Goal: Task Accomplishment & Management: Complete application form

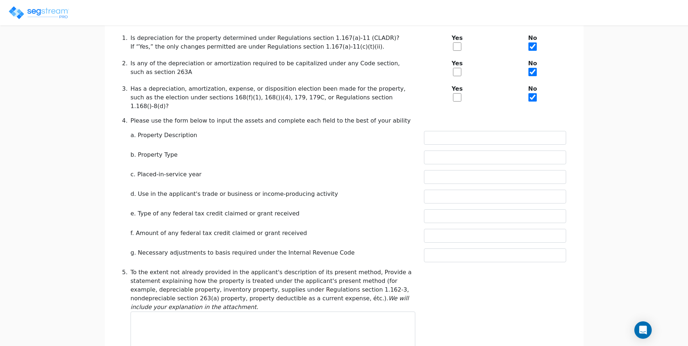
scroll to position [176, 0]
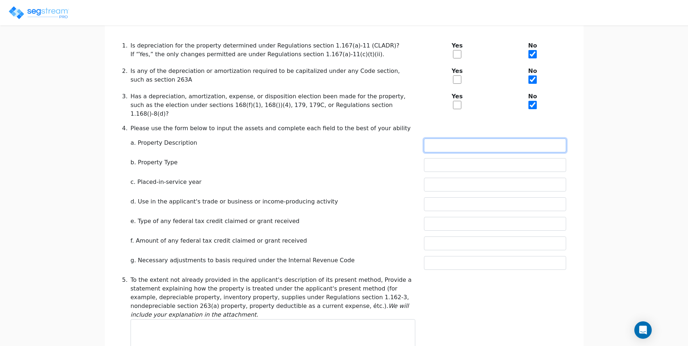
click at [438, 138] on input "text" at bounding box center [495, 145] width 142 height 14
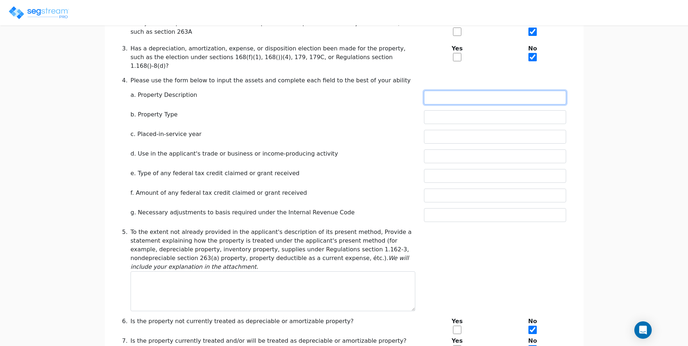
scroll to position [212, 0]
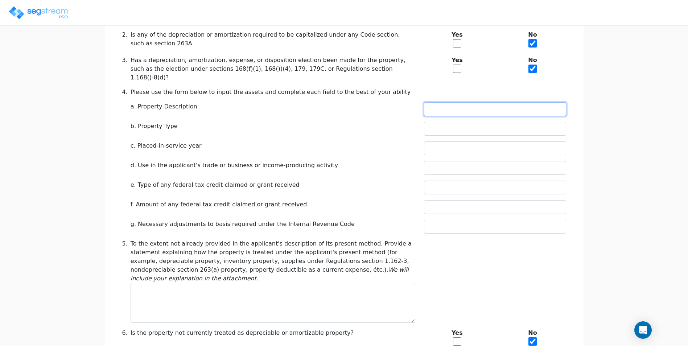
click at [472, 102] on input "text" at bounding box center [495, 109] width 142 height 14
paste input "SINGLE-TENANT RETAIL BUILDING (DOLLAR GENERAL) AT 142 E. ALBERT GALLATIN AVE., …"
click at [463, 102] on input "SINGLE-TENANT RETAIL BUILDING (DOLLAR GENERAL) AT 142 E. ALBERT GALLATIN AVE., …" at bounding box center [495, 109] width 142 height 14
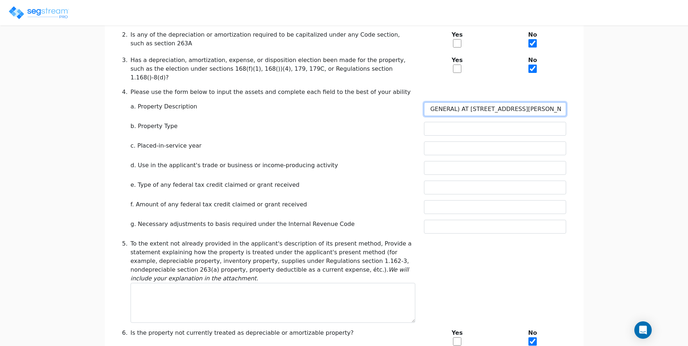
click at [442, 102] on input "SINGLE-TENANT RETAIL BUILDING (DOLLAR GENERAL) AT 142 ALBERT GALLATIN AVE., GAL…" at bounding box center [495, 109] width 142 height 14
type input "SINGLE-TENANT RETAIL BUILDING AT 142 ALBERT GALLATIN AVE., GALLATIN, TN"
click at [449, 122] on input "text" at bounding box center [495, 129] width 142 height 14
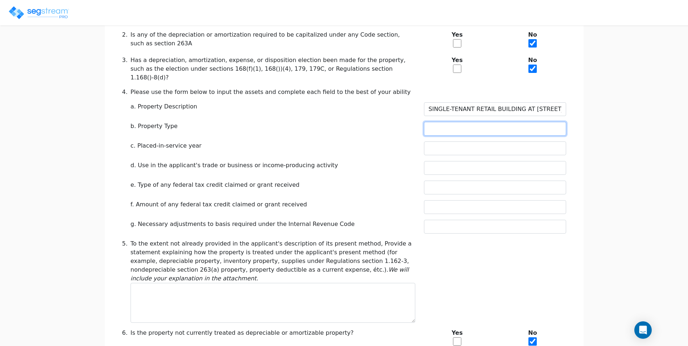
paste input "NONRESIDENTIAL REAL PROPERTY"
click at [477, 122] on input "NONRESIDENTIAL REAL PROPERTY" at bounding box center [495, 129] width 142 height 14
type input "NONRESIDENTIAL RENTAL PROPERTY"
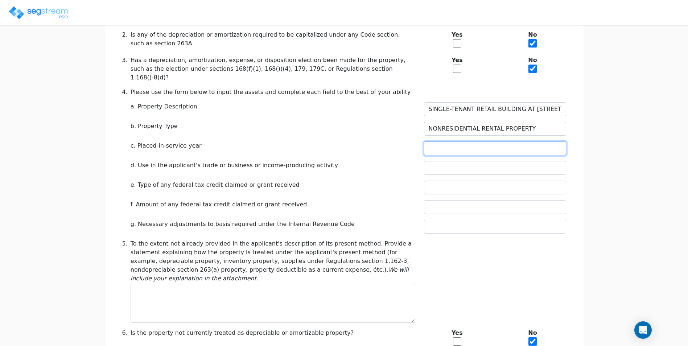
click at [491, 141] on input "text" at bounding box center [495, 148] width 142 height 14
type input "2021"
click at [366, 159] on div "Schedule E - Change in Depreciation or Amortization ( See instructions ) Applic…" at bounding box center [344, 138] width 444 height 458
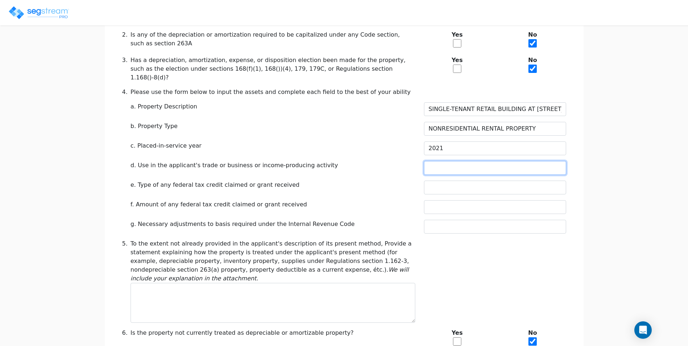
click at [442, 161] on input "text" at bounding box center [495, 168] width 142 height 14
paste input "HELD FOR RENTAL IN THE PARTNERSHIP’S COMMERCIAL REAL-ESTATE BUSINESS"
type input "HELD FOR RENTAL IN THE PARTNERSHIP’S COMMERCIAL REAL-ESTATE BUSINESS"
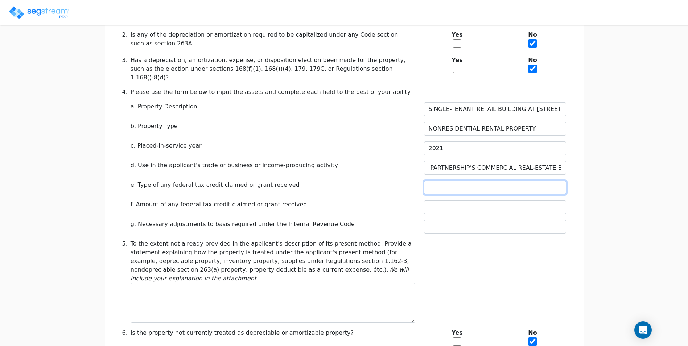
click at [478, 181] on input "text" at bounding box center [495, 188] width 142 height 14
type input "NONE"
type input "0"
type input "$0"
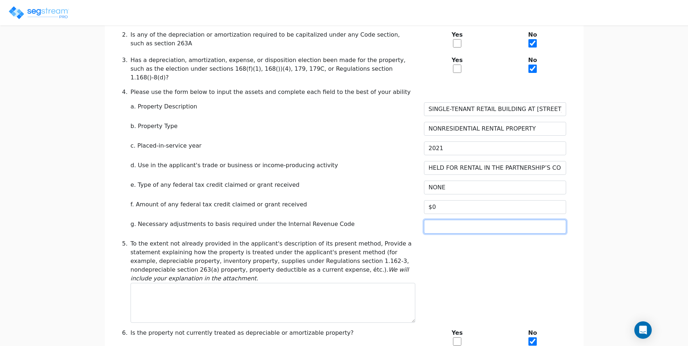
click at [478, 220] on input "text" at bounding box center [495, 227] width 142 height 14
paste input "NONE BEYOND EXCLUDING NONDEPRECIABLE LAND FROM BASIS"
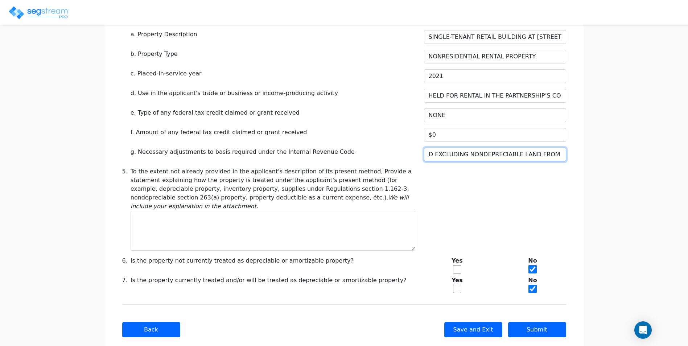
scroll to position [285, 0]
type input "NONE BEYOND EXCLUDING NONDEPRECIABLE LAND FROM BASIS"
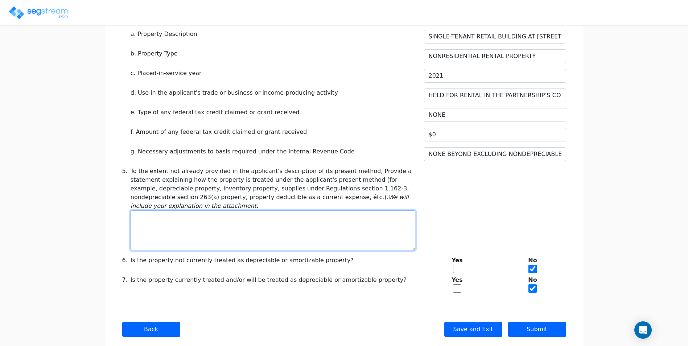
click at [266, 211] on textarea at bounding box center [272, 230] width 285 height 40
paste textarea "From the 2021 placed-in-service date through 2024, the property was omitted fro…"
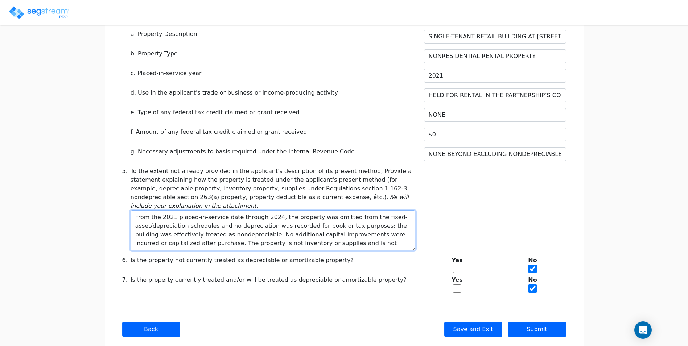
scroll to position [23, 0]
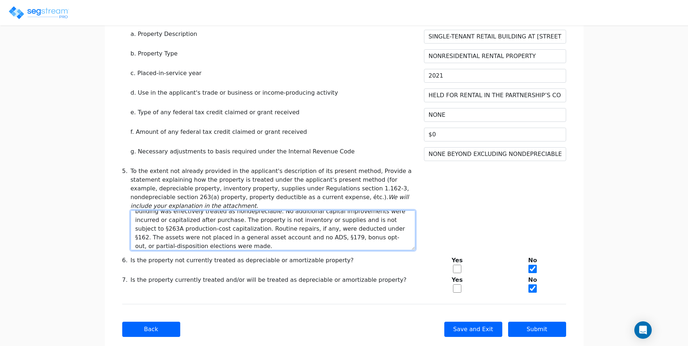
type textarea "From the 2021 placed-in-service date through 2024, the property was omitted fro…"
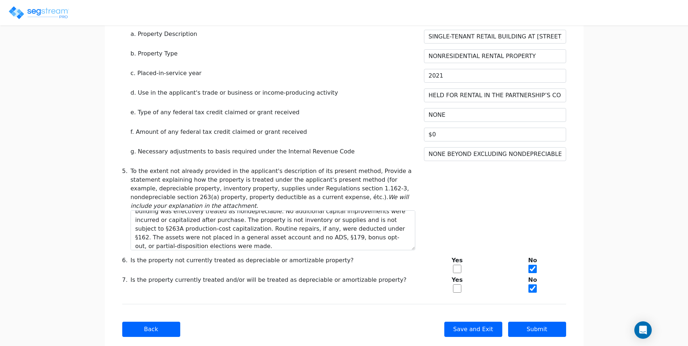
click at [457, 265] on input "checkbox" at bounding box center [457, 269] width 8 height 8
checkbox input "true"
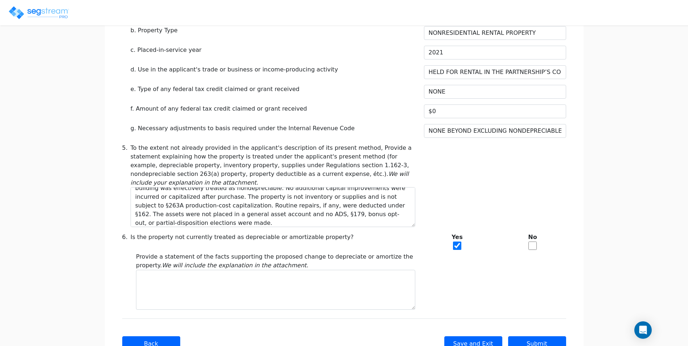
scroll to position [321, 0]
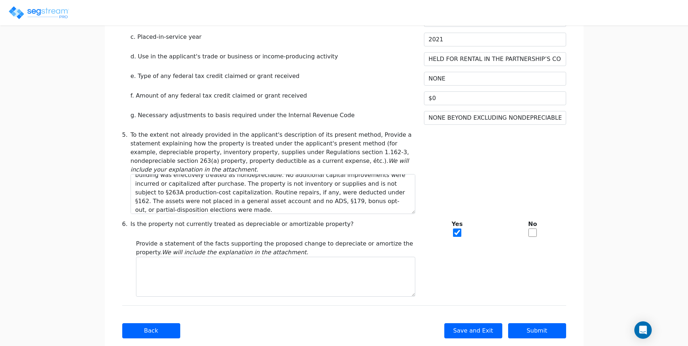
click at [528, 228] on input "checkbox" at bounding box center [532, 232] width 8 height 8
checkbox input "true"
checkbox input "false"
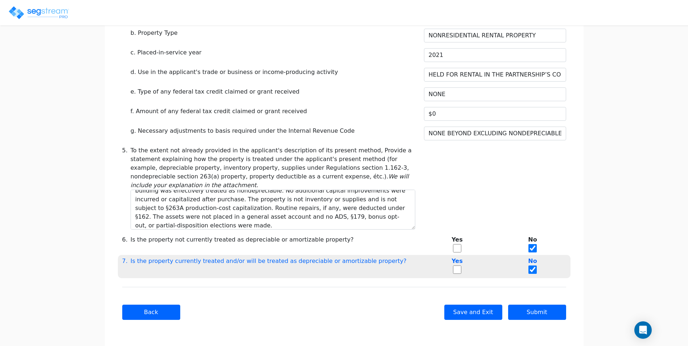
scroll to position [289, 0]
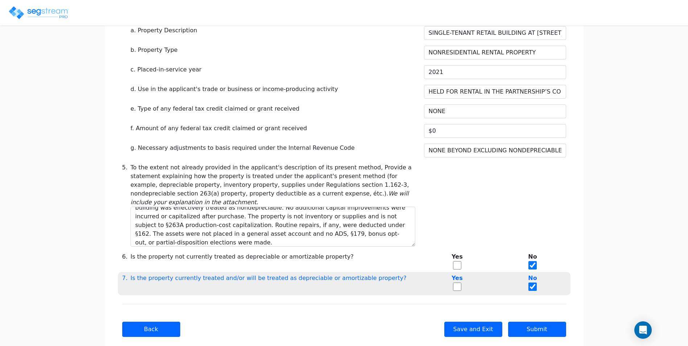
click at [457, 282] on input "checkbox" at bounding box center [457, 286] width 8 height 8
checkbox input "true"
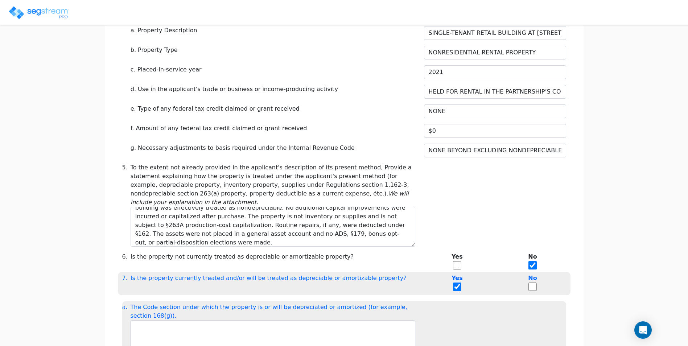
checkbox input "false"
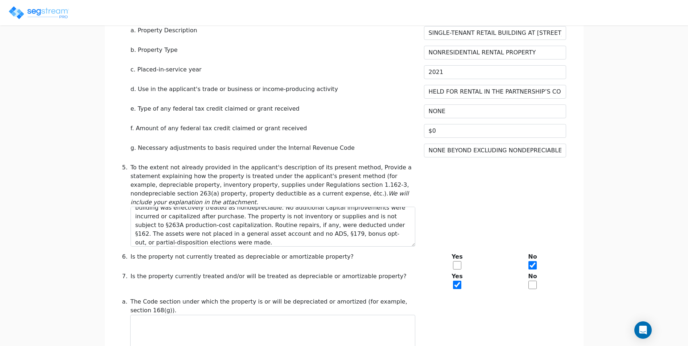
click at [458, 261] on input "checkbox" at bounding box center [457, 265] width 8 height 8
checkbox input "true"
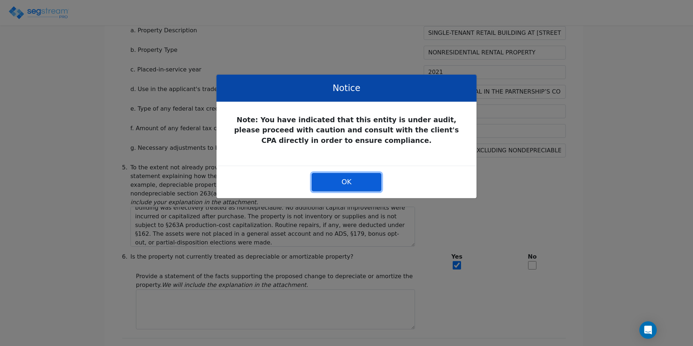
click at [372, 184] on button "OK" at bounding box center [347, 182] width 70 height 18
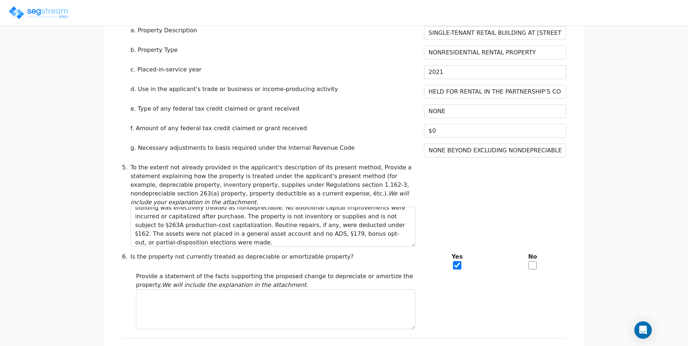
click at [526, 252] on div "No" at bounding box center [532, 262] width 75 height 20
click at [530, 261] on input "checkbox" at bounding box center [532, 265] width 8 height 8
checkbox input "true"
checkbox input "false"
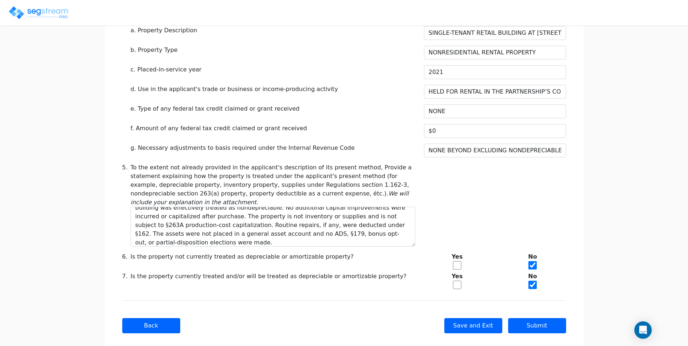
scroll to position [285, 0]
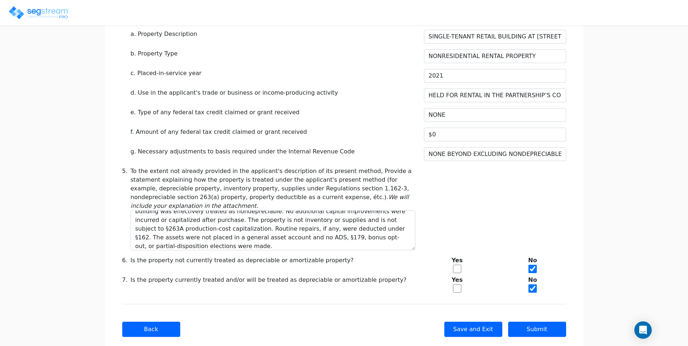
click at [447, 275] on div "Yes" at bounding box center [456, 285] width 75 height 20
click at [452, 275] on div "Yes" at bounding box center [456, 285] width 75 height 20
click at [455, 284] on input "checkbox" at bounding box center [457, 288] width 8 height 8
checkbox input "true"
checkbox input "false"
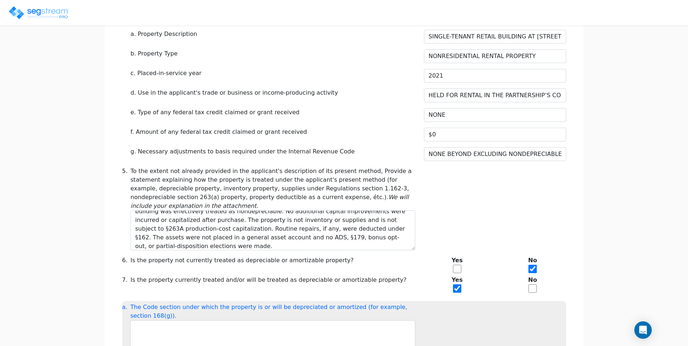
click at [455, 284] on input "checkbox" at bounding box center [457, 288] width 8 height 8
checkbox input "false"
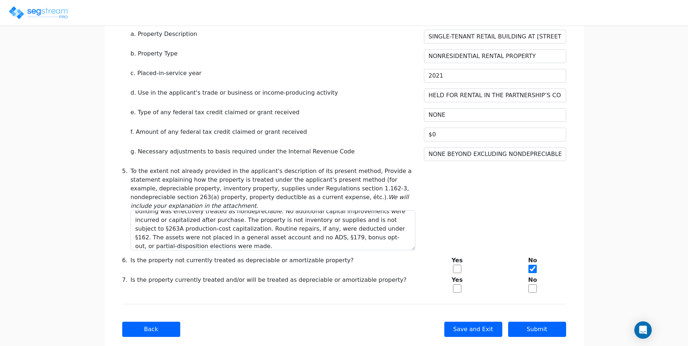
click at [531, 284] on input "checkbox" at bounding box center [532, 288] width 8 height 8
checkbox input "true"
click at [459, 265] on input "checkbox" at bounding box center [457, 269] width 8 height 8
checkbox input "true"
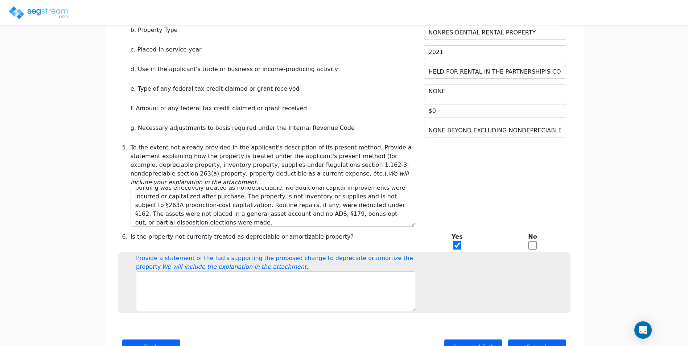
scroll to position [321, 0]
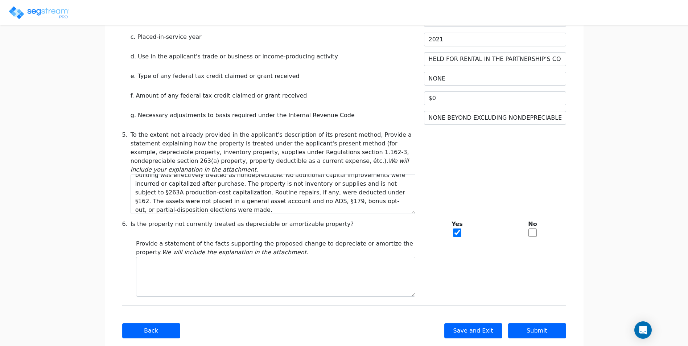
click at [530, 228] on input "checkbox" at bounding box center [532, 232] width 8 height 8
checkbox input "true"
checkbox input "false"
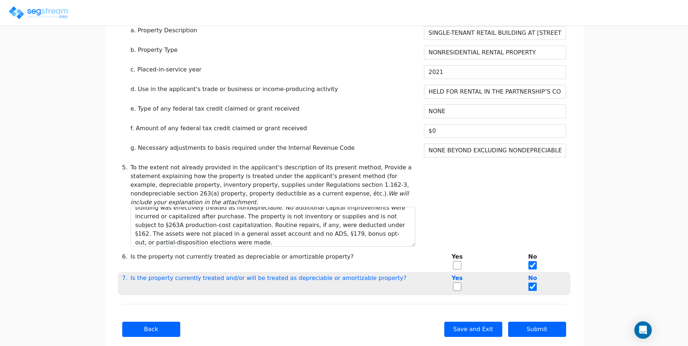
scroll to position [285, 0]
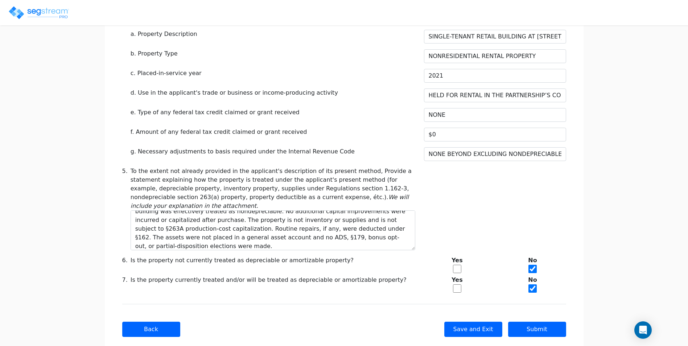
click at [456, 284] on input "checkbox" at bounding box center [457, 288] width 8 height 8
checkbox input "true"
checkbox input "false"
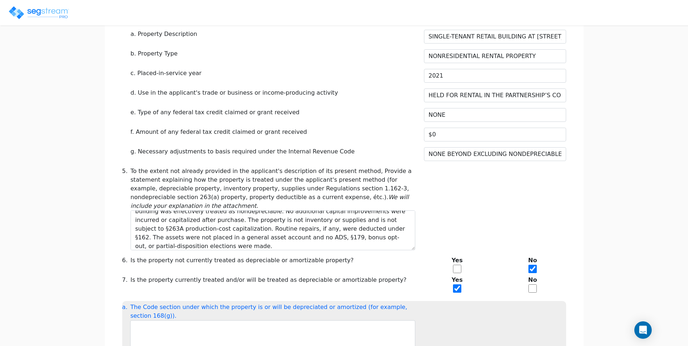
click at [455, 265] on input "checkbox" at bounding box center [457, 269] width 8 height 8
checkbox input "true"
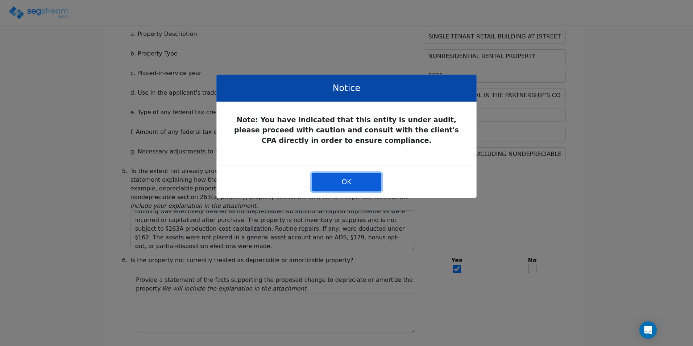
click at [350, 180] on button "OK" at bounding box center [347, 182] width 70 height 18
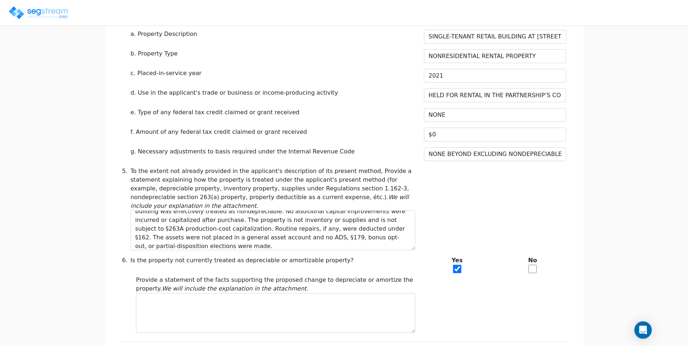
click at [533, 265] on input "checkbox" at bounding box center [532, 269] width 8 height 8
checkbox input "true"
checkbox input "false"
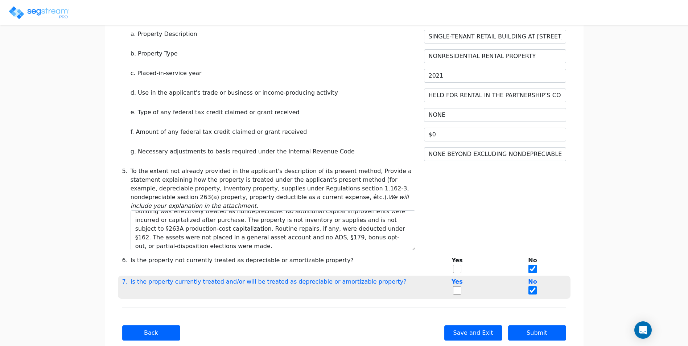
click at [517, 223] on div "5. To the extent not already provided in the applicant's description of its pre…" at bounding box center [344, 208] width 452 height 83
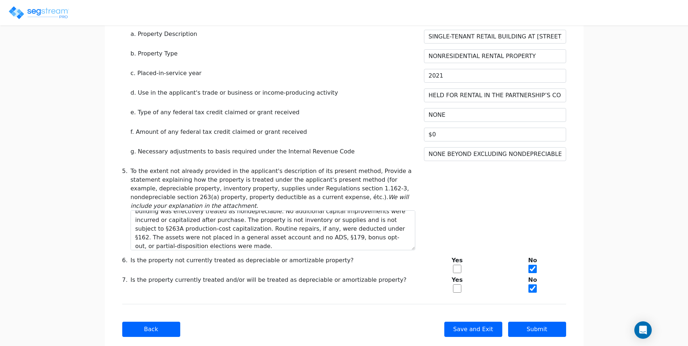
click at [456, 284] on input "checkbox" at bounding box center [457, 288] width 8 height 8
checkbox input "true"
checkbox input "false"
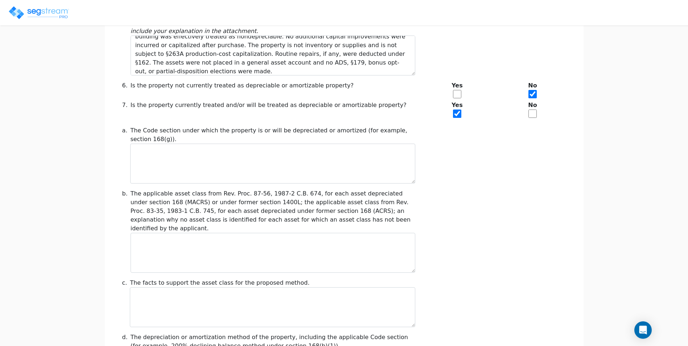
scroll to position [472, 0]
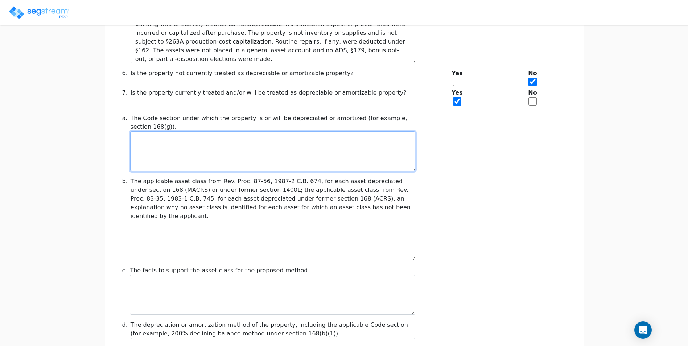
click at [198, 131] on textarea at bounding box center [272, 151] width 285 height 40
paste textarea "§§167 and 168 (MACRS – GDS). Building as nonresidential real property under §16…"
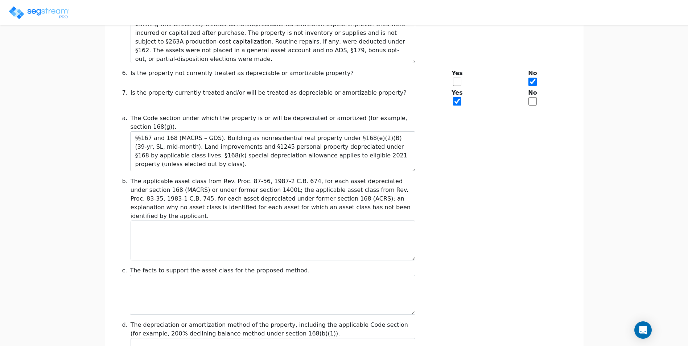
click at [486, 180] on div "b. The applicable asset class from Rev. Proc. 87-56, 1987-2 C.B. 674, for each …" at bounding box center [344, 218] width 452 height 83
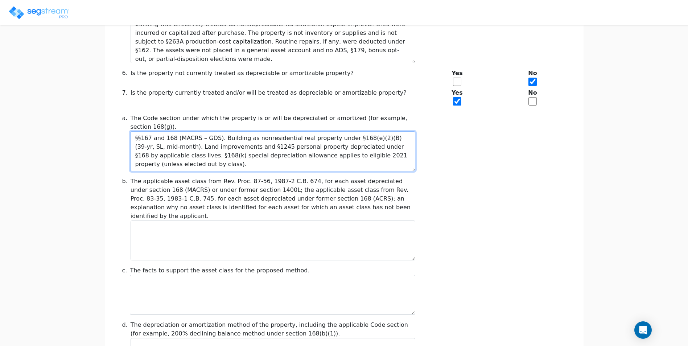
click at [154, 147] on textarea "§§167 and 168 (MACRS – GDS). Building as nonresidential real property under §16…" at bounding box center [272, 151] width 285 height 40
type textarea "§§167 and 168 (MACRS – GDS). Building as nonresidential real property under §16…"
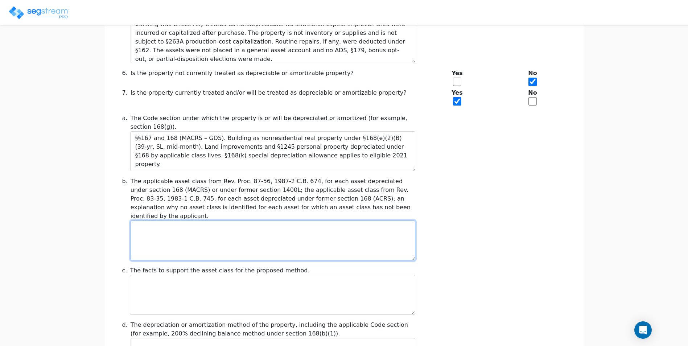
click at [255, 220] on textarea at bounding box center [272, 240] width 285 height 40
paste textarea "• 39-year building: Nonresidential real property under §168(e)(2)(B) (not assig…"
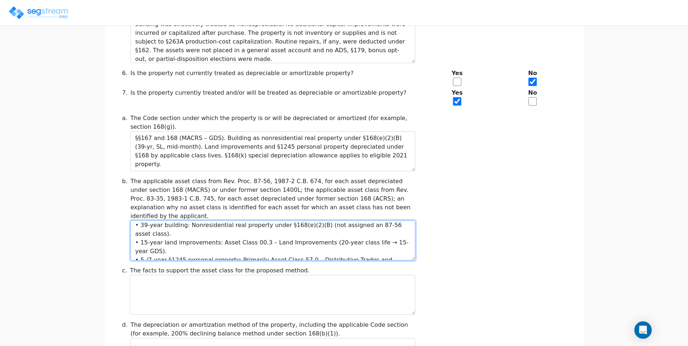
scroll to position [0, 0]
click at [146, 220] on textarea "• 39-year building: Nonresidential real property under §168(e)(2)(B) (not assig…" at bounding box center [272, 240] width 285 height 40
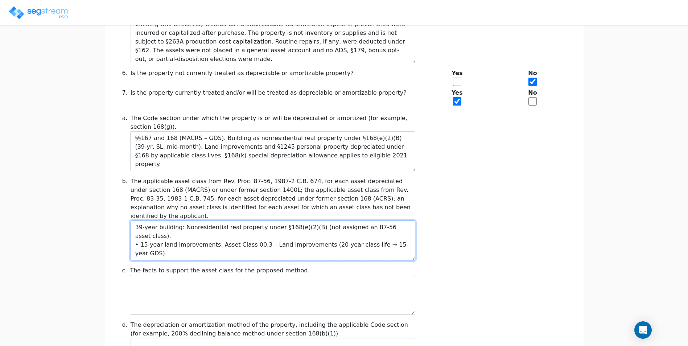
click at [403, 220] on textarea "39-year building: Nonresidential real property under §168(e)(2)(B) (not assigne…" at bounding box center [272, 240] width 285 height 40
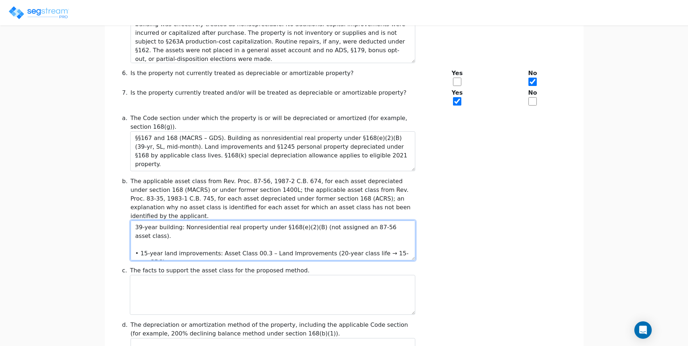
click at [146, 220] on textarea "39-year building: Nonresidential real property under §168(e)(2)(B) (not assigne…" at bounding box center [272, 240] width 285 height 40
click at [406, 220] on textarea "39-year building: Nonresidential real property under §168(e)(2)(B) (not assigne…" at bounding box center [272, 240] width 285 height 40
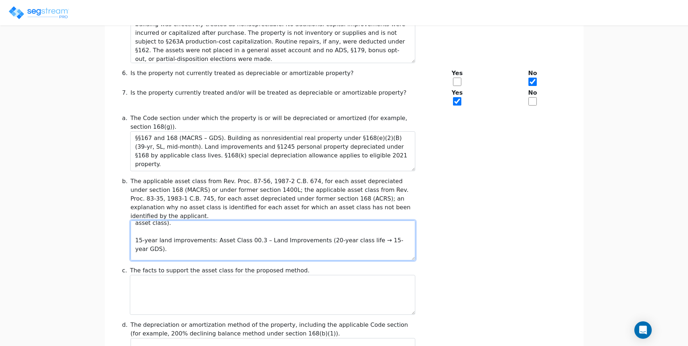
scroll to position [26, 0]
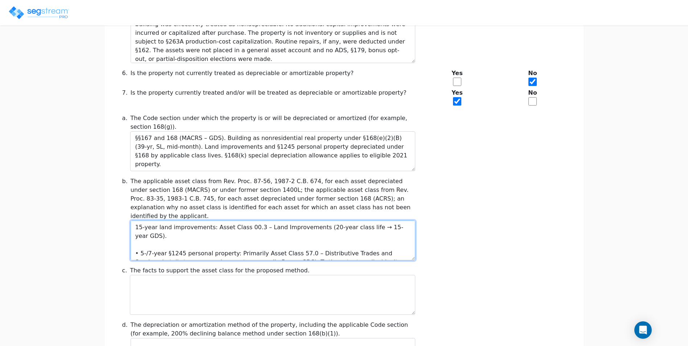
click at [144, 220] on textarea "39-year building: Nonresidential real property under §168(e)(2)(B) (not assigne…" at bounding box center [272, 240] width 285 height 40
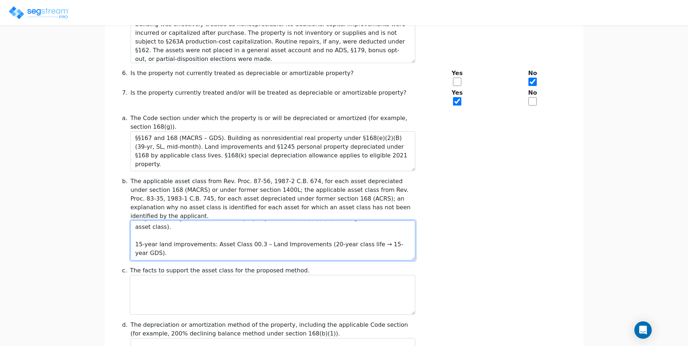
scroll to position [0, 0]
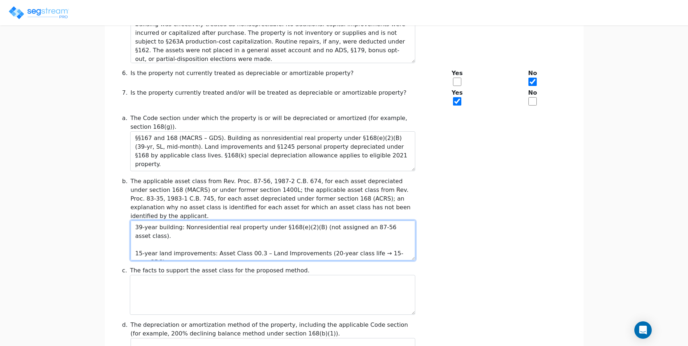
drag, startPoint x: 399, startPoint y: 220, endPoint x: 313, endPoint y: 222, distance: 85.9
click at [313, 222] on textarea "39-year building: Nonresidential real property under §168(e)(2)(B) (not assigne…" at bounding box center [272, 240] width 285 height 40
drag, startPoint x: 403, startPoint y: 203, endPoint x: 310, endPoint y: 204, distance: 92.4
click at [310, 220] on textarea "39-year building: Nonresidential real property under §168(e)(2)(B) (not assigne…" at bounding box center [272, 240] width 285 height 40
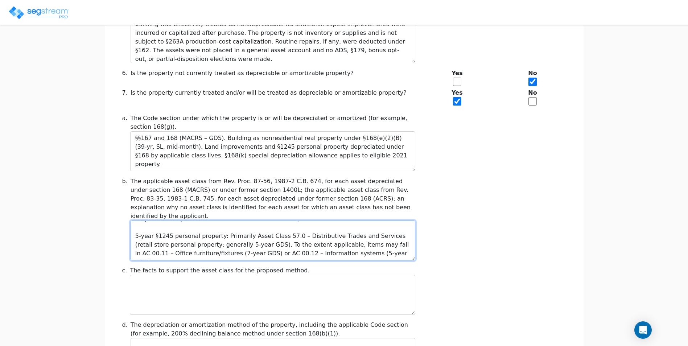
click at [146, 220] on textarea "39-year building: Nonresidential real property under §168(e)(2)(B) 15-year land…" at bounding box center [272, 240] width 285 height 40
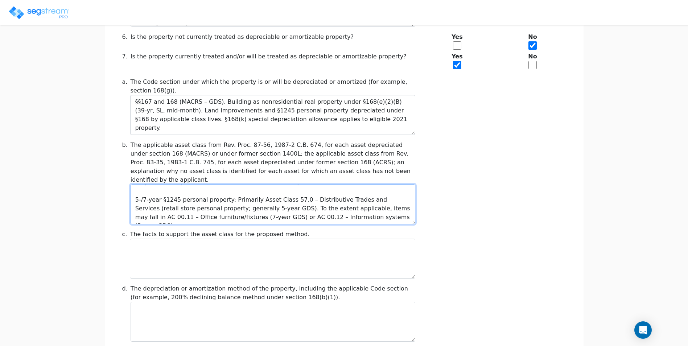
scroll to position [544, 0]
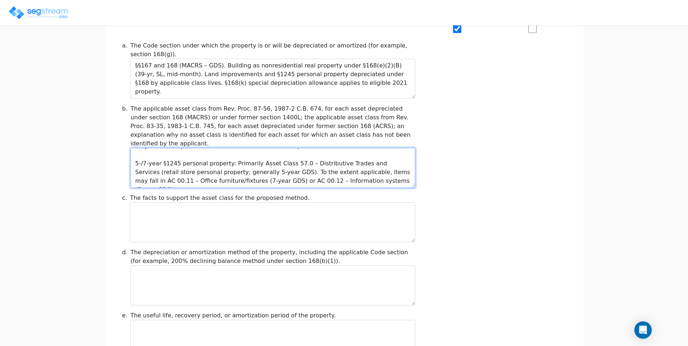
type textarea "39-year building: Nonresidential real property under §168(e)(2)(B) 15-year land…"
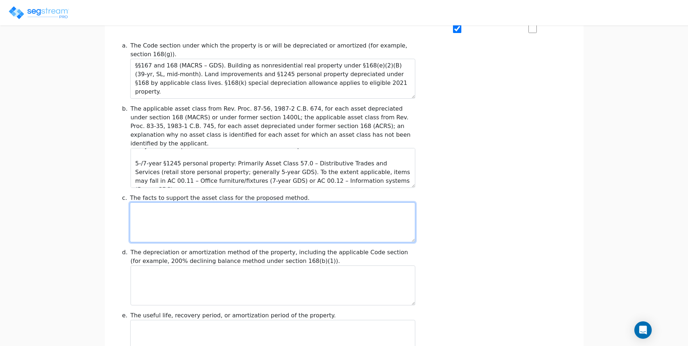
click at [325, 202] on textarea at bounding box center [272, 222] width 285 height 40
click at [318, 202] on textarea at bounding box center [272, 222] width 285 height 40
paste textarea "The property is a single-tenant retail store placed in service in 2021. A cost …"
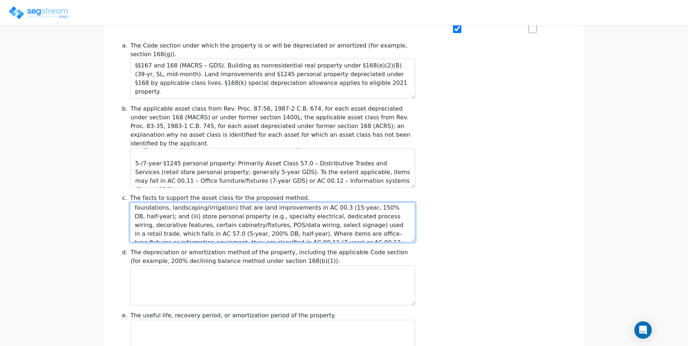
scroll to position [52, 0]
drag, startPoint x: 365, startPoint y: 183, endPoint x: 196, endPoint y: 202, distance: 169.9
click at [196, 202] on textarea "The property is a single-tenant retail store placed in service in 2021. A cost …" at bounding box center [272, 222] width 285 height 40
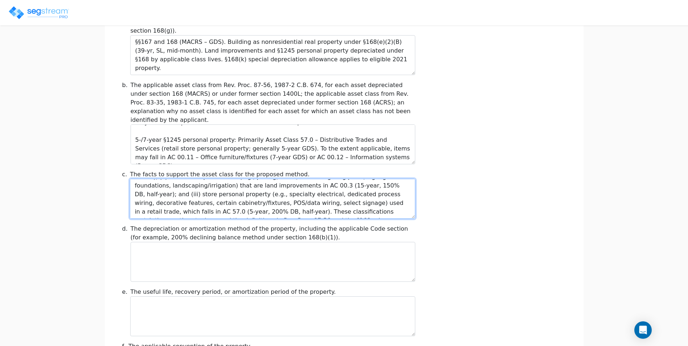
scroll to position [581, 0]
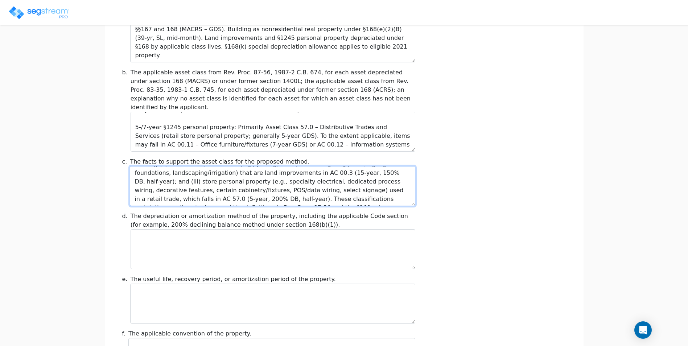
type textarea "The property is a single-tenant retail store placed in service in 2021. A cost …"
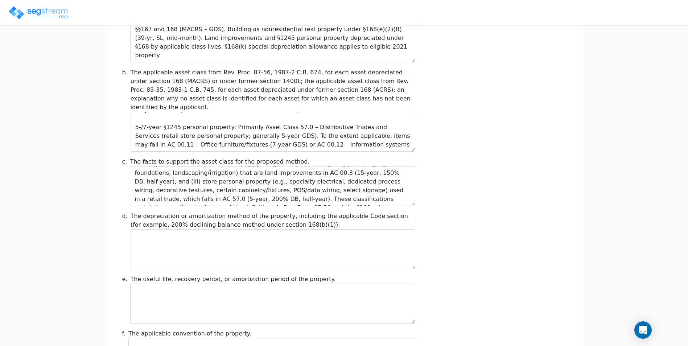
click at [468, 223] on div "d. The depreciation or amortization method of the property, including the appli…" at bounding box center [344, 240] width 452 height 57
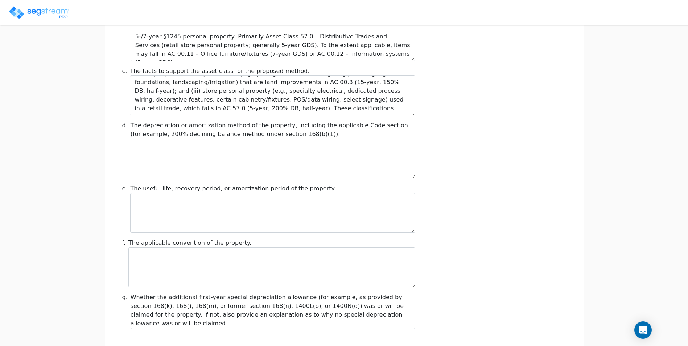
scroll to position [689, 0]
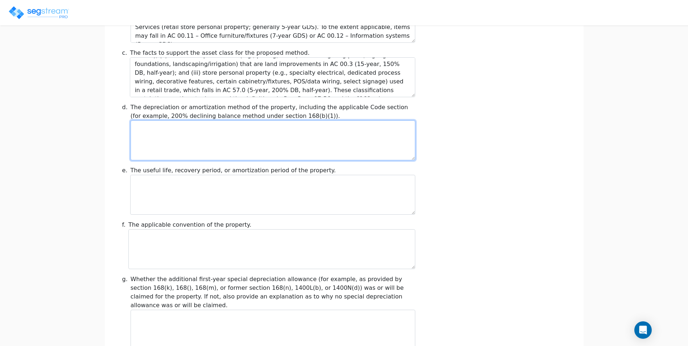
click at [296, 120] on textarea at bounding box center [272, 140] width 285 height 40
paste textarea "MACRS (GDS) under §§167 and 168. • Building: §168(b)(3)(A) straight-line. • Lan…"
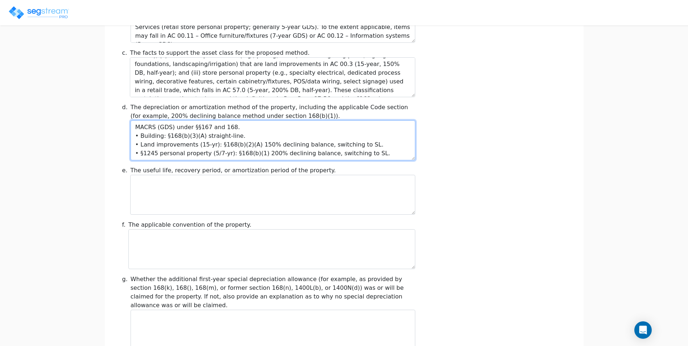
click at [145, 120] on textarea "MACRS (GDS) under §§167 and 168. • Building: §168(b)(3)(A) straight-line. • Lan…" at bounding box center [272, 140] width 285 height 40
click at [145, 120] on textarea "MACRS (GDS) under §§167 and 168. Building: §168(b)(3)(A) straight-line. • Land …" at bounding box center [272, 140] width 285 height 40
click at [145, 126] on textarea "MACRS (GDS) under §§167 and 168. Building: §168(b)(3)(A) straight-line. Land im…" at bounding box center [272, 140] width 285 height 40
click at [161, 120] on textarea "MACRS (GDS) under §§167 and 168. Building: §168(b)(3)(A) straight-line. Land im…" at bounding box center [272, 140] width 285 height 40
click at [210, 120] on textarea "MACRS (GDS) under §§167 and 168. Building: §168(b)(3)(A) straight-line. Land im…" at bounding box center [272, 140] width 285 height 40
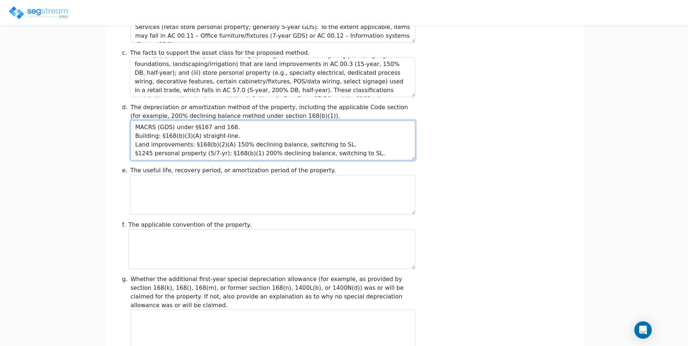
click at [223, 128] on textarea "MACRS (GDS) under §§167 and 168. Building: §168(b)(3)(A) straight-line. Land im…" at bounding box center [272, 140] width 285 height 40
type textarea "MACRS (GDS) under §§167 and 168. Building: §168(b)(3)(A) straight-line. Land im…"
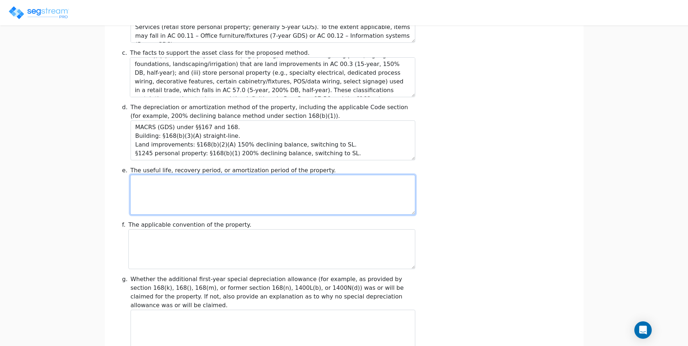
click at [186, 175] on textarea at bounding box center [272, 195] width 285 height 40
paste textarea "• Building (nonresidential real property): 39 years (§168(e)(2)(B)). • Land imp…"
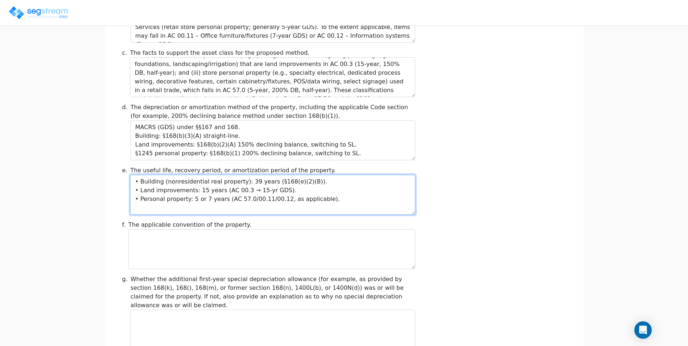
click at [145, 175] on textarea "• Building (nonresidential real property): 39 years (§168(e)(2)(B)). • Land imp…" at bounding box center [272, 195] width 285 height 40
click at [144, 175] on textarea "Building (nonresidential real property): 39 years (§168(e)(2)(B)). • Land impro…" at bounding box center [272, 195] width 285 height 40
click at [145, 175] on textarea "Building (nonresidential real property): 39 years (§168(e)(2)(B)). Land improve…" at bounding box center [272, 195] width 285 height 40
drag, startPoint x: 314, startPoint y: 173, endPoint x: 219, endPoint y: 178, distance: 94.7
click at [219, 178] on textarea "Building (nonresidential real property): 39 years (§168(e)(2)(B)). Land improve…" at bounding box center [272, 195] width 285 height 40
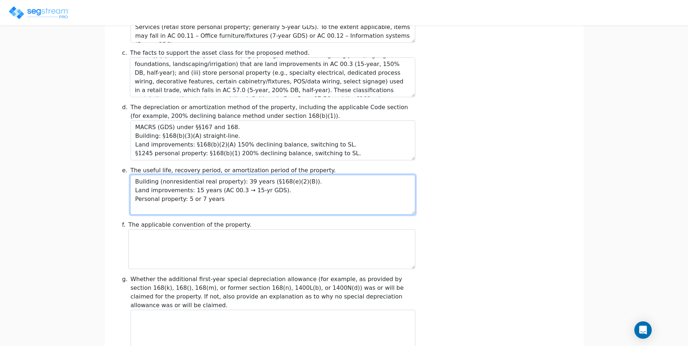
drag, startPoint x: 279, startPoint y: 165, endPoint x: 216, endPoint y: 167, distance: 62.7
click at [216, 175] on textarea "Building (nonresidential real property): 39 years (§168(e)(2)(B)). Land improve…" at bounding box center [272, 195] width 285 height 40
drag, startPoint x: 304, startPoint y: 155, endPoint x: 262, endPoint y: 158, distance: 41.5
click at [262, 175] on textarea "Building (nonresidential real property): 39 years (§168(e)(2)(B)). Land improve…" at bounding box center [272, 195] width 285 height 40
click at [237, 175] on textarea "Building (nonresidential real property): 39 years Land improvements: 15 years P…" at bounding box center [272, 195] width 285 height 40
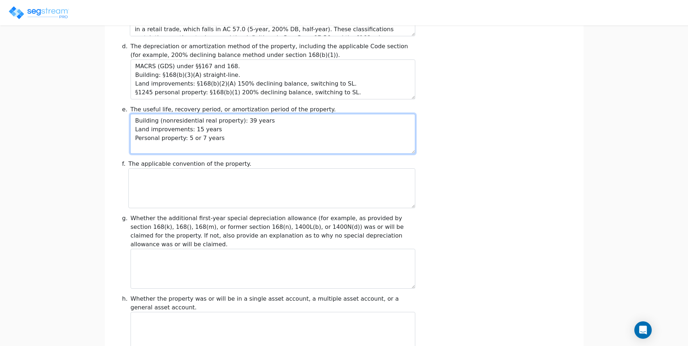
scroll to position [762, 0]
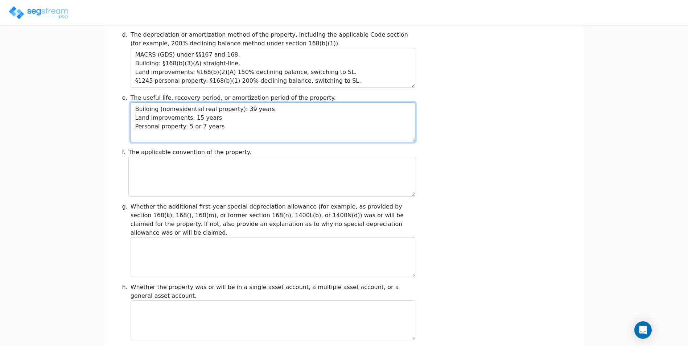
type textarea "Building (nonresidential real property): 39 years Land improvements: 15 years P…"
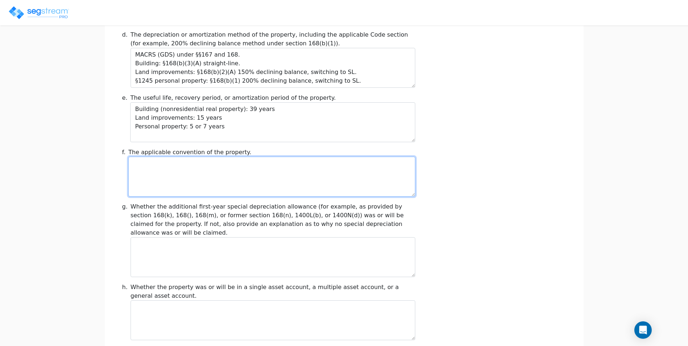
click at [234, 157] on textarea at bounding box center [271, 177] width 286 height 40
paste textarea "• Building: Mid-month (§168(d)(2)(B)). • 15-/5-/7-yr classes: Half-year (§168(d…"
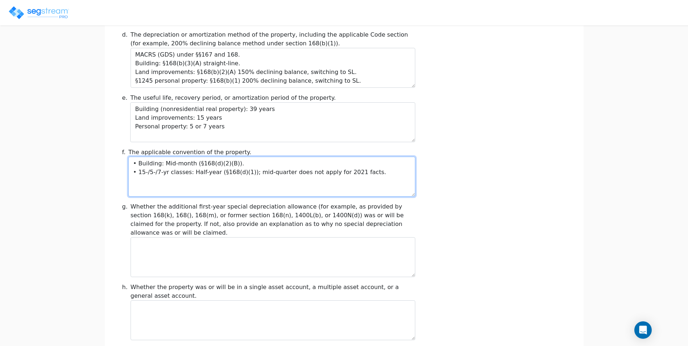
drag, startPoint x: 143, startPoint y: 138, endPoint x: 94, endPoint y: 136, distance: 49.3
click at [145, 157] on textarea "Building: Mid-month (§168(d)(2)(B)). • 15-/5-/7-yr classes: Half-year (§168(d)(…" at bounding box center [271, 177] width 286 height 40
drag, startPoint x: 143, startPoint y: 148, endPoint x: 103, endPoint y: 144, distance: 40.8
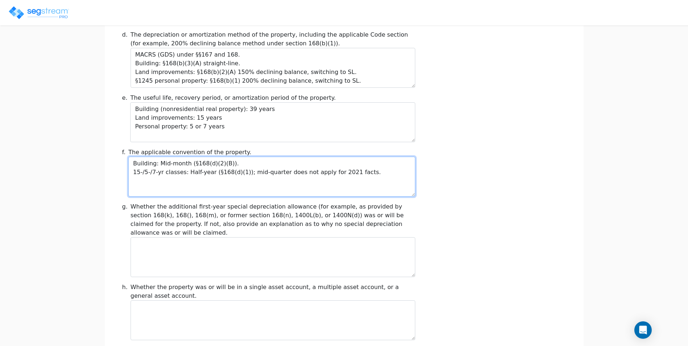
drag, startPoint x: 360, startPoint y: 147, endPoint x: 215, endPoint y: 151, distance: 145.1
click at [215, 157] on textarea "Building: Mid-month (§168(d)(2)(B)). 15-/5-/7-yr classes: Half-year (§168(d)(1)…" at bounding box center [271, 177] width 286 height 40
drag, startPoint x: 235, startPoint y: 138, endPoint x: 192, endPoint y: 138, distance: 42.8
click at [192, 157] on textarea "Building: Mid-month (§168(d)(2)(B)). 15-/5-/7-yr classes: Half-year" at bounding box center [271, 177] width 286 height 40
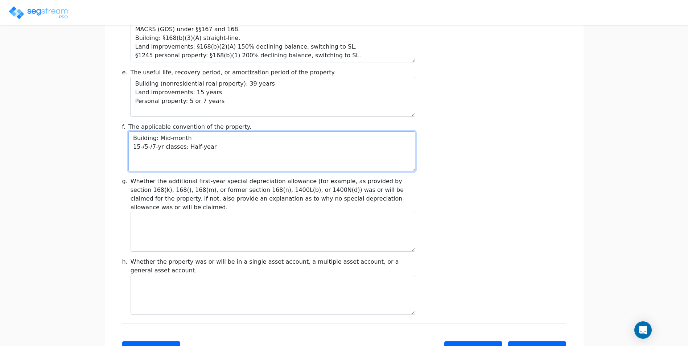
scroll to position [798, 0]
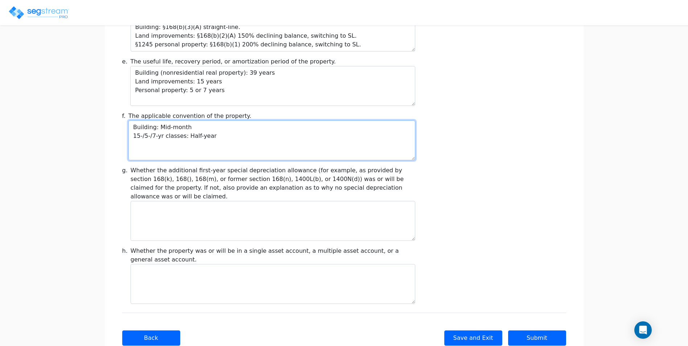
type textarea "Building: Mid-month 15-/5-/7-yr classes: Half-year"
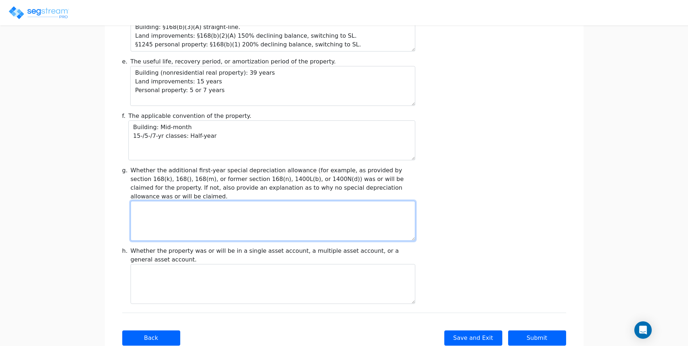
click at [301, 201] on textarea at bounding box center [272, 221] width 285 height 40
paste textarea "Yes. The taxpayer will claim the §168(k) special depreciation allowance (100% f…"
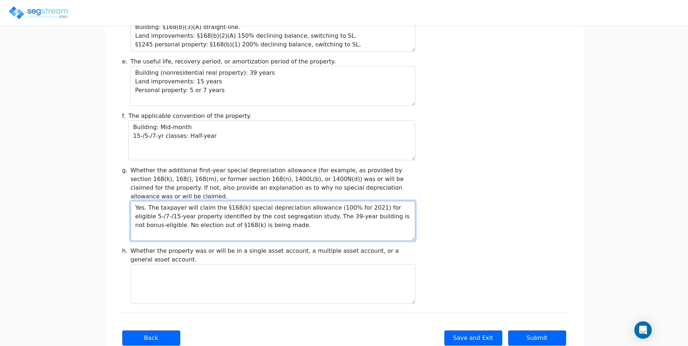
type textarea "Yes. The taxpayer will claim the §168(k) special depreciation allowance (100% f…"
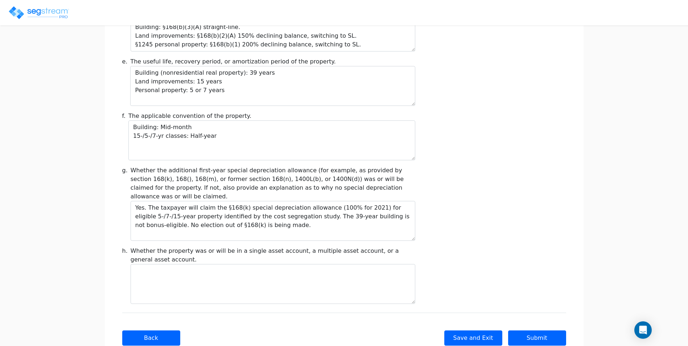
click at [468, 205] on div "g. Whether the additional first-year special depreciation allowance (for exampl…" at bounding box center [344, 203] width 452 height 75
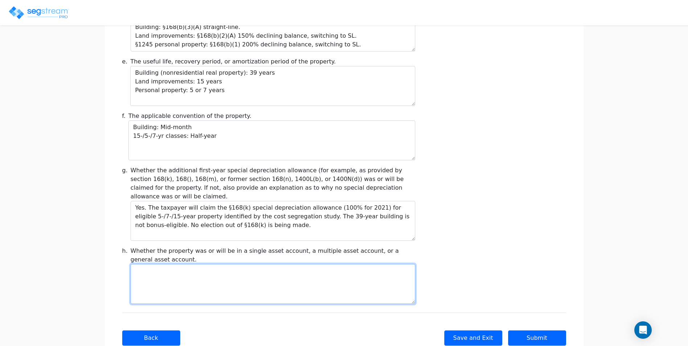
click at [181, 264] on textarea at bounding box center [272, 284] width 285 height 40
paste textarea "The taxpayer will maintain the assets in single asset accounts by class — 39-ye…"
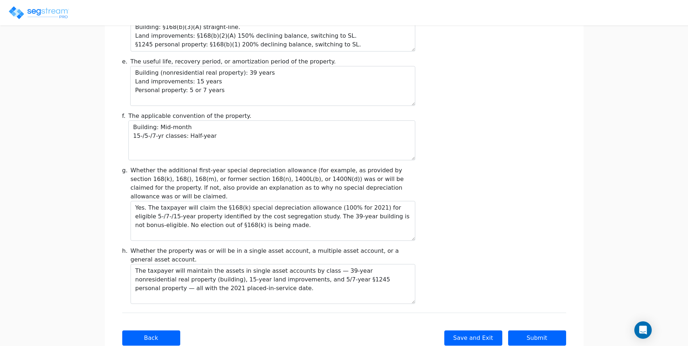
click at [509, 210] on div "g. Whether the additional first-year special depreciation allowance (for exampl…" at bounding box center [344, 203] width 452 height 75
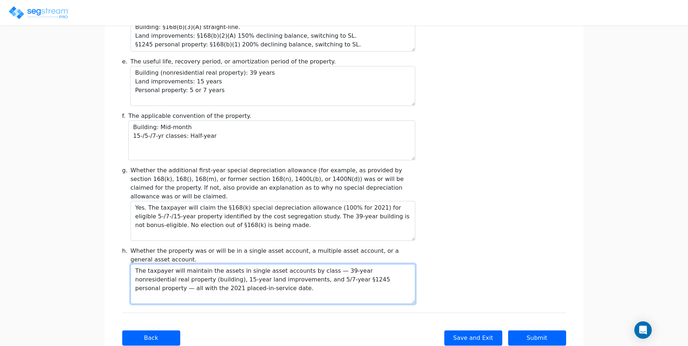
click at [323, 264] on textarea "The taxpayer will maintain the assets in single asset accounts by class — 39-ye…" at bounding box center [272, 284] width 285 height 40
click at [368, 264] on textarea "The taxpayer will maintain the assets in single asset accounts by class: 39-yea…" at bounding box center [272, 284] width 285 height 40
click at [351, 266] on textarea "The taxpayer will maintain the assets in single asset accounts by class: 39-yea…" at bounding box center [272, 284] width 285 height 40
type textarea "The taxpayer will maintain the assets in single asset accounts by class: 39-yea…"
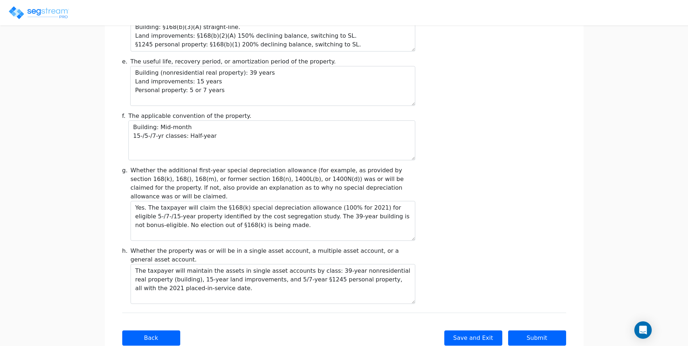
click at [471, 246] on div "h. Whether the property was or will be in a single asset account, a multiple as…" at bounding box center [344, 274] width 452 height 57
click at [513, 312] on div "Back Save and Exit Skip Save and Continue Next Submit" at bounding box center [344, 337] width 444 height 50
click at [524, 330] on button "Submit" at bounding box center [537, 337] width 58 height 15
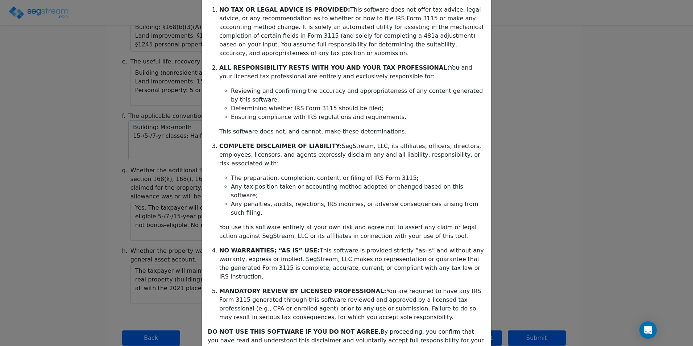
scroll to position [102, 0]
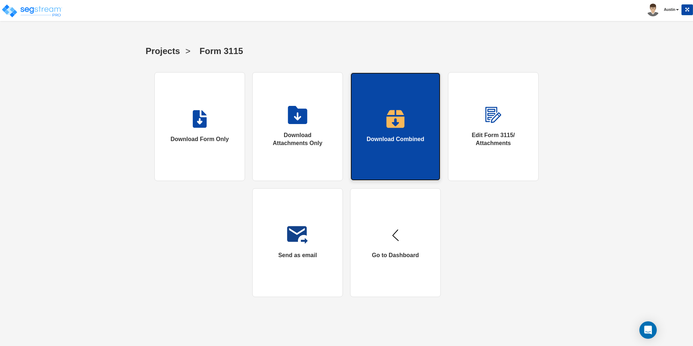
click at [396, 126] on img at bounding box center [395, 119] width 18 height 18
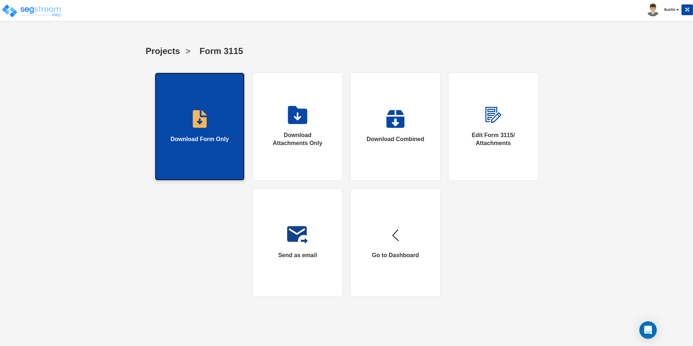
click at [203, 124] on img at bounding box center [199, 119] width 15 height 18
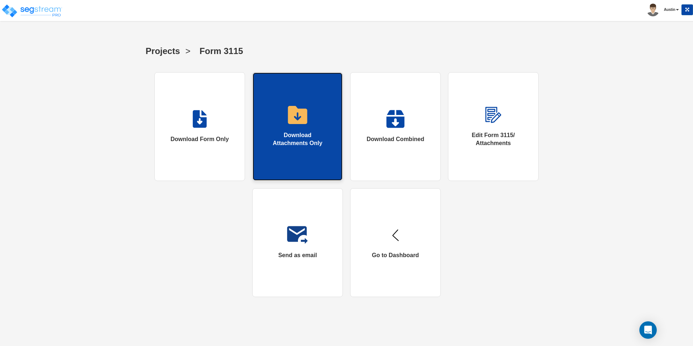
click at [299, 131] on div "Download Attachments Only" at bounding box center [297, 139] width 61 height 17
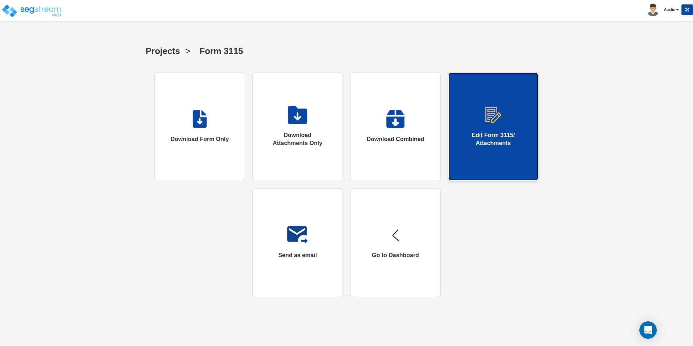
click at [498, 146] on div "Edit Form 3115/ Attachments" at bounding box center [493, 139] width 61 height 17
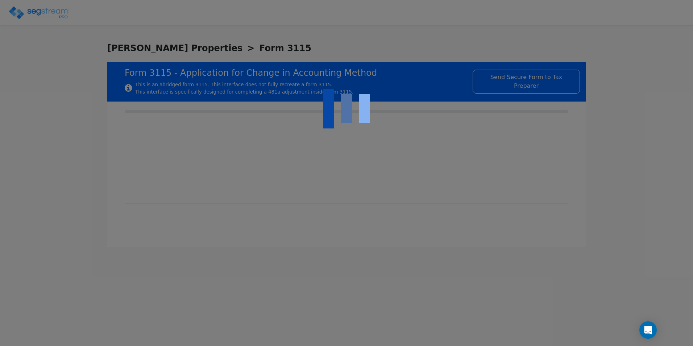
checkbox input "true"
type input "SINGLE-TENANT RETAIL BUILDING AT 142 ALBERT GALLATIN AVE., GALLATIN, TN"
type input "NONRESIDENTIAL RENTAL PROPERTY"
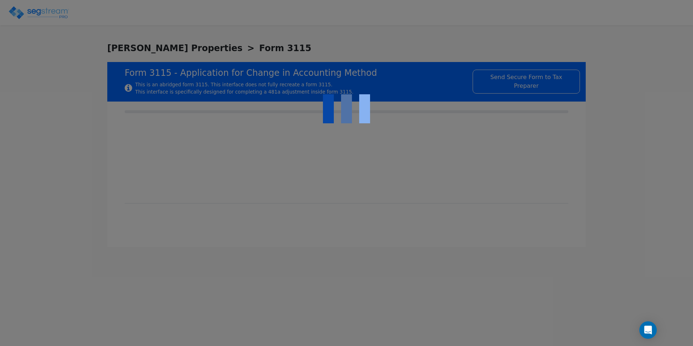
type input "2021"
type input "HELD FOR RENTAL IN THE PARTNERSHIP’S COMMERCIAL REAL-ESTATE BUSINESS"
type input "NONE"
type input "$0"
type input "NONE BEYOND EXCLUDING NONDEPRECIABLE LAND FROM BASIS"
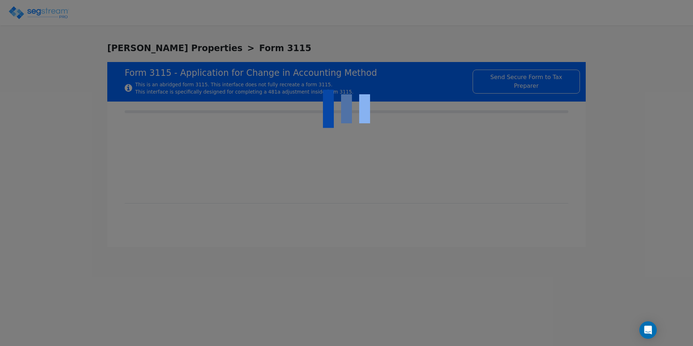
type textarea "From the 2021 placed-in-service date through 2024, the property was omitted fro…"
checkbox input "true"
type textarea "§§167 and 168 (MACRS – GDS). Building as nonresidential real property under §16…"
type textarea "39-year building: Nonresidential real property under §168(e)(2)(B) 15-year land…"
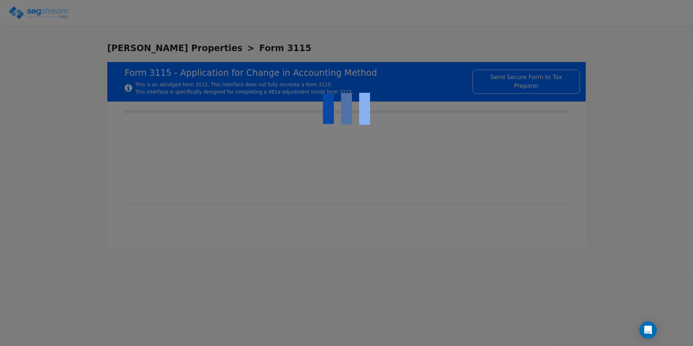
type textarea "The property is a single-tenant retail store placed in service in 2021. A cost …"
type textarea "MACRS (GDS) under §§167 and 168. Building: §168(b)(3)(A) straight-line. Land im…"
type textarea "Building (nonresidential real property): 39 years Land improvements: 15 years P…"
type textarea "Building: Mid-month 15-/5-/7-yr classes: Half-year"
type textarea "Yes. The taxpayer will claim the §168(k) special depreciation allowance (100% f…"
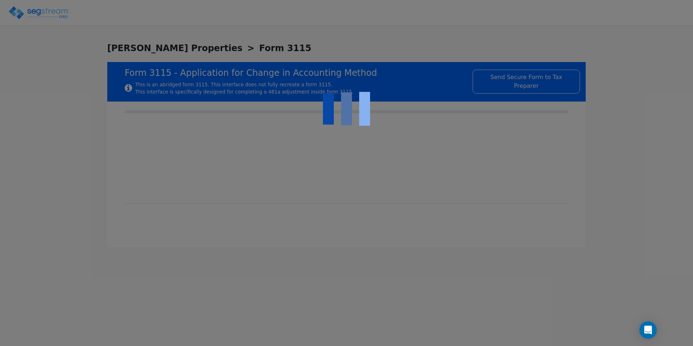
type textarea "The taxpayer will maintain the assets in single asset accounts by class: 39-yea…"
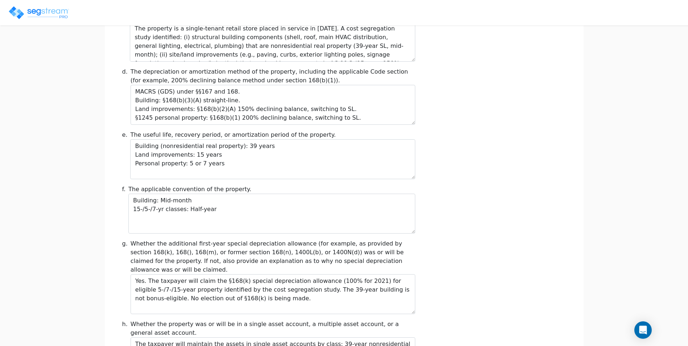
scroll to position [798, 0]
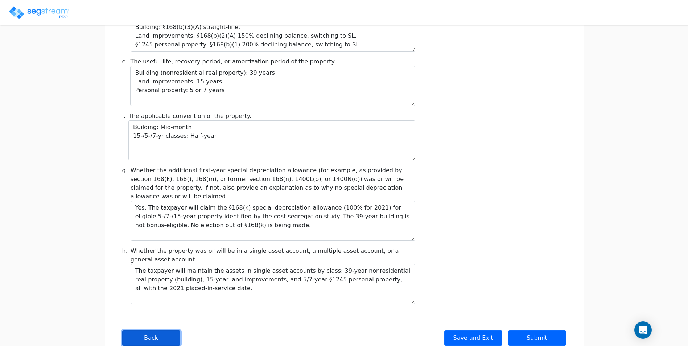
click at [166, 330] on button "Back" at bounding box center [151, 337] width 58 height 15
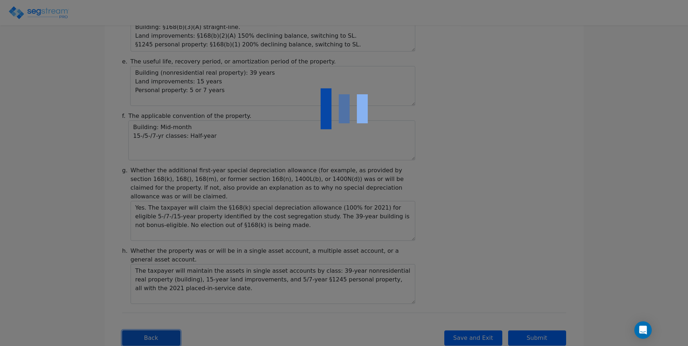
type input "652,616.49"
checkbox input "true"
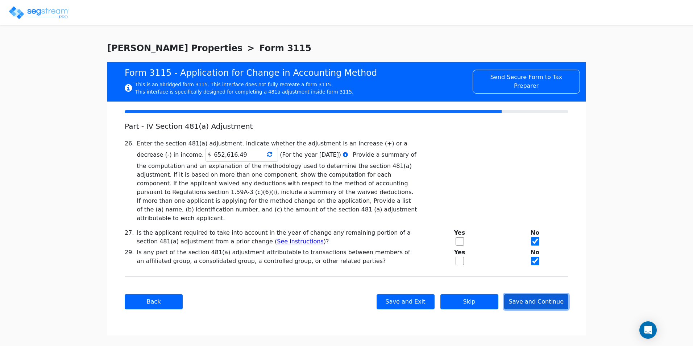
click at [543, 294] on button "Save and Continue" at bounding box center [536, 301] width 65 height 15
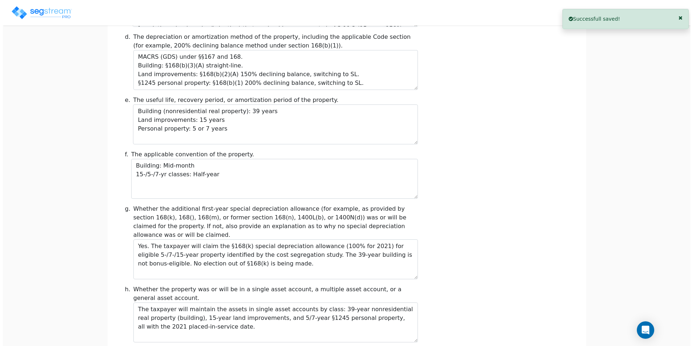
scroll to position [798, 0]
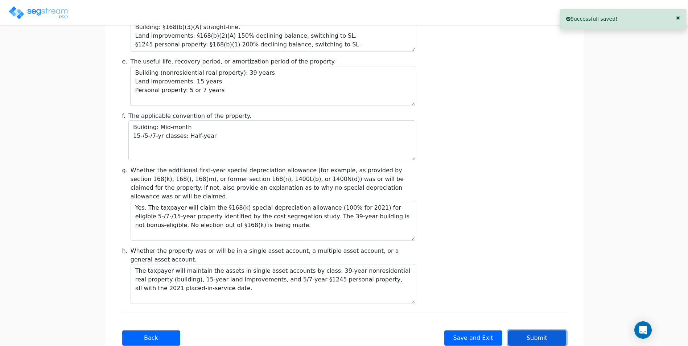
click at [530, 330] on button "Submit" at bounding box center [537, 337] width 58 height 15
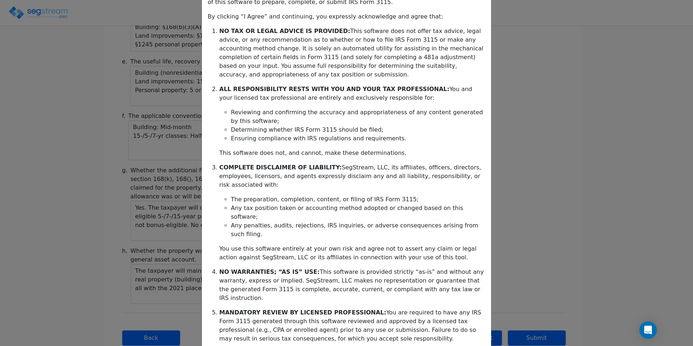
scroll to position [102, 0]
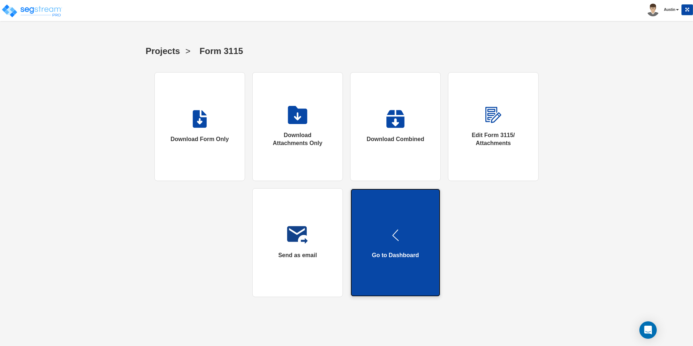
click at [395, 239] on img at bounding box center [395, 235] width 18 height 18
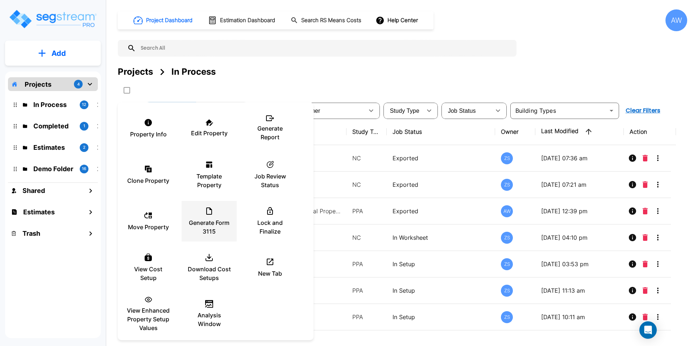
click at [212, 219] on p "Generate Form 3115" at bounding box center [208, 226] width 43 height 17
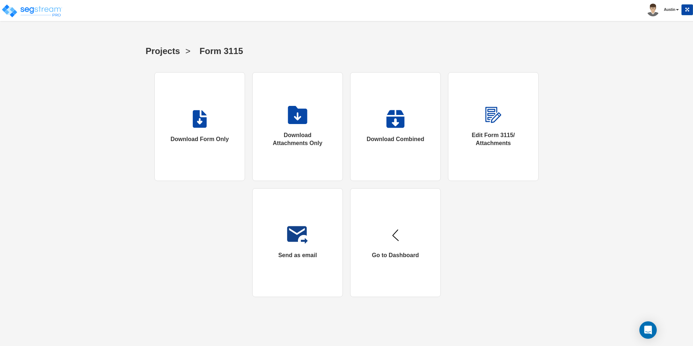
click at [113, 221] on div "Projects > Form 3115 Download Form Only Download Attachments Only Download Comb…" at bounding box center [346, 171] width 568 height 265
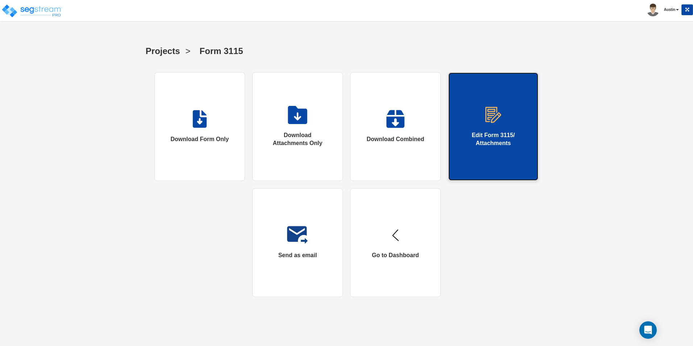
click at [510, 128] on link "Edit Form 3115/ Attachments" at bounding box center [493, 126] width 91 height 109
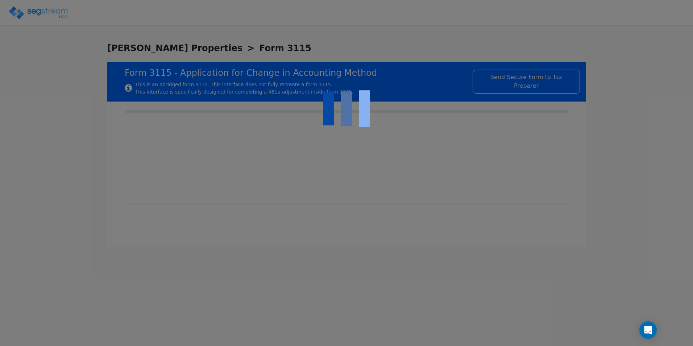
checkbox input "true"
type input "SINGLE-TENANT RETAIL BUILDING AT [STREET_ADDRESS][PERSON_NAME]"
type input "NONRESIDENTIAL RENTAL PROPERTY"
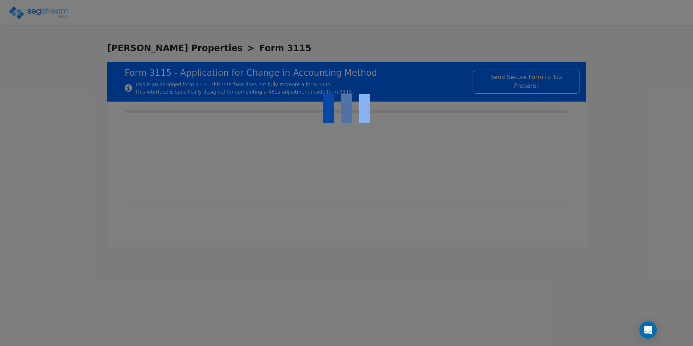
type input "2021"
type input "HELD FOR RENTAL IN THE PARTNERSHIP’S COMMERCIAL REAL-ESTATE BUSINESS"
type input "NONE"
type input "$0"
type input "NONE BEYOND EXCLUDING NONDEPRECIABLE LAND FROM BASIS"
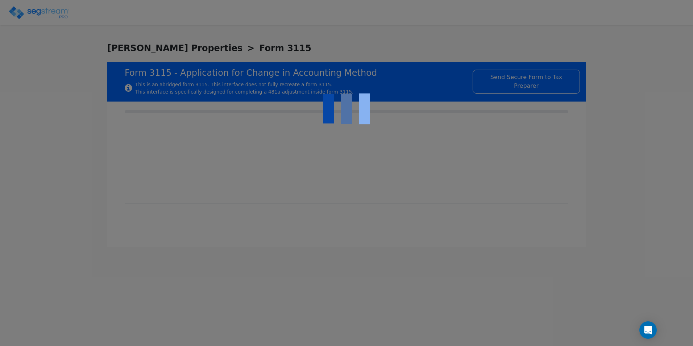
type textarea "From the 2021 placed-in-service date through 2024, the property was omitted fro…"
checkbox input "true"
type textarea "§§167 and 168 (MACRS – GDS). Building as nonresidential real property under §16…"
type textarea "39-year building: Nonresidential real property under §168(e)(2)(B) 15-year land…"
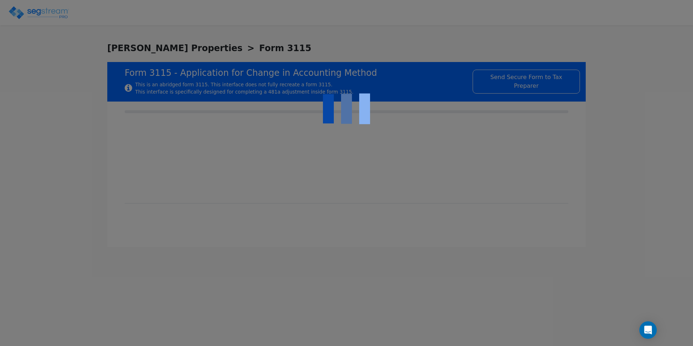
type textarea "The property is a single-tenant retail store placed in service in 2021. A cost …"
type textarea "MACRS (GDS) under §§167 and 168. Building: §168(b)(3)(A) straight-line. Land im…"
type textarea "Building (nonresidential real property): 39 years Land improvements: 15 years P…"
type textarea "Building: Mid-month 15-/5-/7-yr classes: Half-year"
type textarea "Yes. The taxpayer will claim the §168(k) special depreciation allowance (100% f…"
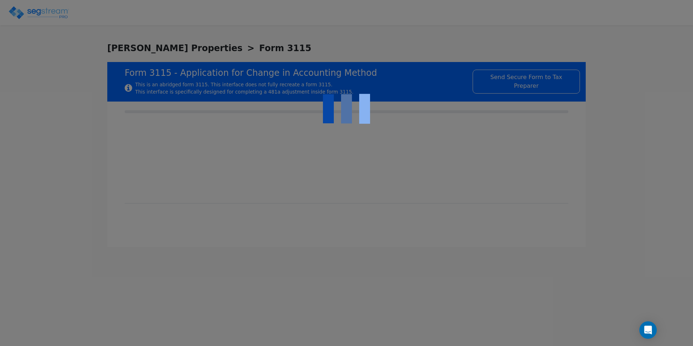
type textarea "The taxpayer will maintain the assets in single asset accounts by class: 39-yea…"
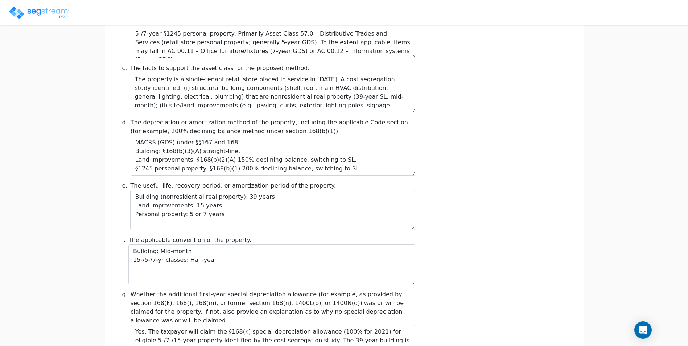
scroll to position [798, 0]
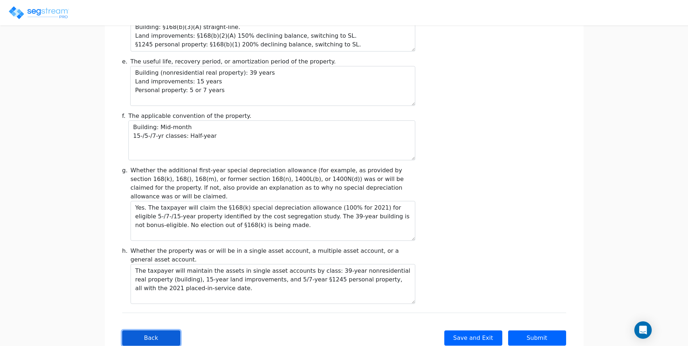
click at [158, 330] on button "Back" at bounding box center [151, 337] width 58 height 15
type input "652,616.49"
checkbox input "true"
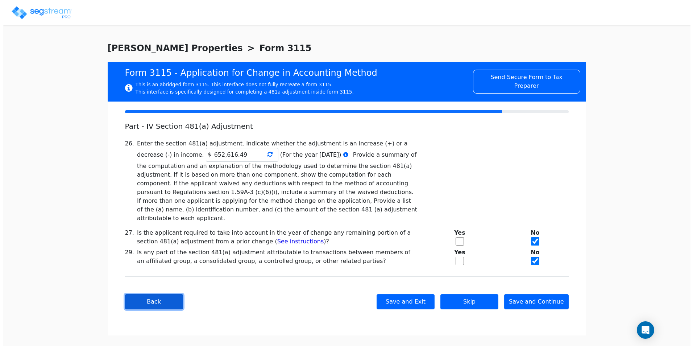
scroll to position [0, 0]
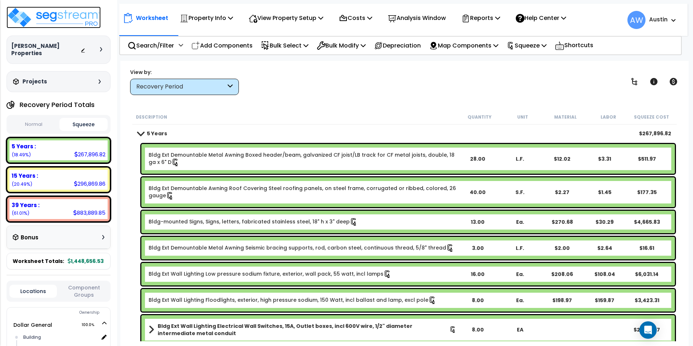
click at [57, 24] on img at bounding box center [54, 18] width 94 height 22
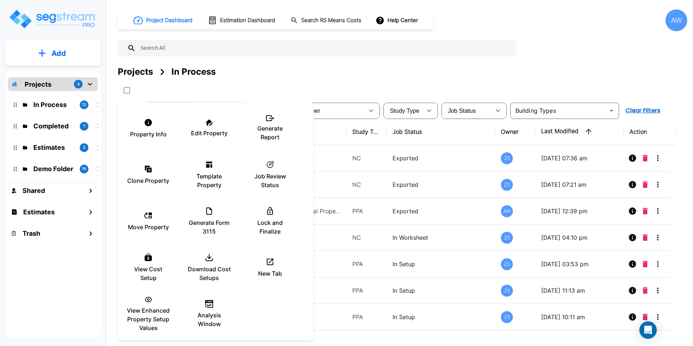
click at [345, 81] on div at bounding box center [346, 173] width 693 height 346
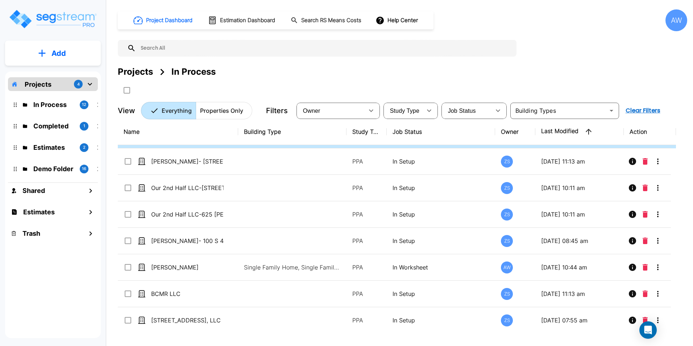
scroll to position [130, 0]
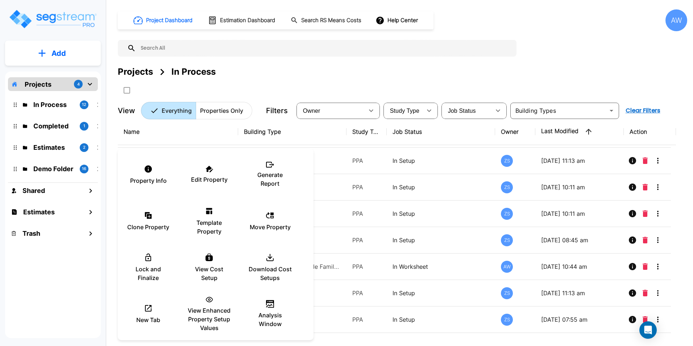
click at [328, 318] on div at bounding box center [346, 173] width 693 height 346
click at [202, 172] on div "Edit Property" at bounding box center [208, 175] width 43 height 36
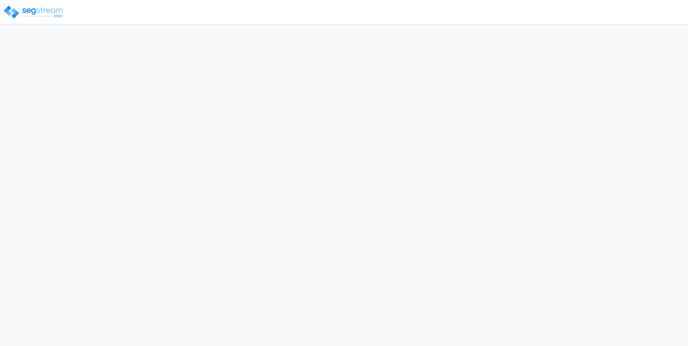
select select "[GEOGRAPHIC_DATA]"
select select "2024"
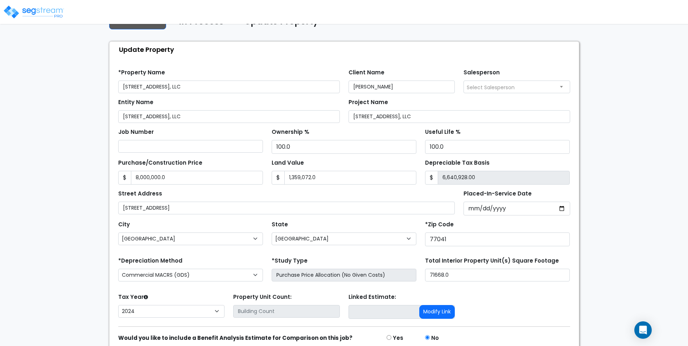
scroll to position [58, 0]
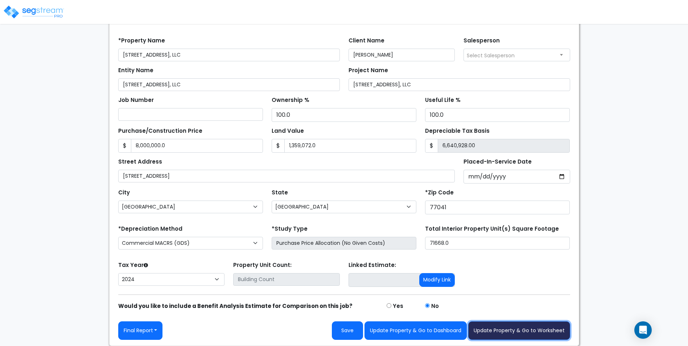
click at [497, 329] on button "Update Property & Go to Worksheet" at bounding box center [519, 330] width 102 height 18
type input "8000000"
type input "1359072"
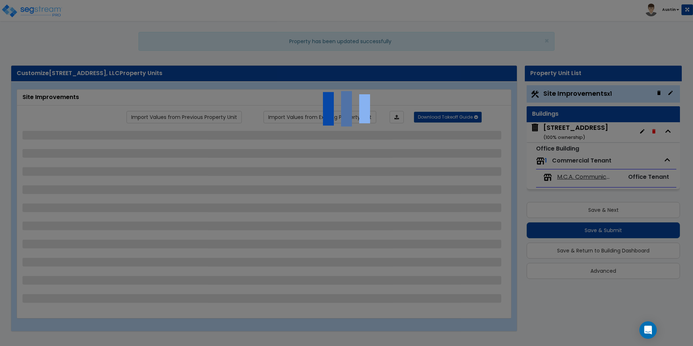
select select "2"
select select "1"
select select "2"
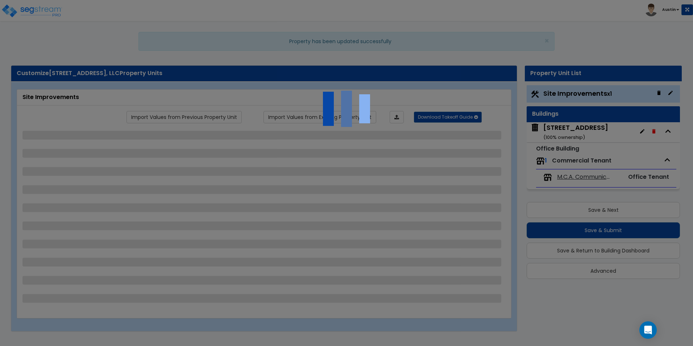
select select "1"
select select "5"
select select "2"
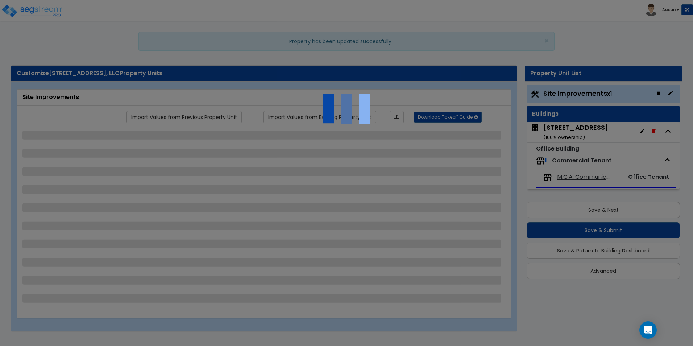
select select "3"
select select "2"
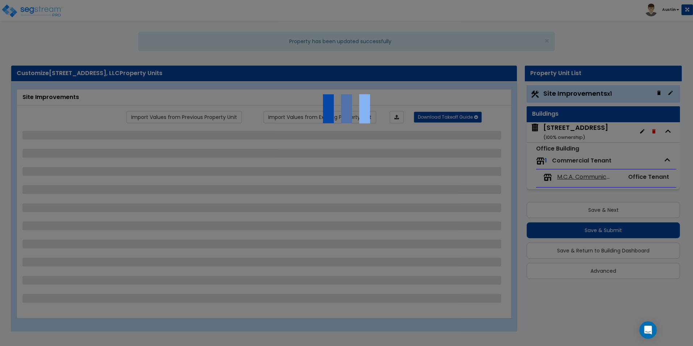
select select "9"
select select "1"
select select "4"
select select "1"
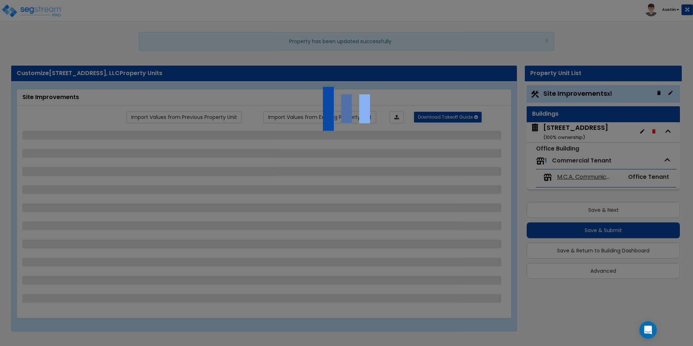
select select "1"
select select "2"
select select "3"
select select "2"
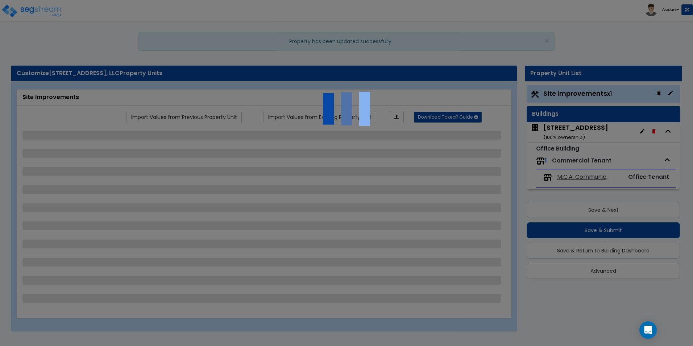
select select "1"
select select "2"
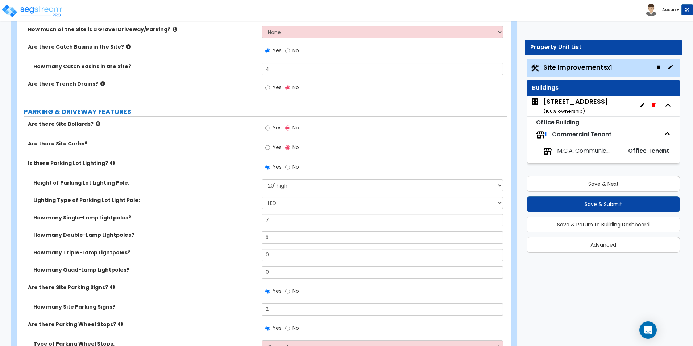
scroll to position [217, 0]
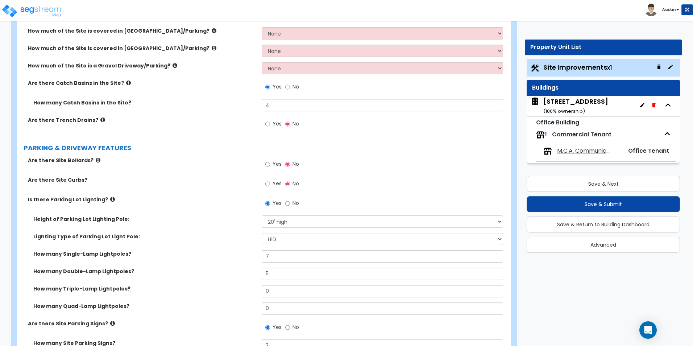
click at [126, 82] on icon at bounding box center [128, 82] width 5 height 5
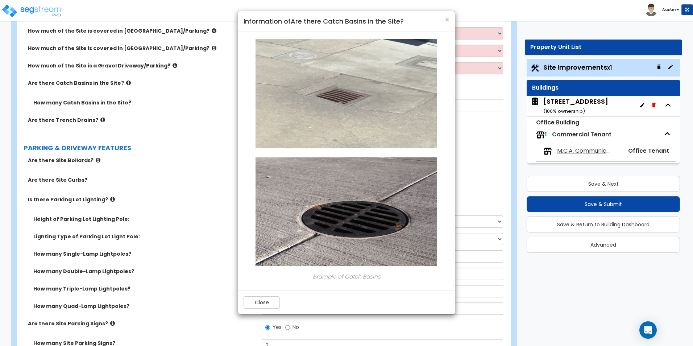
click at [444, 21] on h4 "Information of Are there Catch Basins in the Site?" at bounding box center [347, 21] width 206 height 9
click at [446, 20] on span "×" at bounding box center [447, 19] width 5 height 11
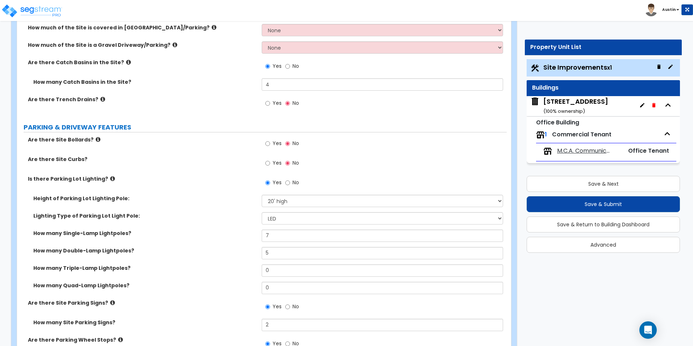
scroll to position [181, 0]
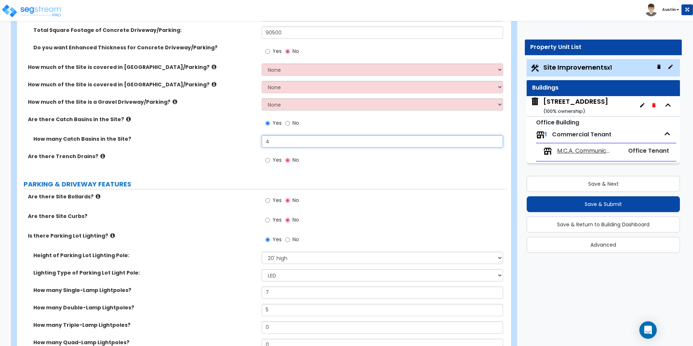
click at [283, 140] on input "4" at bounding box center [382, 141] width 241 height 12
type input "10"
click at [228, 172] on div "Are there Trench Drains? Yes No" at bounding box center [262, 163] width 490 height 20
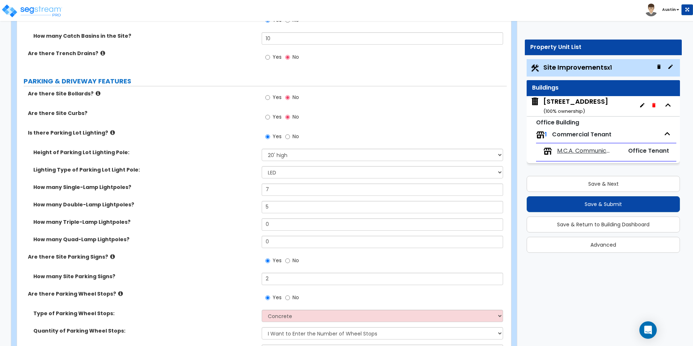
scroll to position [290, 0]
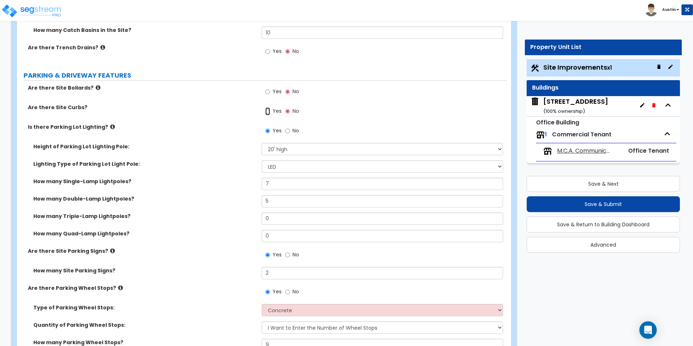
click at [268, 111] on input "Yes" at bounding box center [267, 111] width 5 height 8
radio input "true"
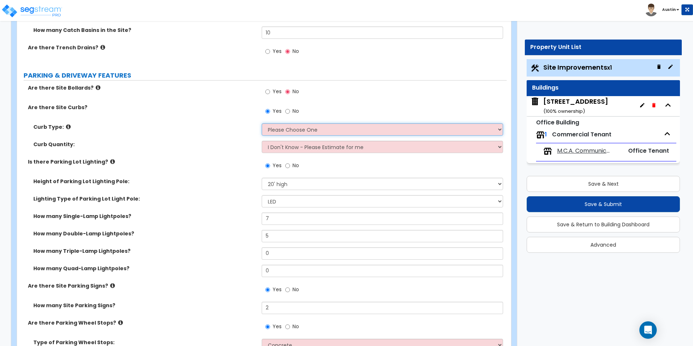
click at [312, 129] on select "Please Choose One Curb (Only) Curb & Gutter Asphalt Berm" at bounding box center [382, 129] width 241 height 12
click at [206, 139] on div "Curb Type: Please Choose One Curb (Only) Curb & Gutter Asphalt Berm" at bounding box center [262, 131] width 490 height 17
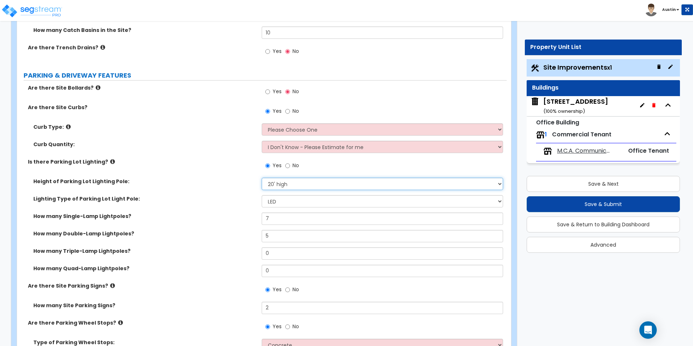
click at [301, 186] on select "Please Choose One 20' high 30' high 40' high" at bounding box center [382, 184] width 241 height 12
select select "2"
click at [262, 178] on select "Please Choose One 20' high 30' high 40' high" at bounding box center [382, 184] width 241 height 12
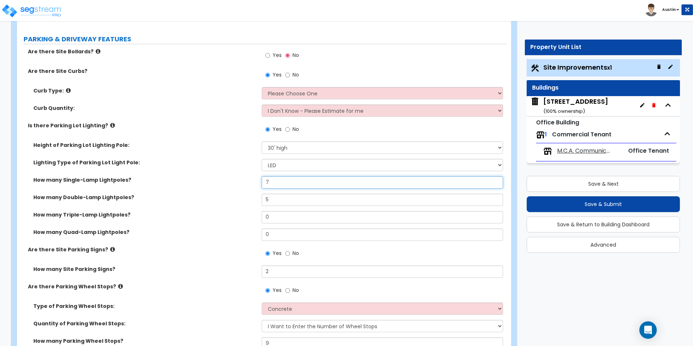
click at [282, 183] on input "7" at bounding box center [382, 182] width 241 height 12
type input "6"
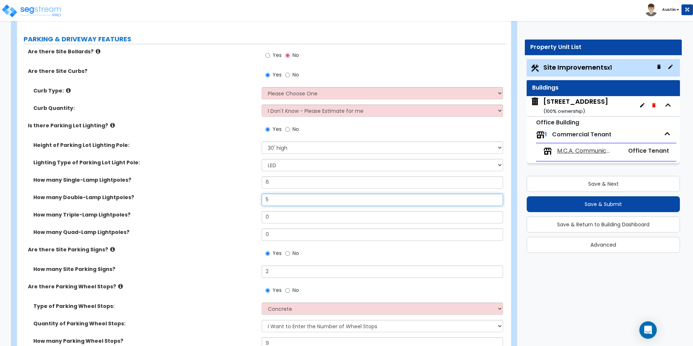
click at [278, 202] on input "5" at bounding box center [382, 200] width 241 height 12
type input "6"
click at [218, 195] on label "How many Double-Lamp Lightpoles?" at bounding box center [144, 197] width 223 height 7
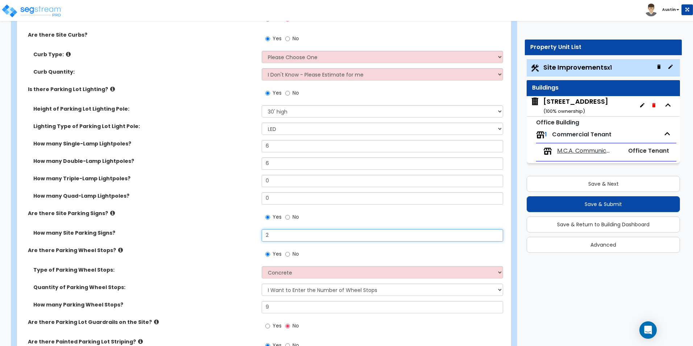
click at [286, 232] on input "2" at bounding box center [382, 235] width 241 height 12
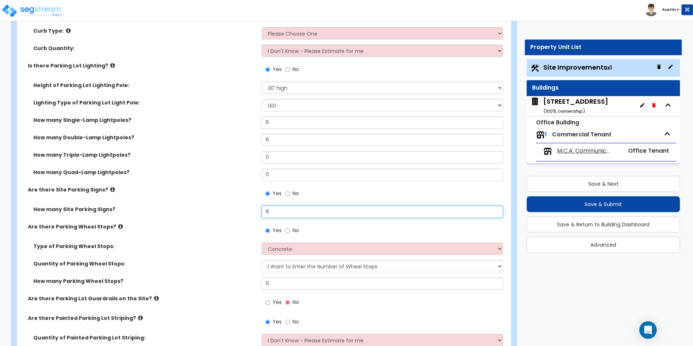
scroll to position [399, 0]
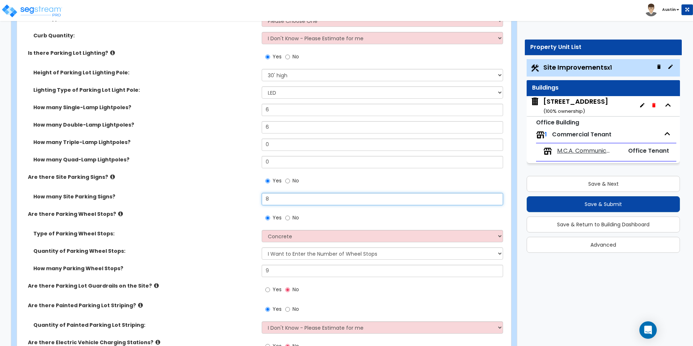
type input "8"
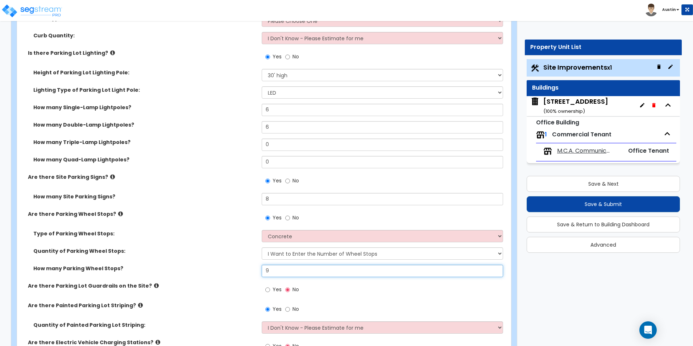
click at [279, 273] on input "9" at bounding box center [382, 271] width 241 height 12
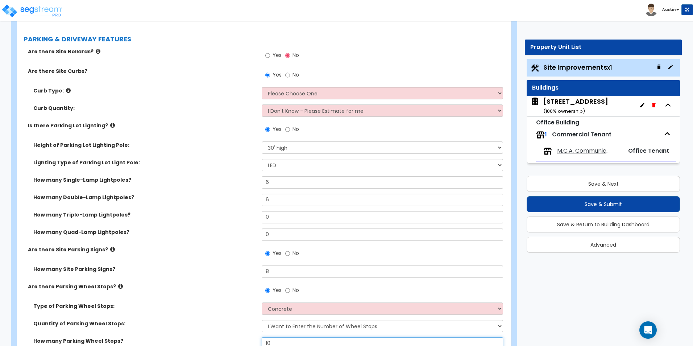
scroll to position [290, 0]
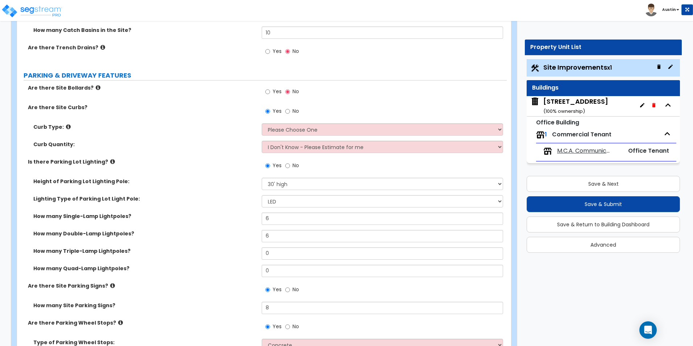
type input "10"
click at [281, 129] on select "Please Choose One Curb (Only) Curb & Gutter Asphalt Berm" at bounding box center [382, 129] width 241 height 12
click at [262, 123] on select "Please Choose One Curb (Only) Curb & Gutter Asphalt Berm" at bounding box center [382, 129] width 241 height 12
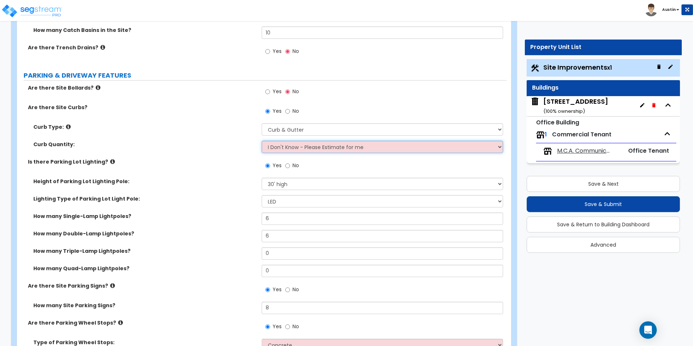
click at [298, 150] on select "I Don't Know - Please Estimate for me I want to Enter the Linear Footage" at bounding box center [382, 147] width 241 height 12
click at [359, 130] on select "Please Choose One Curb (Only) Curb & Gutter Asphalt Berm" at bounding box center [382, 129] width 241 height 12
select select "1"
click at [262, 123] on select "Please Choose One Curb (Only) Curb & Gutter Asphalt Berm" at bounding box center [382, 129] width 241 height 12
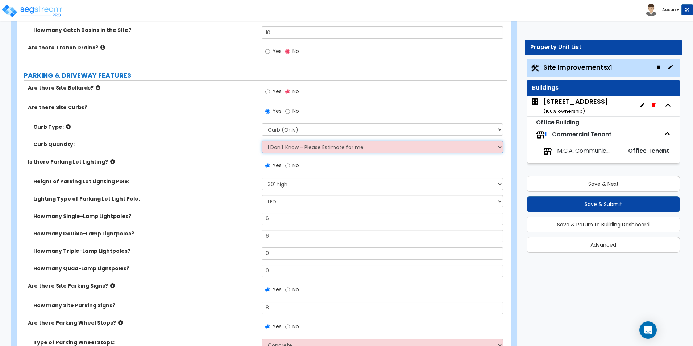
click at [291, 149] on select "I Don't Know - Please Estimate for me I want to Enter the Linear Footage" at bounding box center [382, 147] width 241 height 12
select select "1"
click at [262, 141] on select "I Don't Know - Please Estimate for me I want to Enter the Linear Footage" at bounding box center [382, 147] width 241 height 12
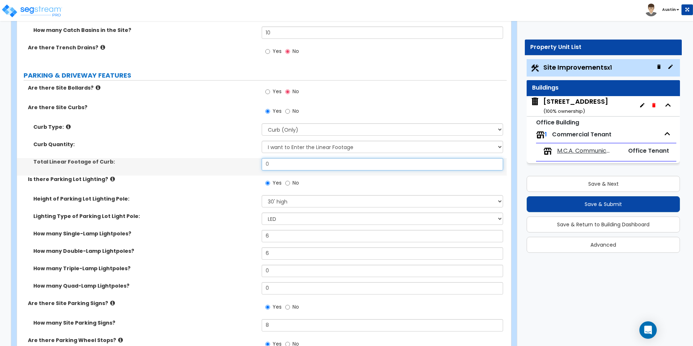
click at [306, 164] on input "0" at bounding box center [382, 164] width 241 height 12
type input "4,000"
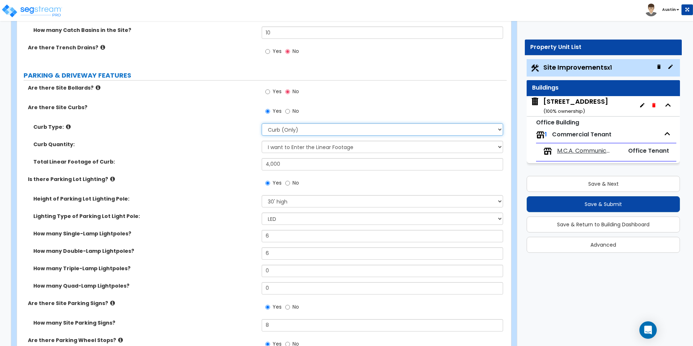
drag, startPoint x: 308, startPoint y: 128, endPoint x: 308, endPoint y: 133, distance: 5.1
click at [308, 128] on select "Please Choose One Curb (Only) Curb & Gutter Asphalt Berm" at bounding box center [382, 129] width 241 height 12
select select "2"
click at [262, 123] on select "Please Choose One Curb (Only) Curb & Gutter Asphalt Berm" at bounding box center [382, 129] width 241 height 12
click at [223, 159] on label "Total Linear Footage of Curb:" at bounding box center [144, 161] width 223 height 7
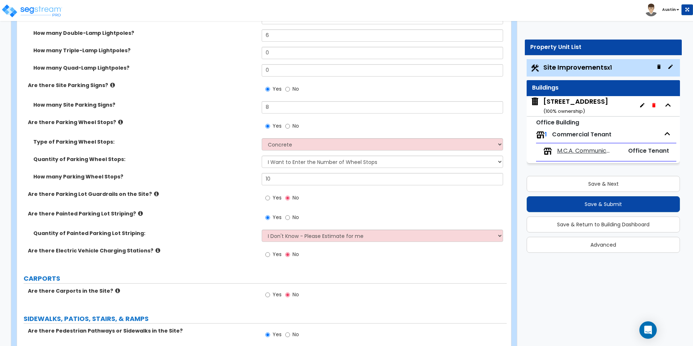
scroll to position [507, 0]
click at [312, 238] on select "I Don't Know - Please Estimate for me I Want to Enter the Number of Parking Spa…" at bounding box center [382, 236] width 241 height 12
select select "1"
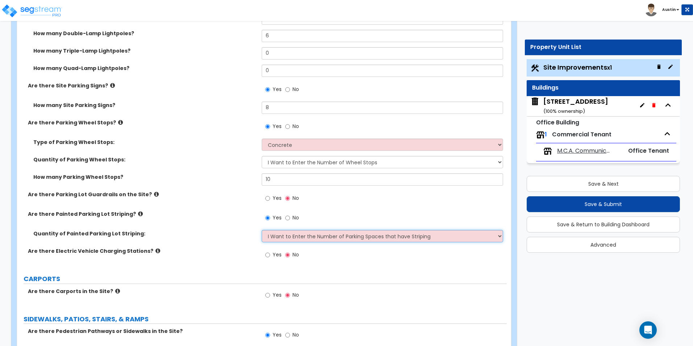
click at [262, 230] on select "I Don't Know - Please Estimate for me I Want to Enter the Number of Parking Spa…" at bounding box center [382, 236] width 241 height 12
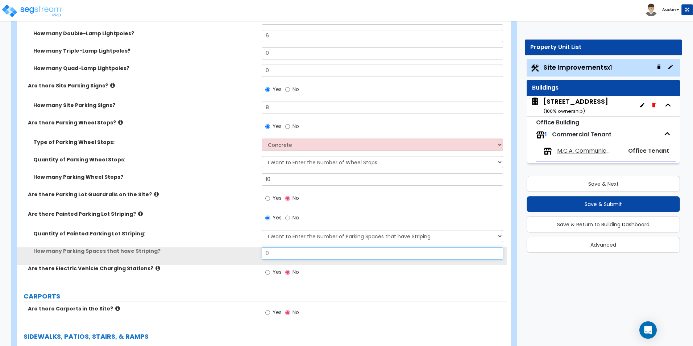
click at [296, 254] on input "0" at bounding box center [382, 253] width 241 height 12
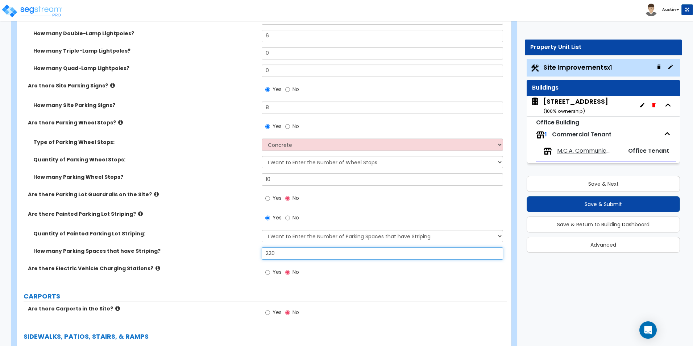
type input "220"
click at [186, 231] on label "Quantity of Painted Parking Lot Striping:" at bounding box center [144, 233] width 223 height 7
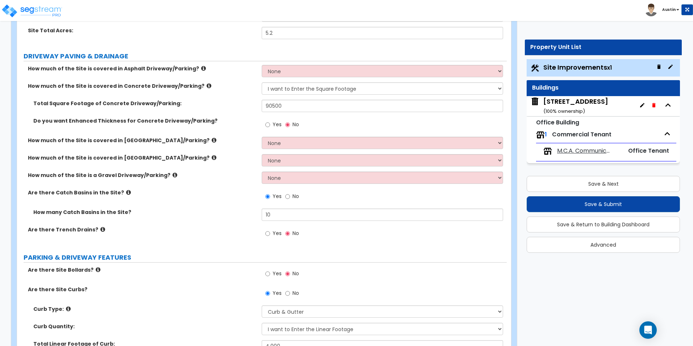
scroll to position [0, 0]
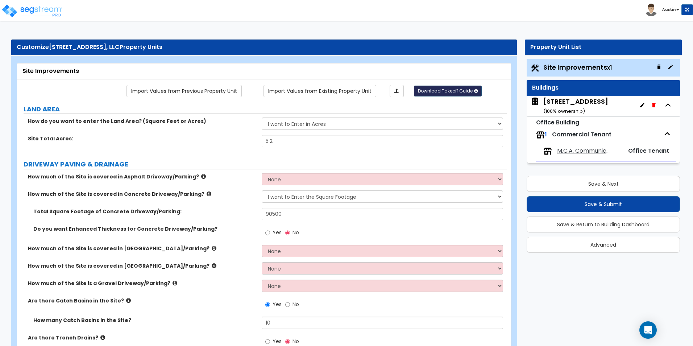
click at [459, 92] on span "Download Takeoff Guide" at bounding box center [445, 91] width 55 height 6
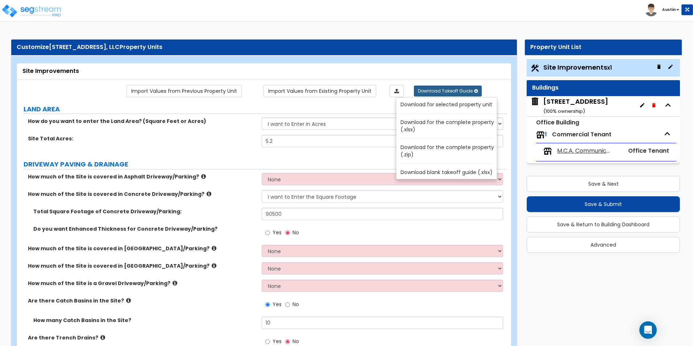
click at [441, 107] on link "Download for selected property unit" at bounding box center [448, 104] width 98 height 10
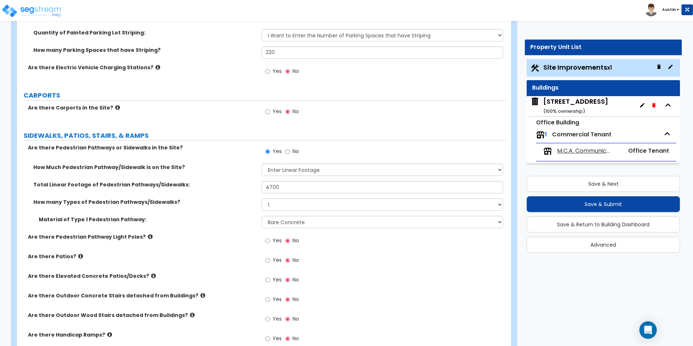
scroll to position [725, 0]
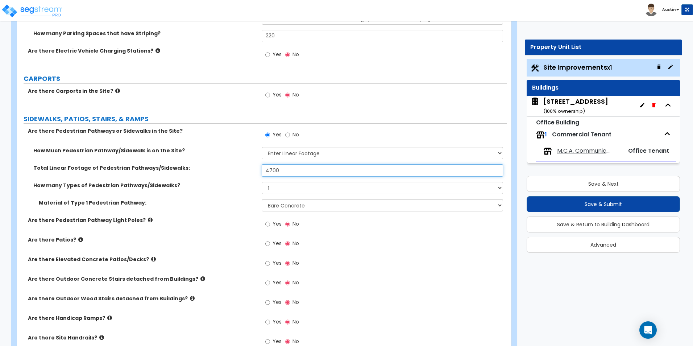
click at [311, 174] on input "4700" at bounding box center [382, 170] width 241 height 12
type input "2,200"
click at [198, 149] on label "How Much Pedestrian Pathway/Sidewalk is on the Site?" at bounding box center [144, 150] width 223 height 7
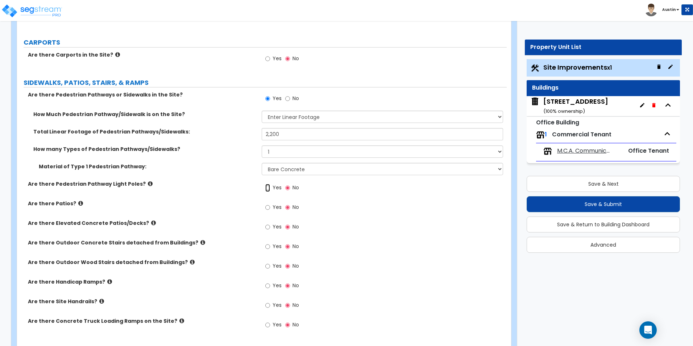
click at [268, 190] on input "Yes" at bounding box center [267, 188] width 5 height 8
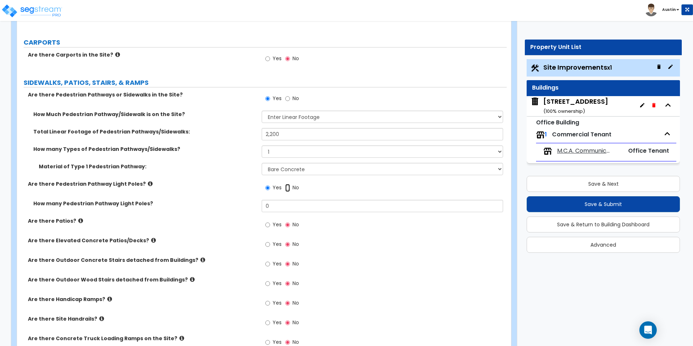
click at [289, 188] on input "No" at bounding box center [287, 188] width 5 height 8
radio input "false"
radio input "true"
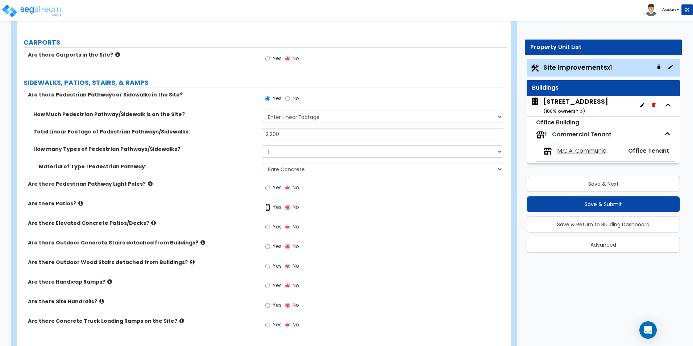
click at [266, 205] on input "Yes" at bounding box center [267, 207] width 5 height 8
radio input "true"
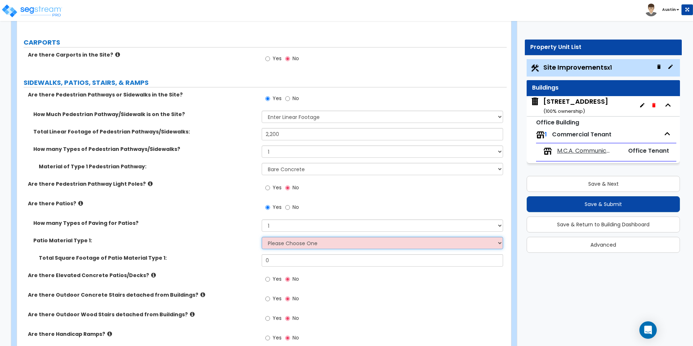
click at [282, 243] on select "Please Choose One Bare Concrete Stamped Concrete Brick Pavers Stone Pavers Tile…" at bounding box center [382, 243] width 241 height 12
click at [277, 262] on input "0" at bounding box center [382, 260] width 241 height 12
type input "1,000"
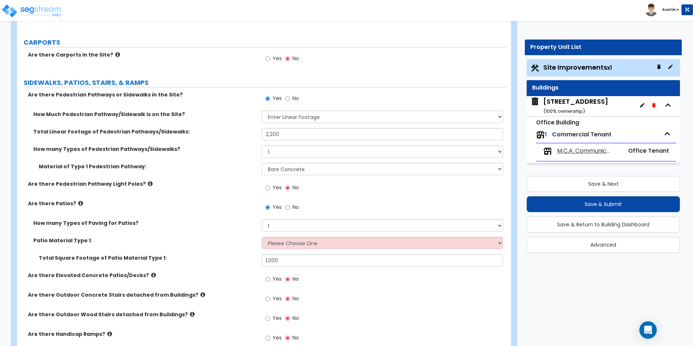
click at [183, 245] on div "Patio Material Type 1: Please Choose One Bare Concrete Stamped Concrete Brick P…" at bounding box center [262, 245] width 490 height 17
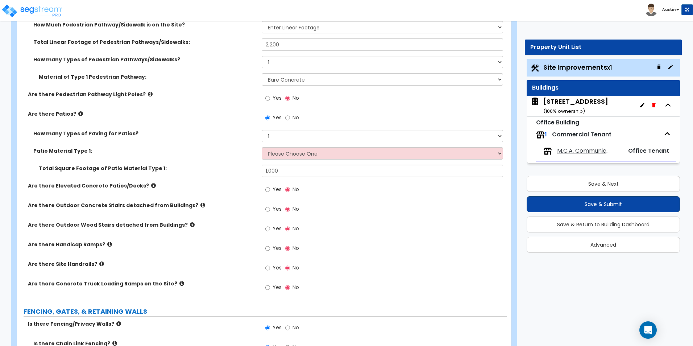
scroll to position [834, 0]
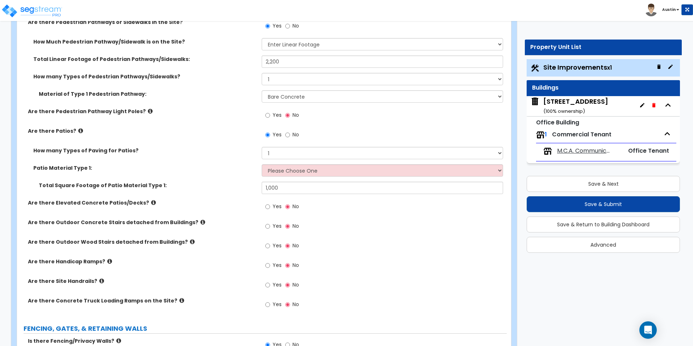
click at [275, 206] on span "Yes" at bounding box center [277, 206] width 9 height 7
click at [270, 206] on input "Yes" at bounding box center [267, 207] width 5 height 8
radio input "true"
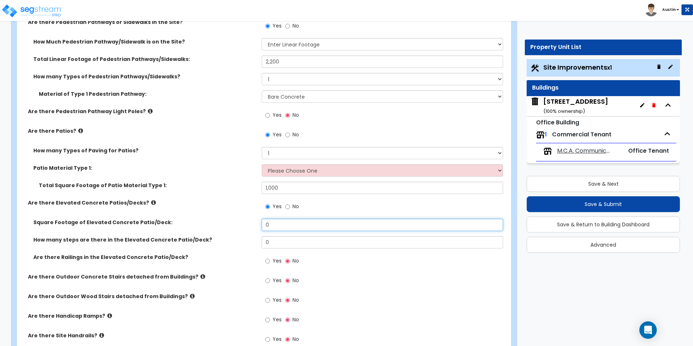
click at [289, 229] on input "0" at bounding box center [382, 225] width 241 height 12
type input "600"
click at [238, 231] on div "Square Footage of Elevated Concrete Patio/Deck: 600" at bounding box center [262, 227] width 490 height 17
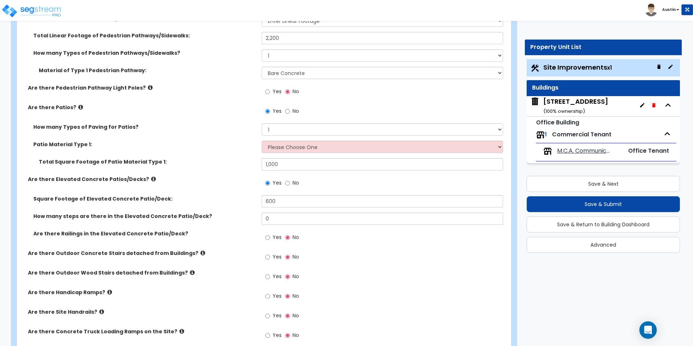
scroll to position [870, 0]
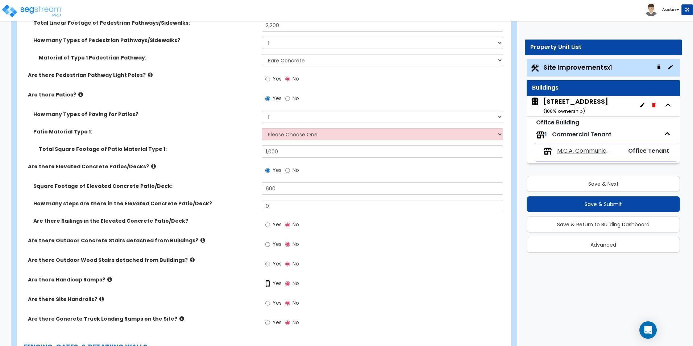
click at [267, 285] on input "Yes" at bounding box center [267, 283] width 5 height 8
radio input "true"
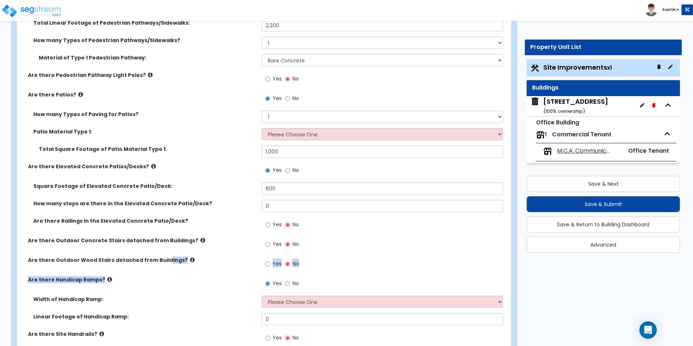
drag, startPoint x: 164, startPoint y: 291, endPoint x: 162, endPoint y: 273, distance: 18.7
click at [162, 273] on div "Are there Pedestrian Pathways or Sidewalks in the Site? Yes No How Much Pedestr…" at bounding box center [261, 175] width 479 height 387
drag, startPoint x: 162, startPoint y: 273, endPoint x: 184, endPoint y: 291, distance: 28.9
click at [184, 291] on div "Are there Handicap Ramps? Yes No" at bounding box center [262, 286] width 490 height 20
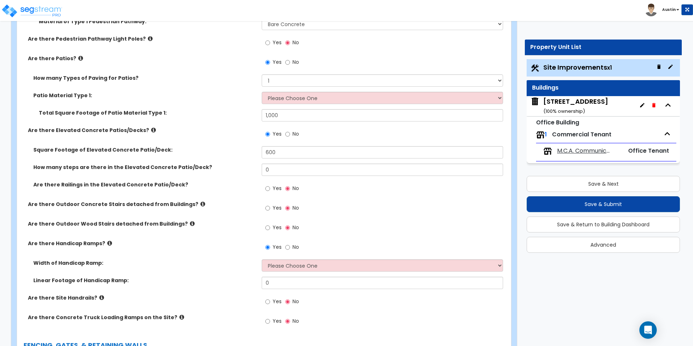
scroll to position [942, 0]
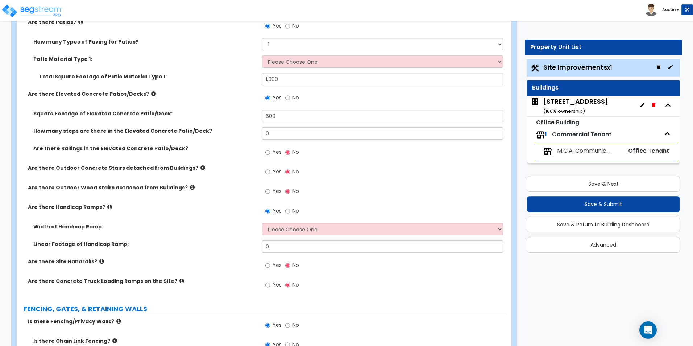
click at [275, 266] on span "Yes" at bounding box center [277, 264] width 9 height 7
click at [270, 266] on input "Yes" at bounding box center [267, 265] width 5 height 8
radio input "true"
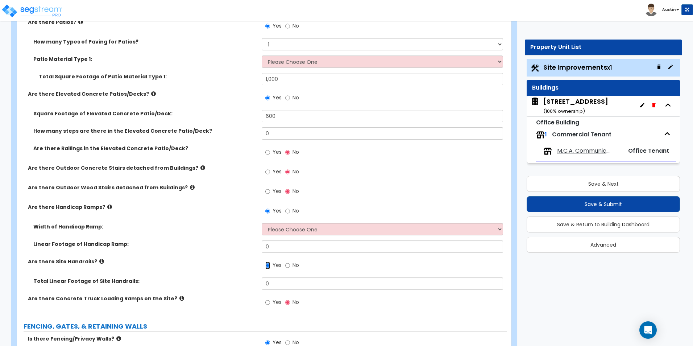
scroll to position [906, 0]
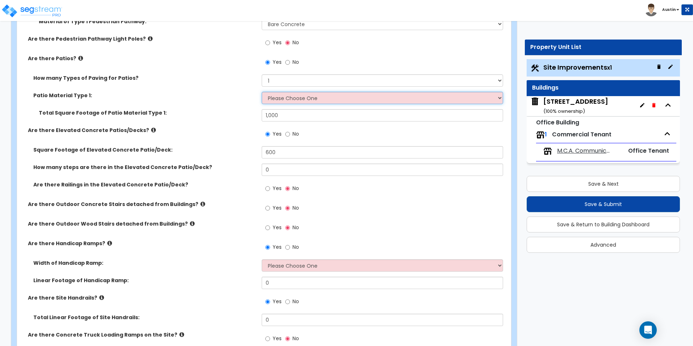
click at [298, 95] on select "Please Choose One Bare Concrete Stamped Concrete Brick Pavers Stone Pavers Tile…" at bounding box center [382, 98] width 241 height 12
select select "1"
click at [262, 92] on select "Please Choose One Bare Concrete Stamped Concrete Brick Pavers Stone Pavers Tile…" at bounding box center [382, 98] width 241 height 12
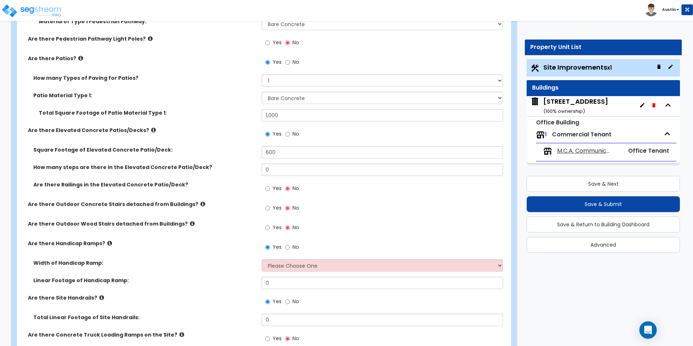
click at [272, 188] on label "Yes" at bounding box center [273, 189] width 16 height 12
click at [270, 188] on input "Yes" at bounding box center [267, 189] width 5 height 8
radio input "true"
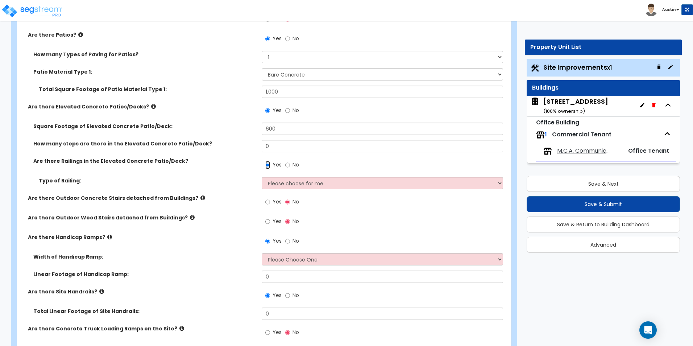
scroll to position [942, 0]
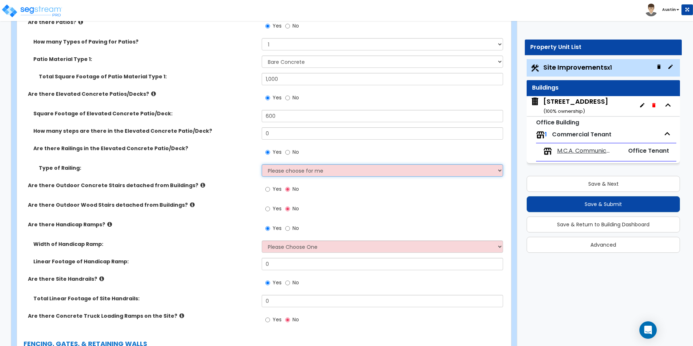
click at [286, 169] on select "Please choose for me Steel Aluminum Wood" at bounding box center [382, 170] width 241 height 12
click at [282, 171] on select "Please choose for me Steel Aluminum Wood" at bounding box center [382, 170] width 241 height 12
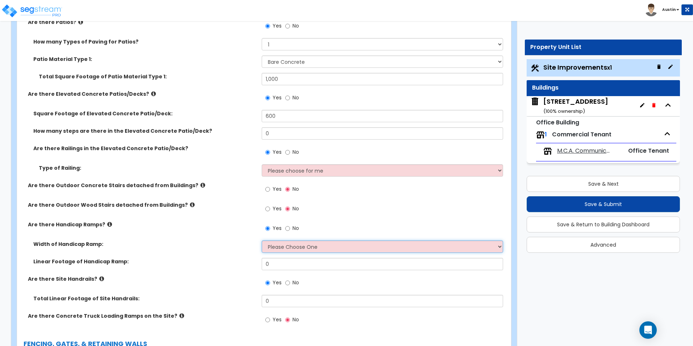
click at [285, 244] on select "Please Choose One 3' width 5' width" at bounding box center [382, 246] width 241 height 12
select select "2"
click at [262, 240] on select "Please Choose One 3' width 5' width" at bounding box center [382, 246] width 241 height 12
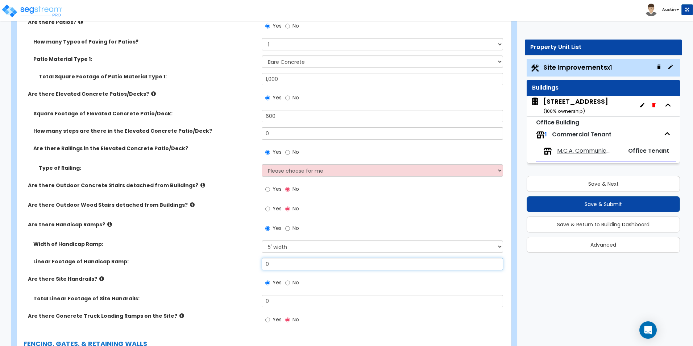
click at [289, 268] on input "0" at bounding box center [382, 264] width 241 height 12
type input "60"
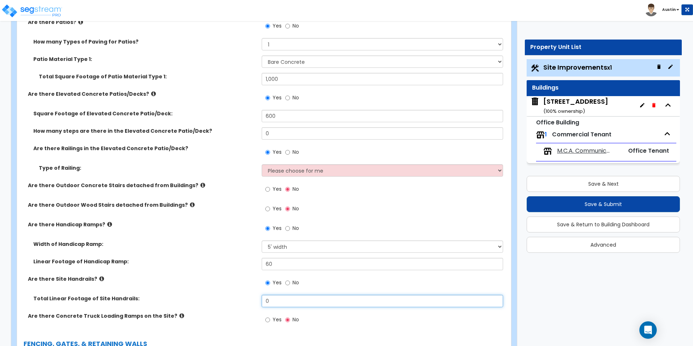
click at [283, 297] on input "0" at bounding box center [382, 301] width 241 height 12
type input "60"
click at [197, 254] on div "Width of Handicap Ramp: Please Choose One 3' width 5' width" at bounding box center [262, 248] width 490 height 17
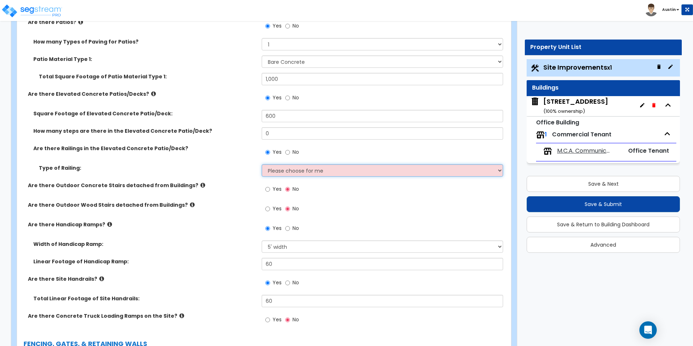
click at [283, 167] on select "Please choose for me Steel Aluminum Wood" at bounding box center [382, 170] width 241 height 12
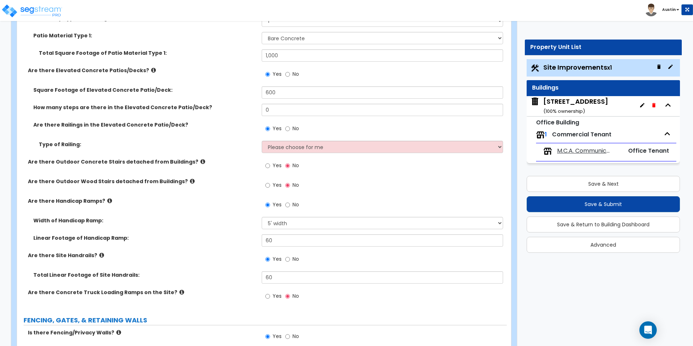
scroll to position [979, 0]
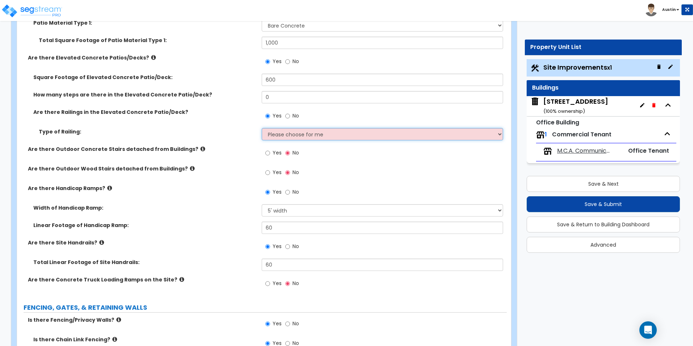
click at [290, 130] on select "Please choose for me Steel Aluminum Wood" at bounding box center [382, 134] width 241 height 12
select select "1"
click at [262, 128] on select "Please choose for me Steel Aluminum Wood" at bounding box center [382, 134] width 241 height 12
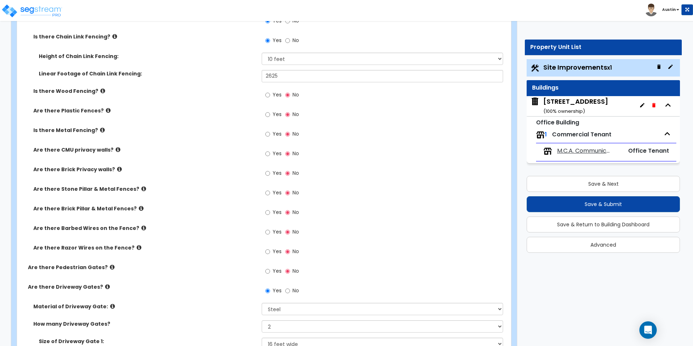
scroll to position [1269, 0]
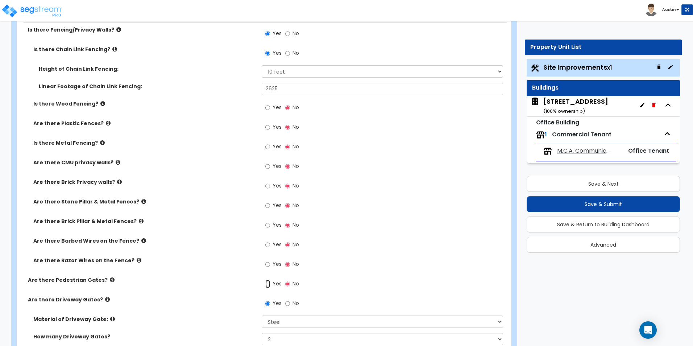
click at [268, 283] on input "Yes" at bounding box center [267, 284] width 5 height 8
radio input "true"
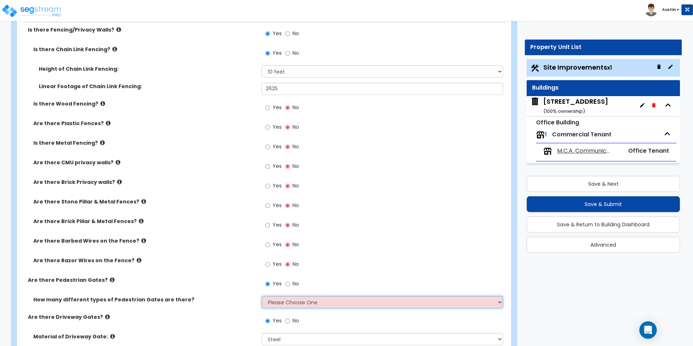
click at [295, 307] on select "Please Choose One 1 2 3" at bounding box center [382, 302] width 241 height 12
select select "1"
click at [262, 296] on select "Please Choose One 1 2 3" at bounding box center [382, 302] width 241 height 12
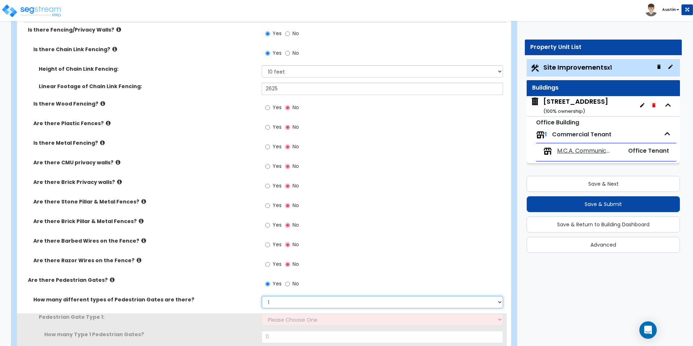
scroll to position [1305, 0]
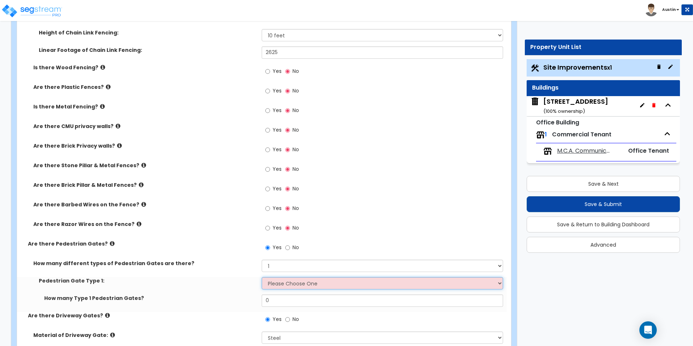
click at [280, 281] on select "Please Choose One Chain Link, 3 ft Height Chain Link, 4 ft Height Chain Link, 6…" at bounding box center [382, 283] width 241 height 12
click at [283, 280] on select "Please Choose One Chain Link, 3 ft Height Chain Link, 4 ft Height Chain Link, 6…" at bounding box center [382, 283] width 241 height 12
click at [283, 281] on select "Please Choose One Chain Link, 3 ft Height Chain Link, 4 ft Height Chain Link, 6…" at bounding box center [382, 283] width 241 height 12
click at [284, 281] on select "Please Choose One Chain Link, 3 ft Height Chain Link, 4 ft Height Chain Link, 6…" at bounding box center [382, 283] width 241 height 12
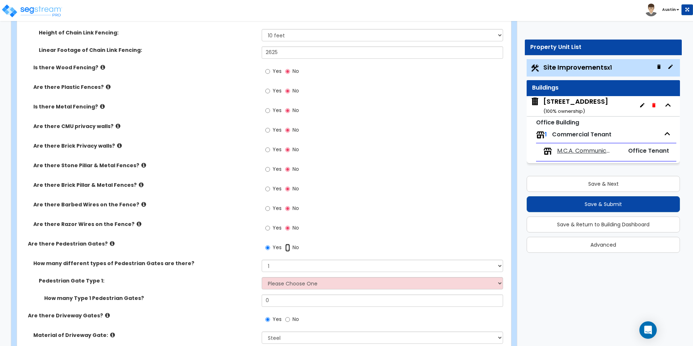
click at [288, 249] on input "No" at bounding box center [287, 248] width 5 height 8
radio input "false"
radio input "true"
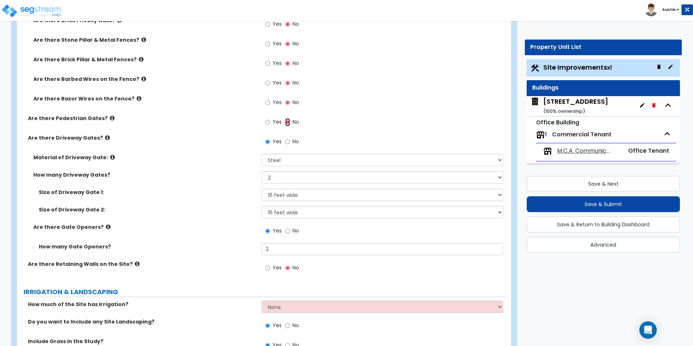
scroll to position [1450, 0]
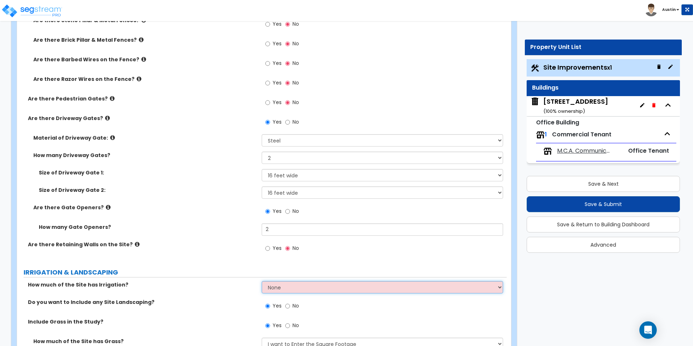
click at [284, 287] on select "None I want to Enter an Approximate Percentage I want to Enter the Square Foota…" at bounding box center [382, 287] width 241 height 12
select select "1"
click at [262, 281] on select "None I want to Enter an Approximate Percentage I want to Enter the Square Foota…" at bounding box center [382, 287] width 241 height 12
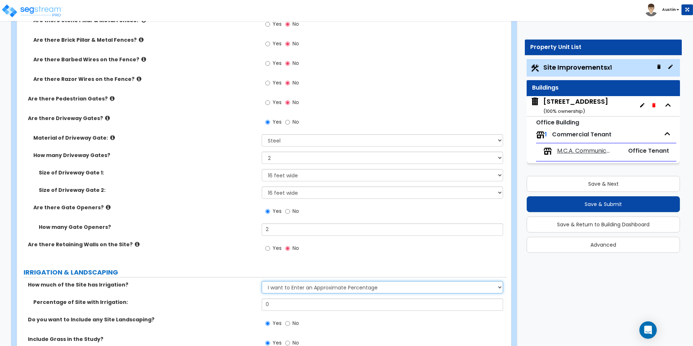
click at [294, 287] on select "None I want to Enter an Approximate Percentage I want to Enter the Square Foota…" at bounding box center [382, 287] width 241 height 12
click at [262, 281] on select "None I want to Enter an Approximate Percentage I want to Enter the Square Foota…" at bounding box center [382, 287] width 241 height 12
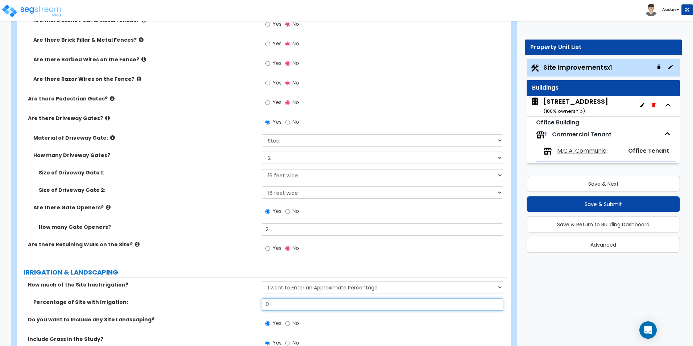
click at [282, 305] on input "0" at bounding box center [382, 304] width 241 height 12
type input "20"
click at [221, 283] on label "How much of the Site has Irrigation?" at bounding box center [142, 284] width 228 height 7
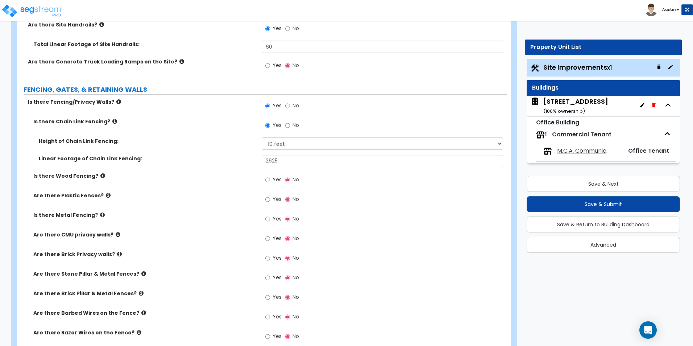
scroll to position [1196, 0]
click at [303, 141] on select "Please Choose One 3 feet 4 feet 5 feet 6 feet 10 feet 12 feet" at bounding box center [382, 144] width 241 height 12
click at [262, 138] on select "Please Choose One 3 feet 4 feet 5 feet 6 feet 10 feet 12 feet" at bounding box center [382, 144] width 241 height 12
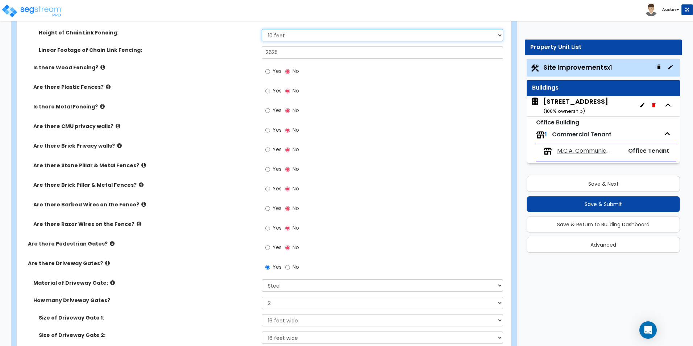
scroll to position [1377, 0]
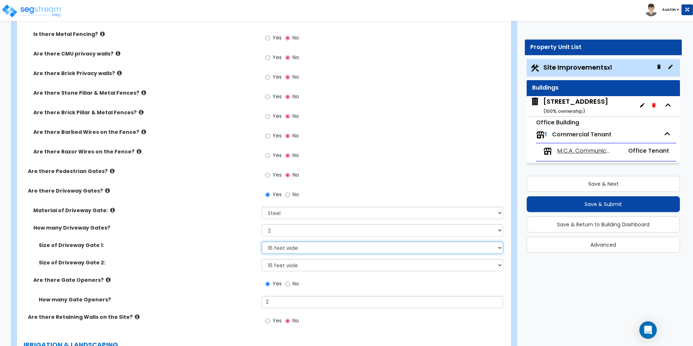
click at [290, 247] on select "Please Choose One 12 feet wide 14 feet wide 16 feet wide" at bounding box center [382, 247] width 241 height 12
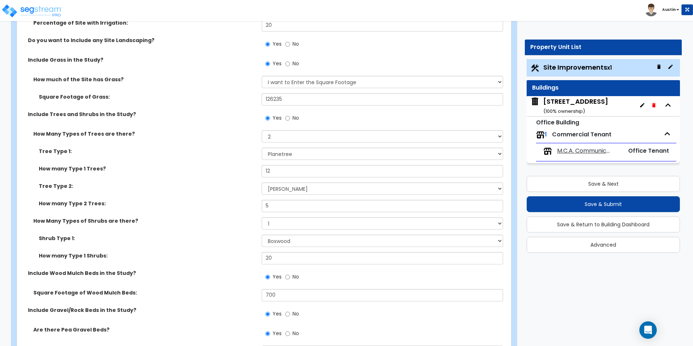
scroll to position [1740, 0]
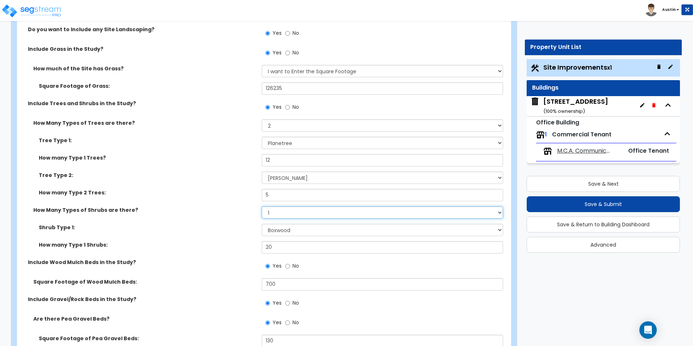
click at [278, 217] on select "None 1 2 3" at bounding box center [382, 212] width 241 height 12
select select "2"
click at [262, 206] on select "None 1 2 3" at bounding box center [382, 212] width 241 height 12
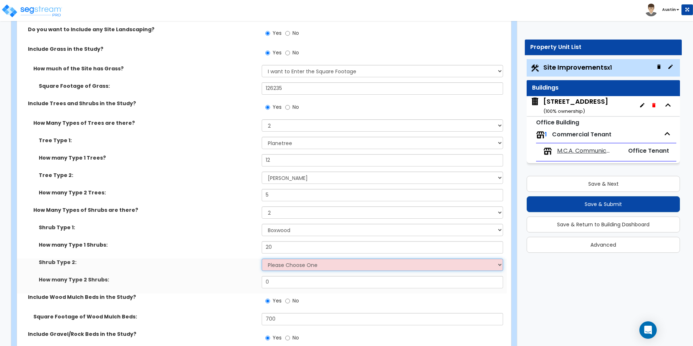
click at [281, 263] on select "Please Choose One Arborvitae Azalea Yew Boxwood Juniper [PERSON_NAME] Cotoneast…" at bounding box center [382, 264] width 241 height 12
select select "6"
click at [262, 258] on select "Please Choose One Arborvitae Azalea Yew Boxwood Juniper [PERSON_NAME] Cotoneast…" at bounding box center [382, 264] width 241 height 12
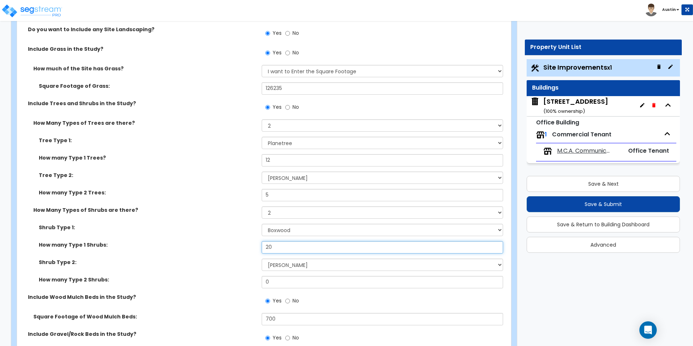
click at [277, 248] on input "20" at bounding box center [382, 247] width 241 height 12
type input "80"
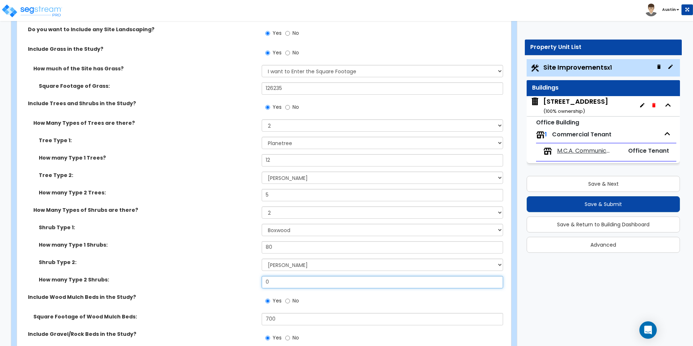
click at [273, 283] on input "0" at bounding box center [382, 282] width 241 height 12
type input "60"
click at [282, 196] on input "5" at bounding box center [382, 195] width 241 height 12
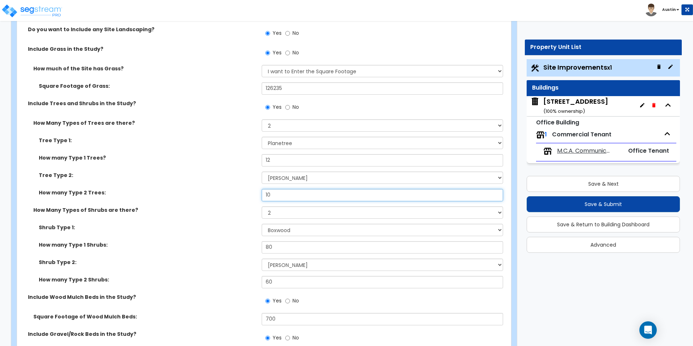
type input "10"
click at [194, 182] on div "Tree Type 2: Please Choose One Honey Locust Planetree Poplar Elm Hawthorn Linde…" at bounding box center [262, 179] width 490 height 17
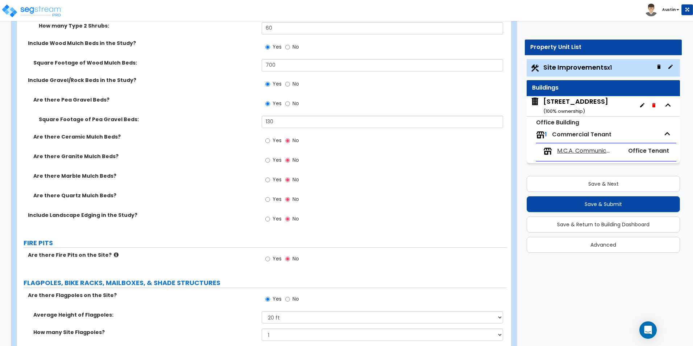
scroll to position [2030, 0]
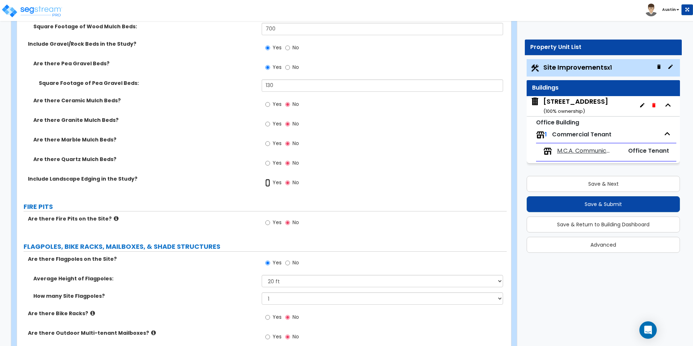
click at [268, 183] on input "Yes" at bounding box center [267, 183] width 5 height 8
radio input "true"
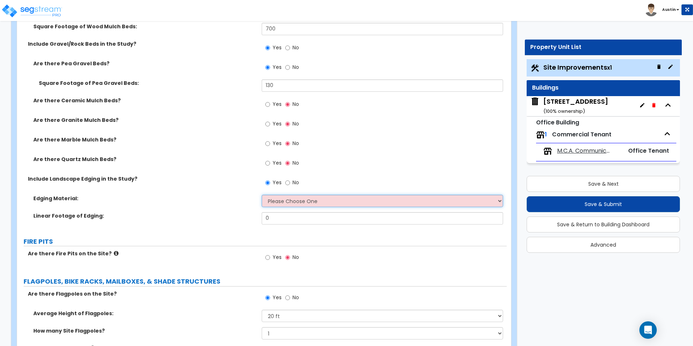
click at [293, 198] on select "Please Choose One Metal Brick Railroad Ties Concrete" at bounding box center [382, 201] width 241 height 12
select select "1"
click at [262, 195] on select "Please Choose One Metal Brick Railroad Ties Concrete" at bounding box center [382, 201] width 241 height 12
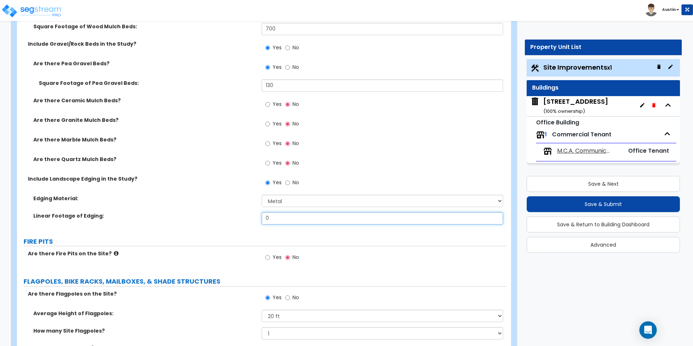
click at [302, 221] on input "0" at bounding box center [382, 218] width 241 height 12
type input "550"
click at [203, 181] on label "Include Landscape Edging in the Study?" at bounding box center [142, 178] width 228 height 7
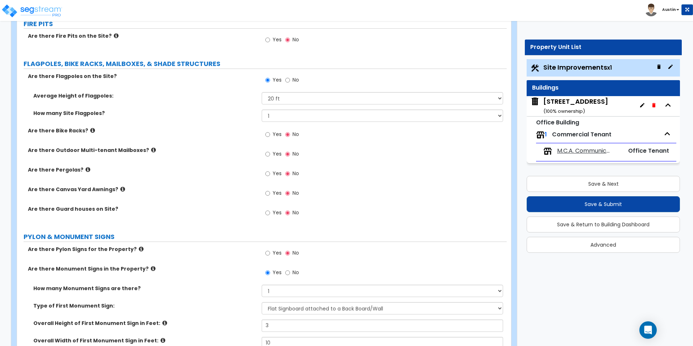
scroll to position [2284, 0]
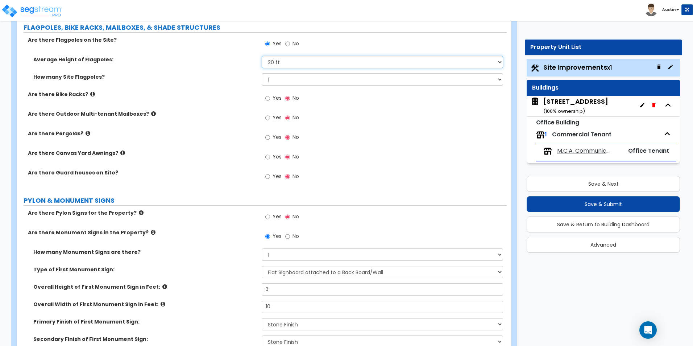
click at [303, 61] on select "Please Choose One 20 ft 59 ft 70 ft 100 ft" at bounding box center [382, 62] width 241 height 12
click at [86, 133] on icon at bounding box center [88, 132] width 5 height 5
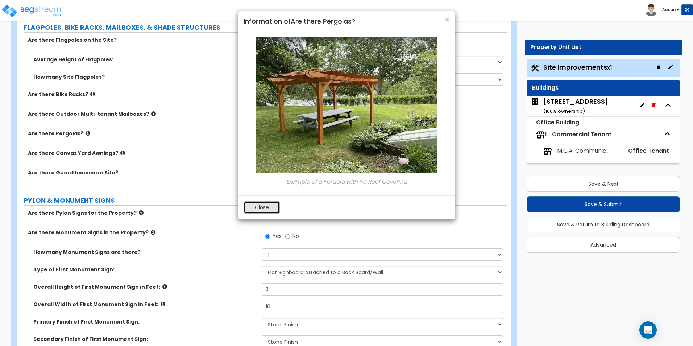
click at [255, 205] on button "Close" at bounding box center [262, 207] width 36 height 12
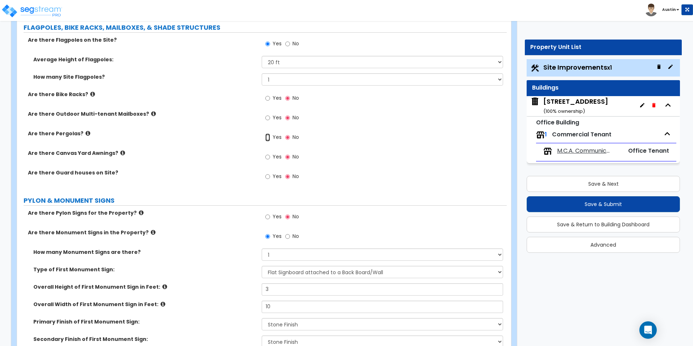
click at [267, 137] on input "Yes" at bounding box center [267, 137] width 5 height 8
radio input "true"
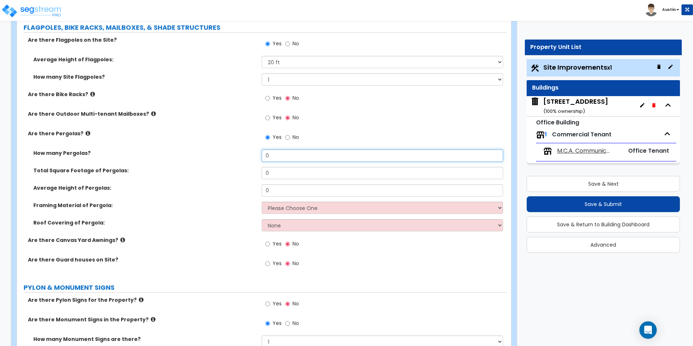
click at [279, 156] on input "0" at bounding box center [382, 155] width 241 height 12
type input "1"
click at [282, 178] on input "0" at bounding box center [382, 173] width 241 height 12
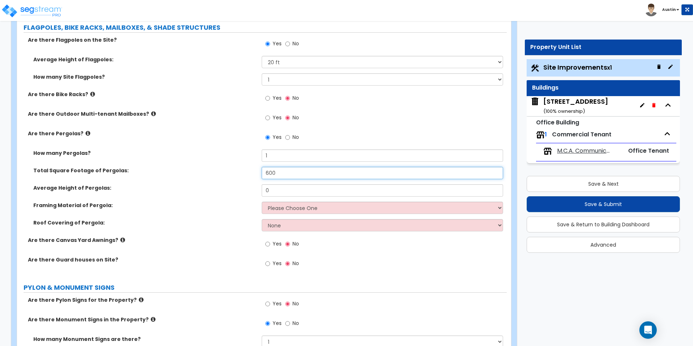
type input "600"
click at [275, 193] on input "0" at bounding box center [382, 190] width 241 height 12
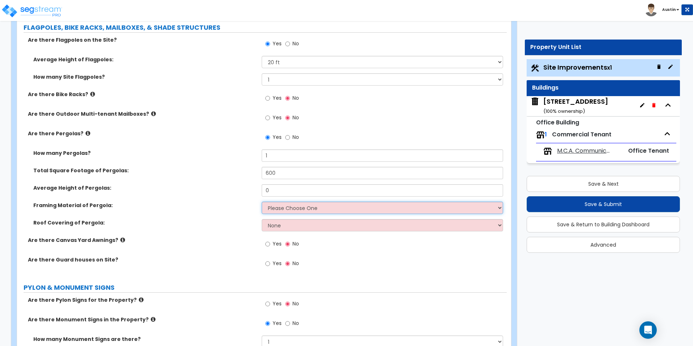
click at [277, 205] on select "Please Choose One Wood Metal" at bounding box center [382, 208] width 241 height 12
select select "2"
click at [262, 202] on select "Please Choose One Wood Metal" at bounding box center [382, 208] width 241 height 12
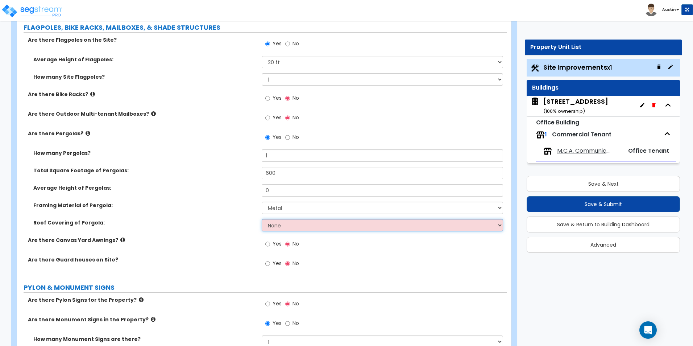
click at [282, 227] on select "None Plastic Fiberglass Metal" at bounding box center [382, 225] width 241 height 12
click at [216, 199] on div "Average Height of Pergolas: 0" at bounding box center [262, 192] width 490 height 17
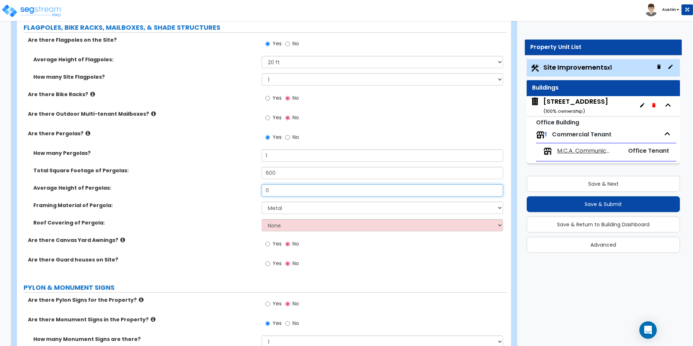
click at [295, 190] on input "0" at bounding box center [382, 190] width 241 height 12
type input "10"
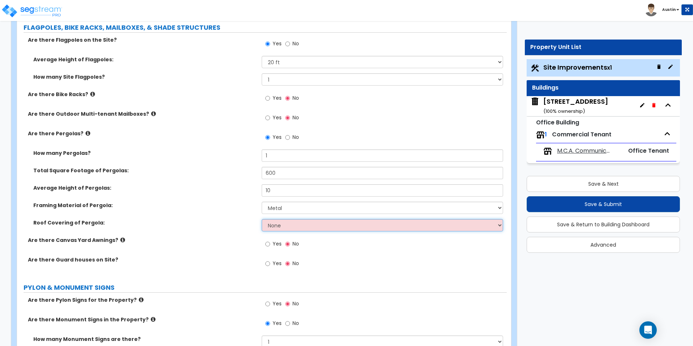
click at [291, 224] on select "None Plastic Fiberglass Metal" at bounding box center [382, 225] width 241 height 12
click at [262, 219] on select "None Plastic Fiberglass Metal" at bounding box center [382, 225] width 241 height 12
click at [206, 223] on label "Roof Covering of Pergola:" at bounding box center [144, 222] width 223 height 7
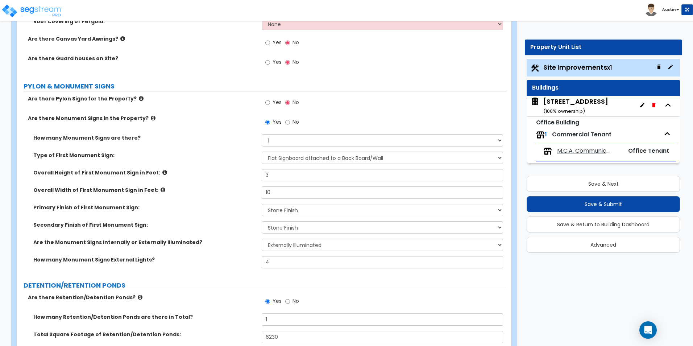
scroll to position [2501, 0]
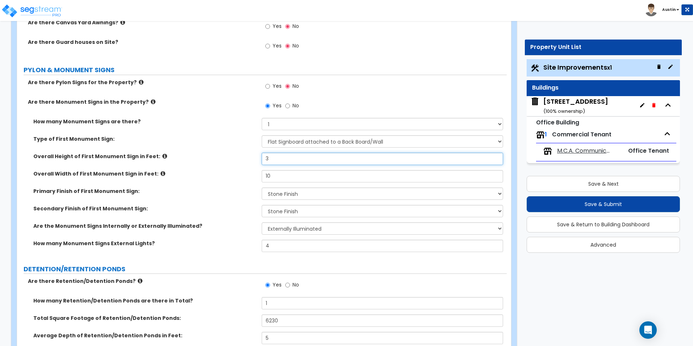
click at [277, 159] on input "3" at bounding box center [382, 159] width 241 height 12
click at [202, 218] on div "Secondary Finish of First Monument Sign: None, there is only a Primary Finish P…" at bounding box center [262, 213] width 490 height 17
click at [302, 211] on select "None, there is only a Primary Finish Paint/Stucco Finish Brick Finish Stone Fin…" at bounding box center [382, 211] width 241 height 12
click at [296, 213] on select "None, there is only a Primary Finish Paint/Stucco Finish Brick Finish Stone Fin…" at bounding box center [382, 211] width 241 height 12
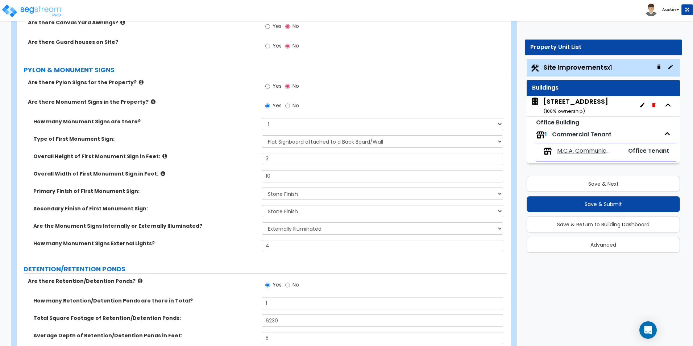
click at [211, 190] on label "Primary Finish of First Monument Sign:" at bounding box center [144, 190] width 223 height 7
click at [317, 143] on select "Please Choose One Flat Signboard on top of a Base Flat Signboard attached to a …" at bounding box center [382, 141] width 241 height 12
select select "1"
click at [262, 135] on select "Please Choose One Flat Signboard on top of a Base Flat Signboard attached to a …" at bounding box center [382, 141] width 241 height 12
click at [294, 159] on input "3" at bounding box center [382, 159] width 241 height 12
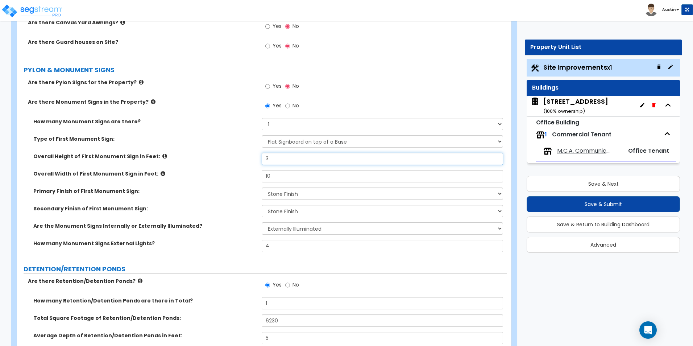
click at [294, 159] on input "3" at bounding box center [382, 159] width 241 height 12
type input "4"
click at [298, 212] on select "None, there is only a Primary Finish Paint/Stucco Finish Brick Finish Stone Fin…" at bounding box center [382, 211] width 241 height 12
select select "4"
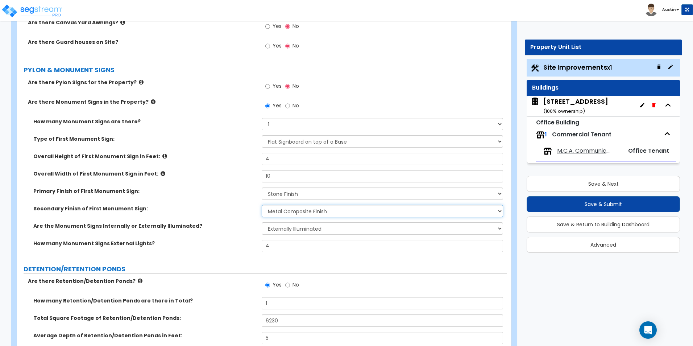
click at [262, 205] on select "None, there is only a Primary Finish Paint/Stucco Finish Brick Finish Stone Fin…" at bounding box center [382, 211] width 241 height 12
click at [225, 208] on label "Secondary Finish of First Monument Sign:" at bounding box center [144, 208] width 223 height 7
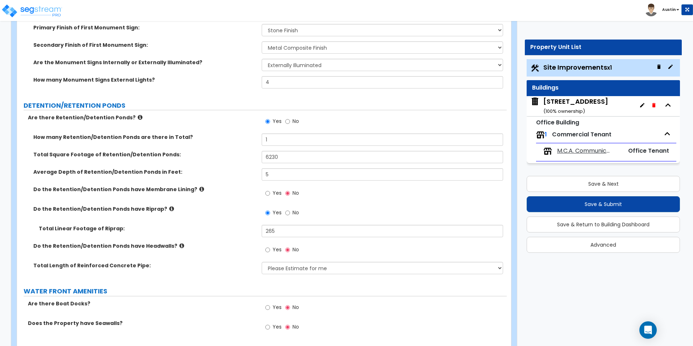
scroll to position [2682, 0]
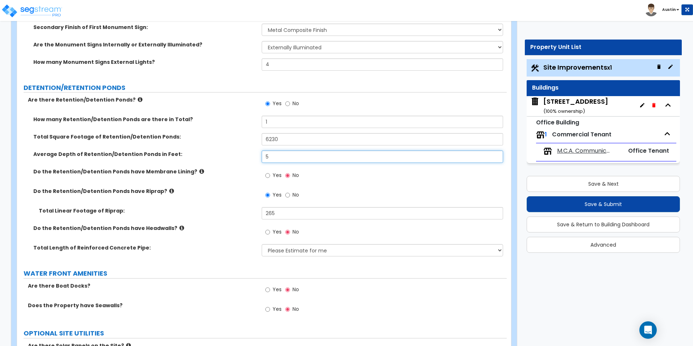
click at [281, 155] on input "5" at bounding box center [382, 156] width 241 height 12
type input "4"
click at [233, 159] on div "Average Depth of Retention/Detention Ponds in Feet: 4" at bounding box center [262, 158] width 490 height 17
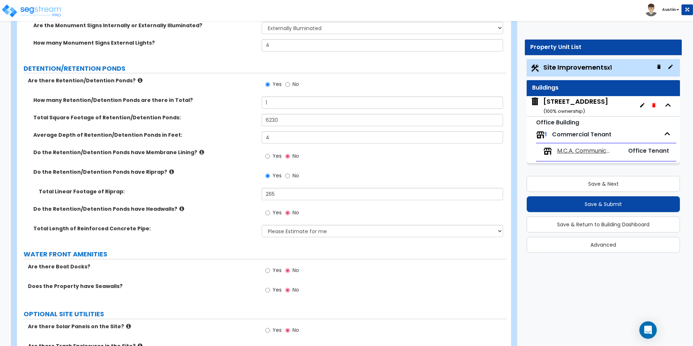
scroll to position [2719, 0]
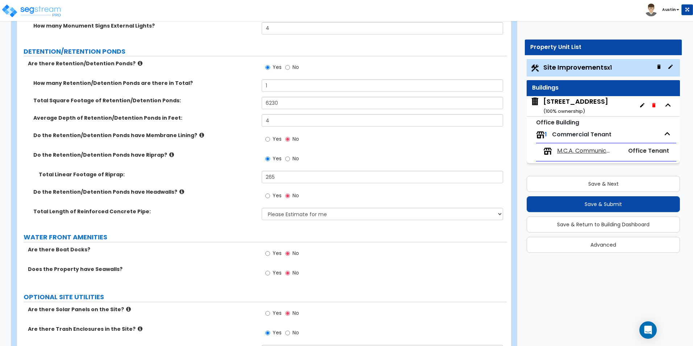
click at [169, 153] on icon at bounding box center [171, 154] width 5 height 5
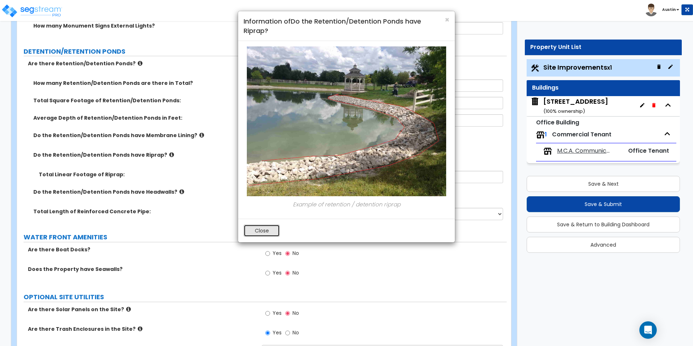
click at [266, 228] on button "Close" at bounding box center [262, 230] width 36 height 12
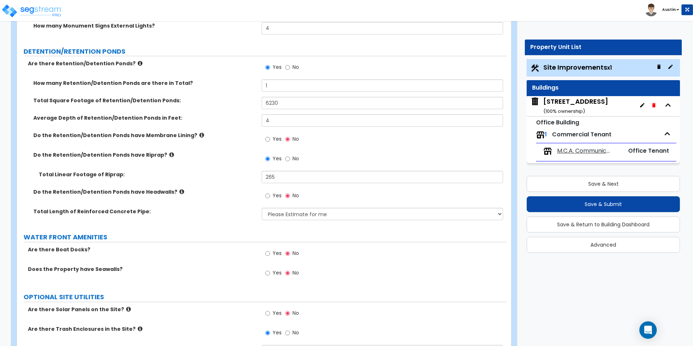
scroll to position [2755, 0]
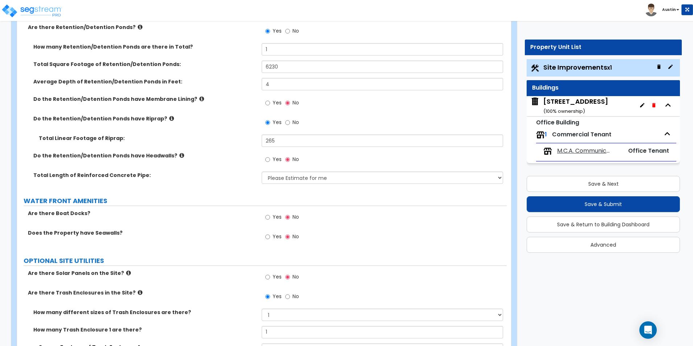
click at [179, 155] on icon at bounding box center [181, 155] width 5 height 5
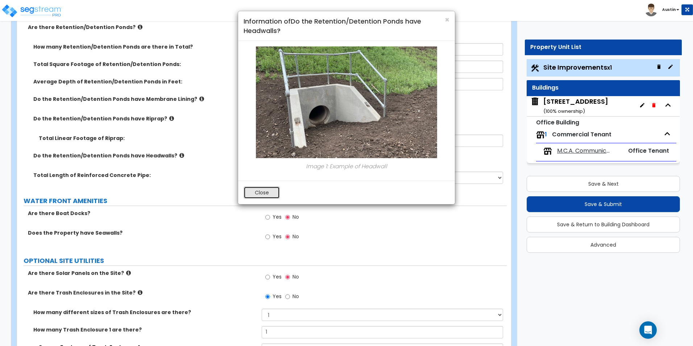
click at [254, 190] on button "Close" at bounding box center [262, 192] width 36 height 12
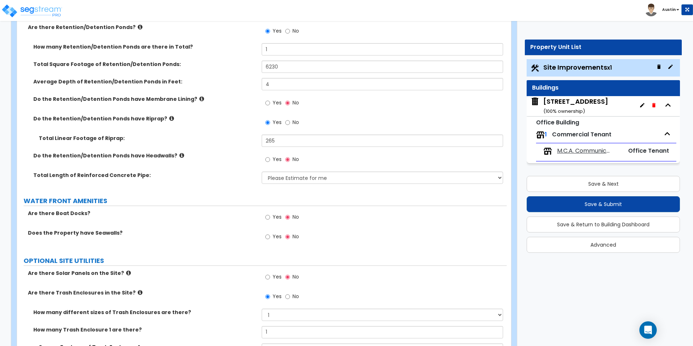
click at [272, 157] on label "Yes" at bounding box center [273, 160] width 16 height 12
click at [270, 157] on input "Yes" at bounding box center [267, 160] width 5 height 8
radio input "true"
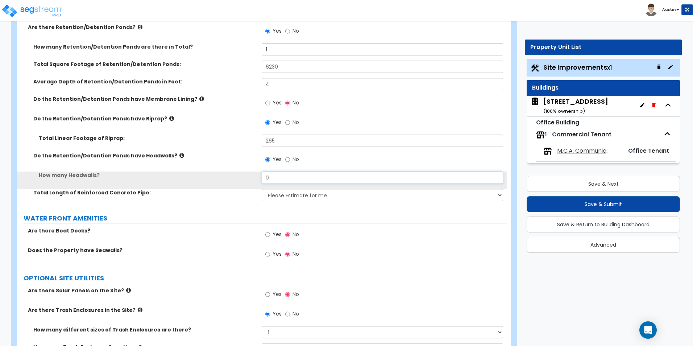
click at [275, 176] on input "0" at bounding box center [382, 177] width 241 height 12
type input "2"
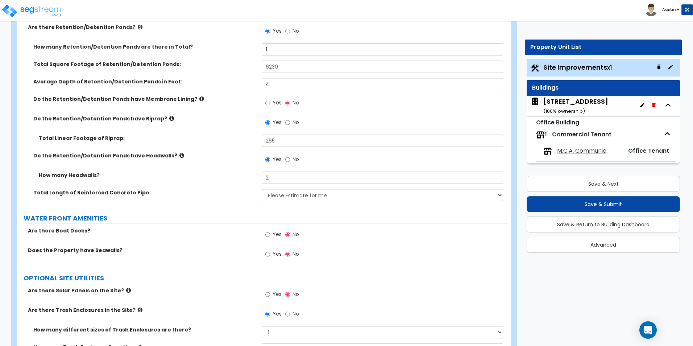
click at [229, 176] on label "How many Headwalls?" at bounding box center [147, 174] width 217 height 7
click at [279, 191] on select "Please Estimate for me I want to Enter Linear Footage" at bounding box center [382, 195] width 241 height 12
select select "2"
click at [262, 189] on select "Please Estimate for me I want to Enter Linear Footage" at bounding box center [382, 195] width 241 height 12
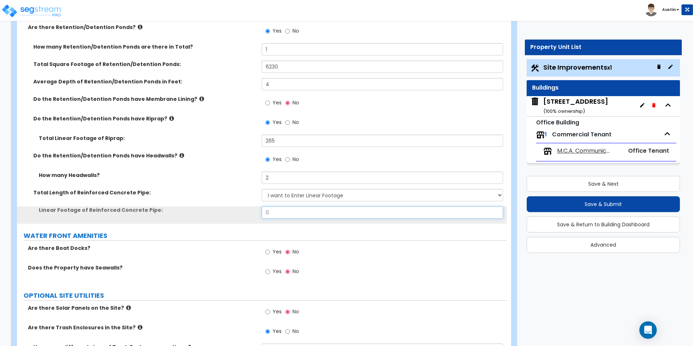
click at [288, 211] on input "0" at bounding box center [382, 212] width 241 height 12
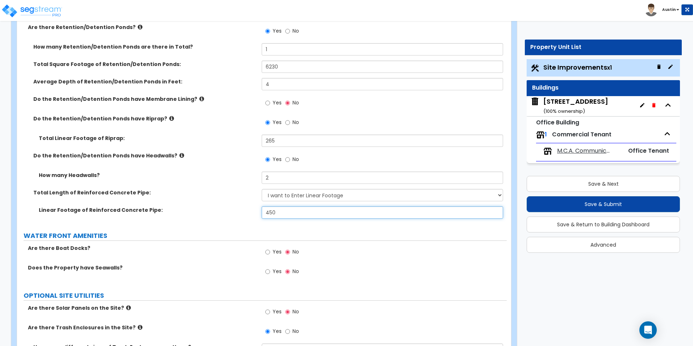
type input "450"
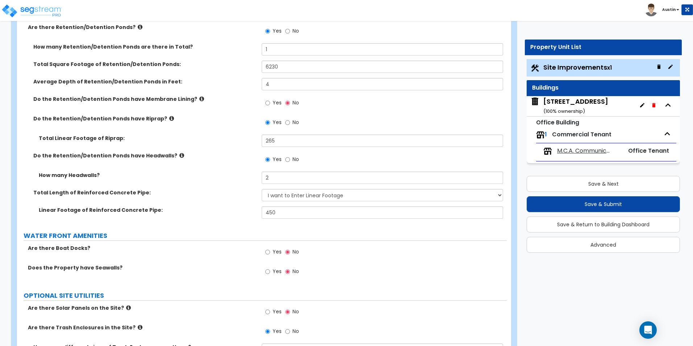
click at [145, 156] on label "Do the Retention/Detention Ponds have Headwalls?" at bounding box center [144, 155] width 223 height 7
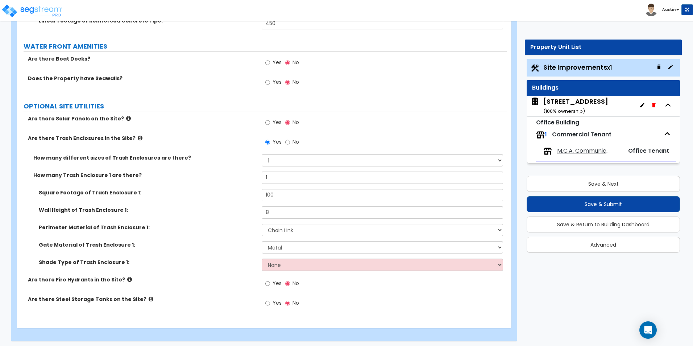
scroll to position [2947, 0]
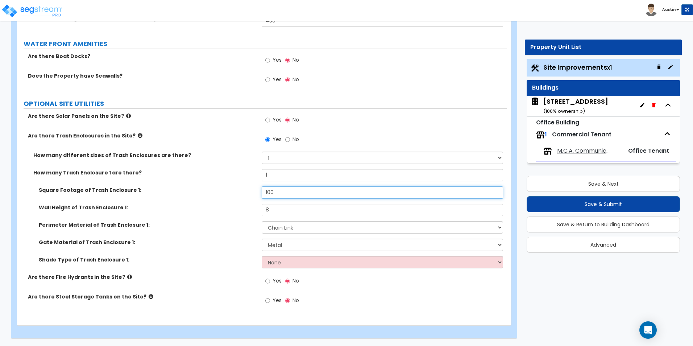
click at [299, 196] on input "100" at bounding box center [382, 192] width 241 height 12
type input "160"
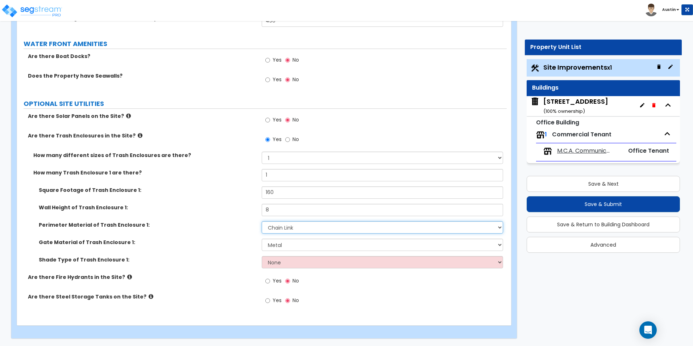
click at [304, 226] on select "Please Choose One Chain Link Wood Metal CMU" at bounding box center [382, 227] width 241 height 12
select select "4"
click at [262, 221] on select "Please Choose One Chain Link Wood Metal CMU" at bounding box center [382, 227] width 241 height 12
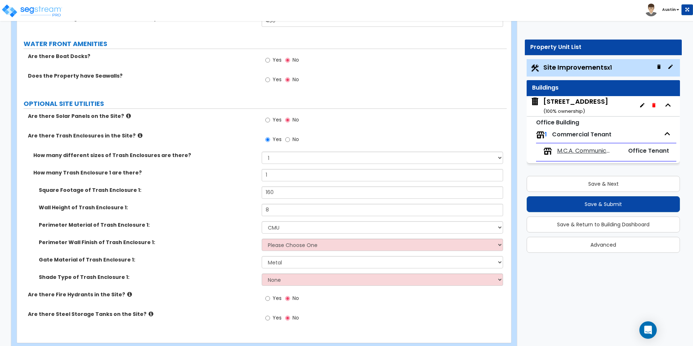
click at [293, 234] on div "Perimeter Material of Trash Enclosure 1: Please Choose One Chain Link Wood Meta…" at bounding box center [262, 229] width 490 height 17
click at [295, 246] on select "Please Choose One Stone Veneer Brick Veneer Stucco Paint" at bounding box center [382, 245] width 241 height 12
select select "2"
click at [262, 239] on select "Please Choose One Stone Veneer Brick Veneer Stucco Paint" at bounding box center [382, 245] width 241 height 12
click at [299, 244] on select "Please Choose One Stone Veneer Brick Veneer Stucco Paint" at bounding box center [382, 245] width 241 height 12
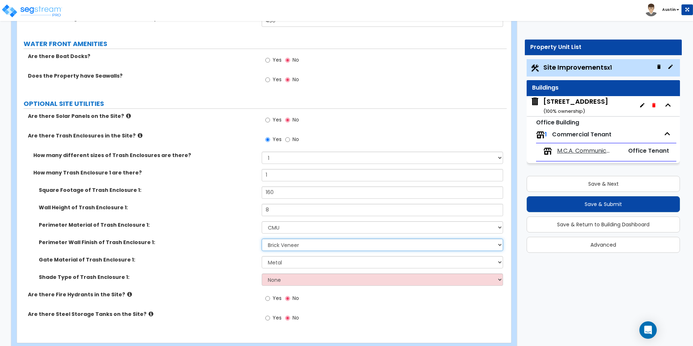
click at [262, 239] on select "Please Choose One Stone Veneer Brick Veneer Stucco Paint" at bounding box center [382, 245] width 241 height 12
click at [286, 248] on select "Please Choose One Stone Veneer Brick Veneer Stucco Paint" at bounding box center [382, 245] width 241 height 12
click at [262, 239] on select "Please Choose One Stone Veneer Brick Veneer Stucco Paint" at bounding box center [382, 245] width 241 height 12
click at [285, 264] on select "Please Choose One Wood Metal" at bounding box center [382, 262] width 241 height 12
click at [262, 256] on select "Please Choose One Wood Metal" at bounding box center [382, 262] width 241 height 12
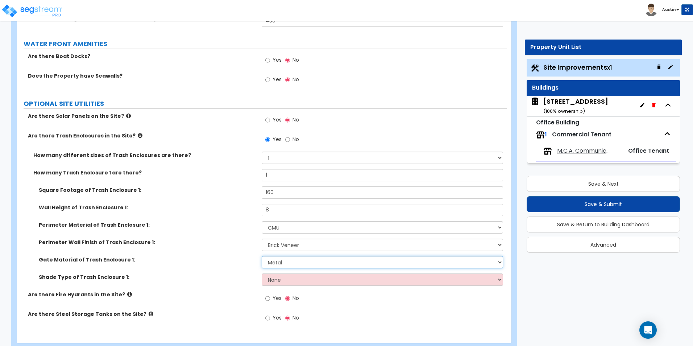
scroll to position [2964, 0]
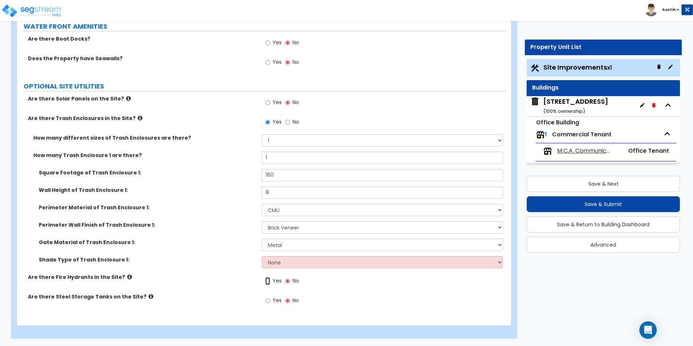
click at [269, 282] on input "Yes" at bounding box center [267, 281] width 5 height 8
radio input "true"
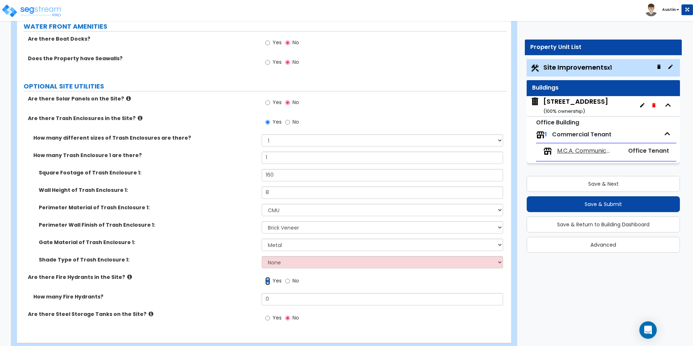
scroll to position [2982, 0]
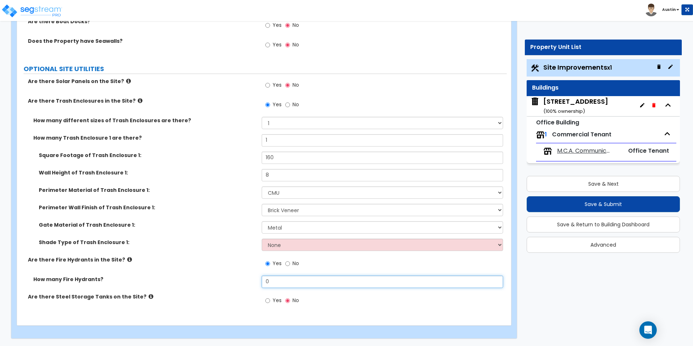
click at [270, 279] on input "0" at bounding box center [382, 281] width 241 height 12
type input "2"
click at [182, 249] on div "Shade Type of Trash Enclosure 1: None Roof Pergola" at bounding box center [262, 247] width 490 height 17
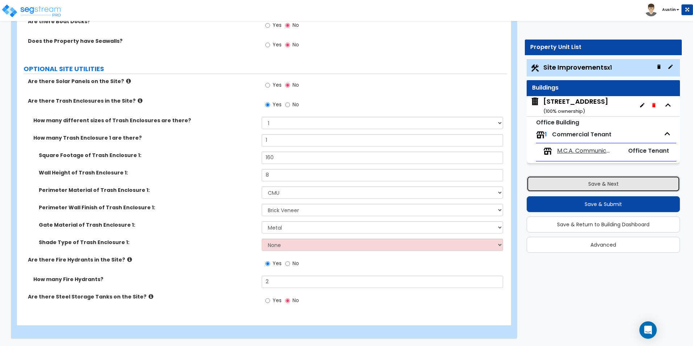
click at [599, 181] on button "Save & Next" at bounding box center [603, 184] width 153 height 16
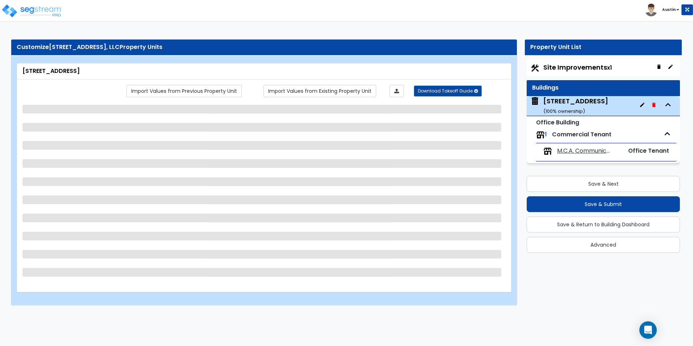
select select "3"
select select "1"
select select "3"
select select "1"
select select "10"
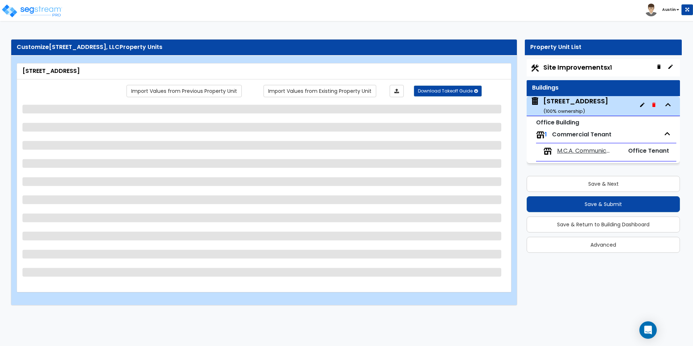
select select "3"
select select "13"
select select "2"
select select "3"
select select "1"
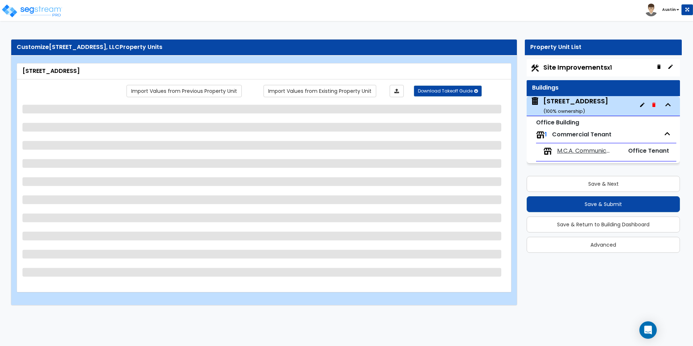
select select "1"
select select "2"
select select "1"
select select "3"
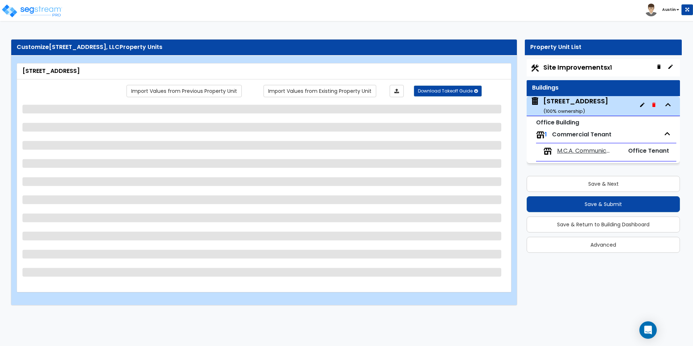
select select "2"
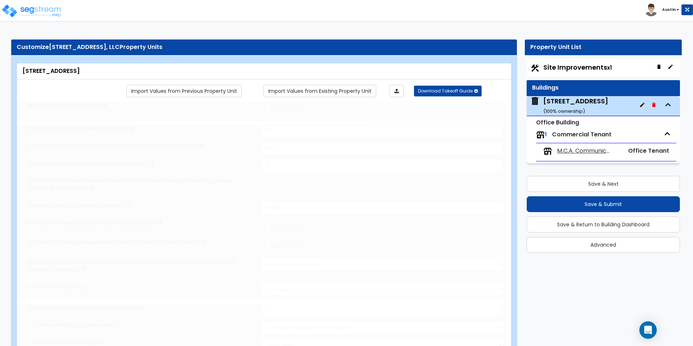
radio input "true"
select select "2"
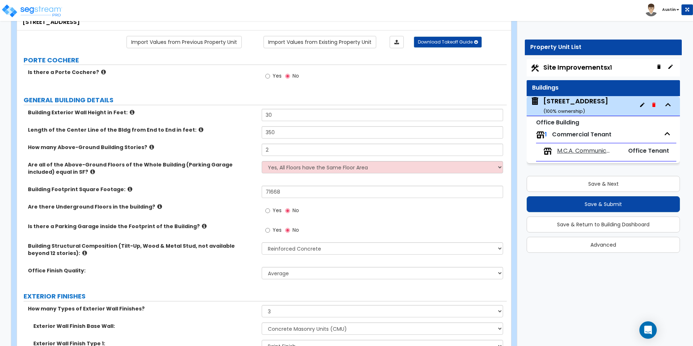
scroll to position [37, 0]
